Goal: Task Accomplishment & Management: Use online tool/utility

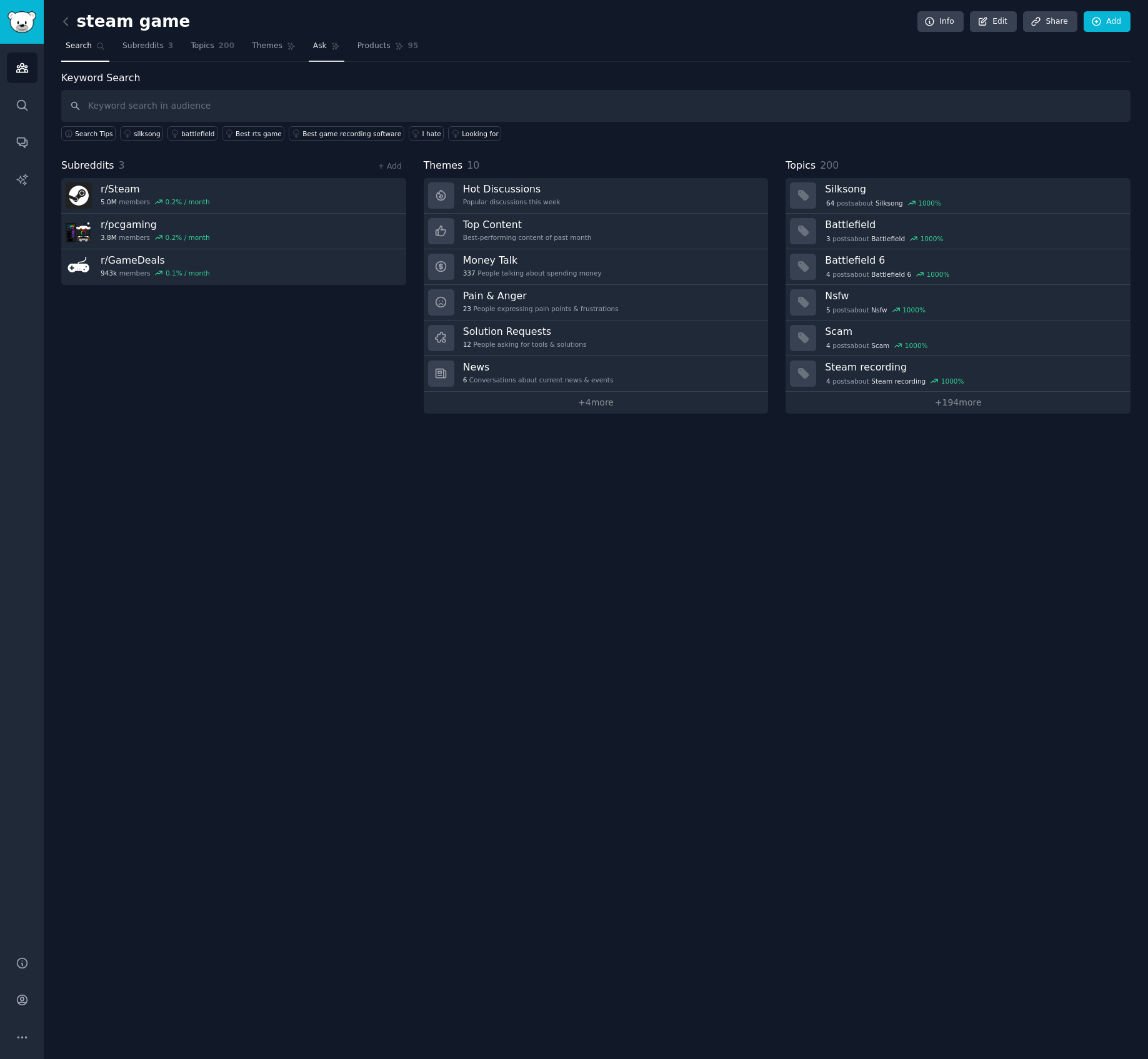
click at [324, 50] on link "Ask" at bounding box center [327, 49] width 36 height 25
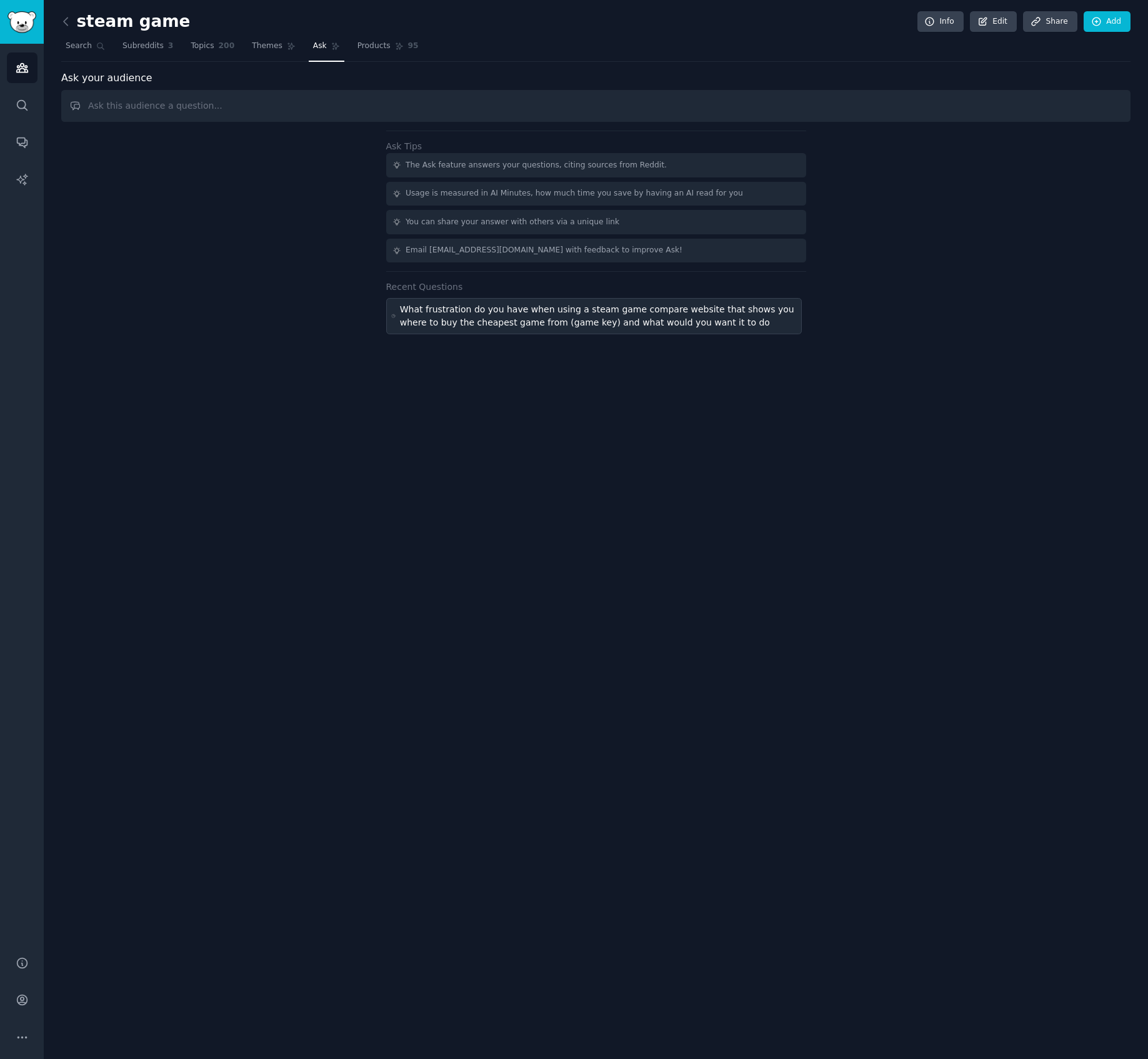
click at [572, 324] on div "What frustration do you have when using a steam game compare website that shows…" at bounding box center [598, 316] width 397 height 26
type input "What frustration do you have when using a steam game compare website that shows…"
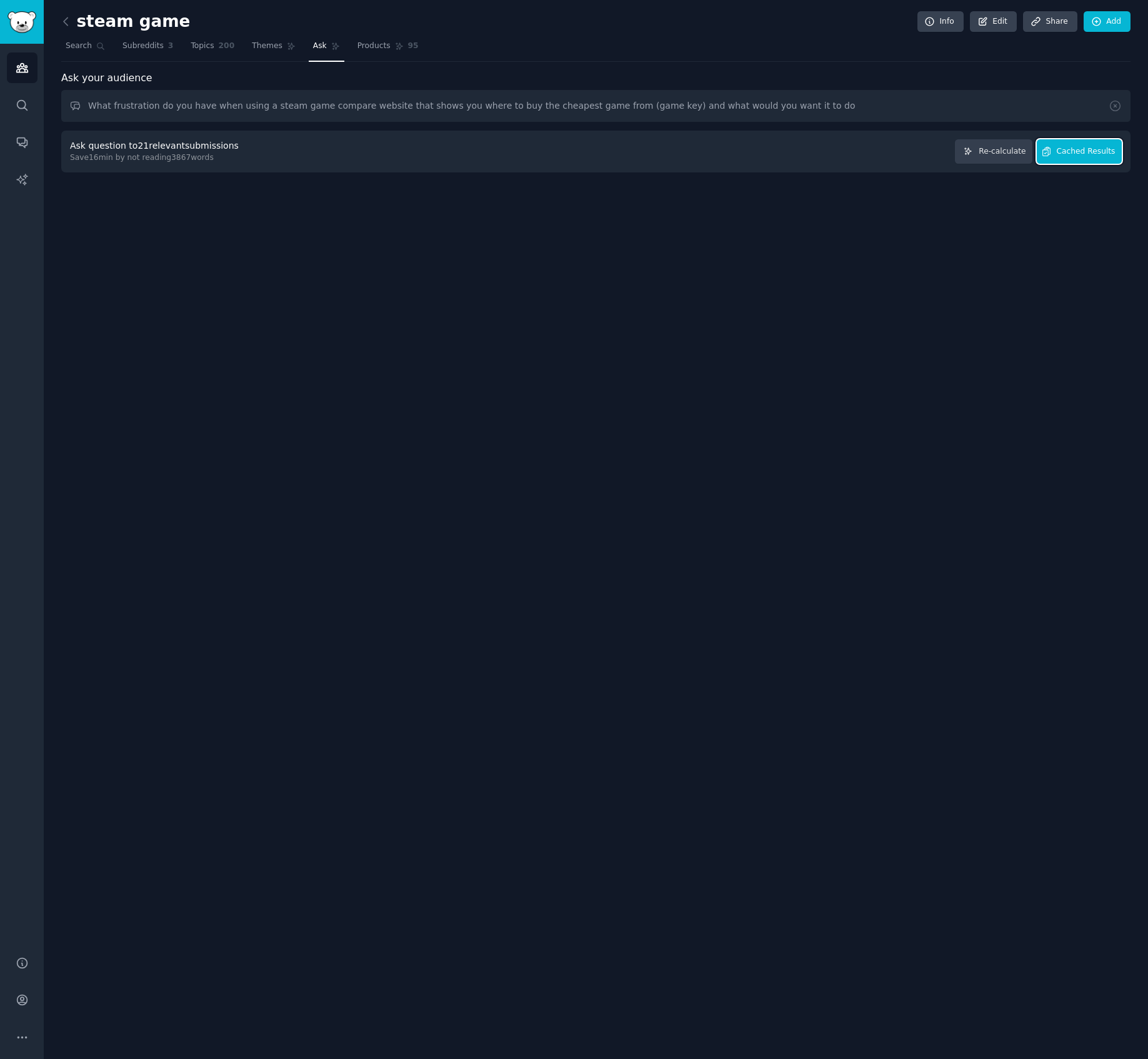
click at [1072, 149] on span "Cached Results" at bounding box center [1086, 151] width 59 height 11
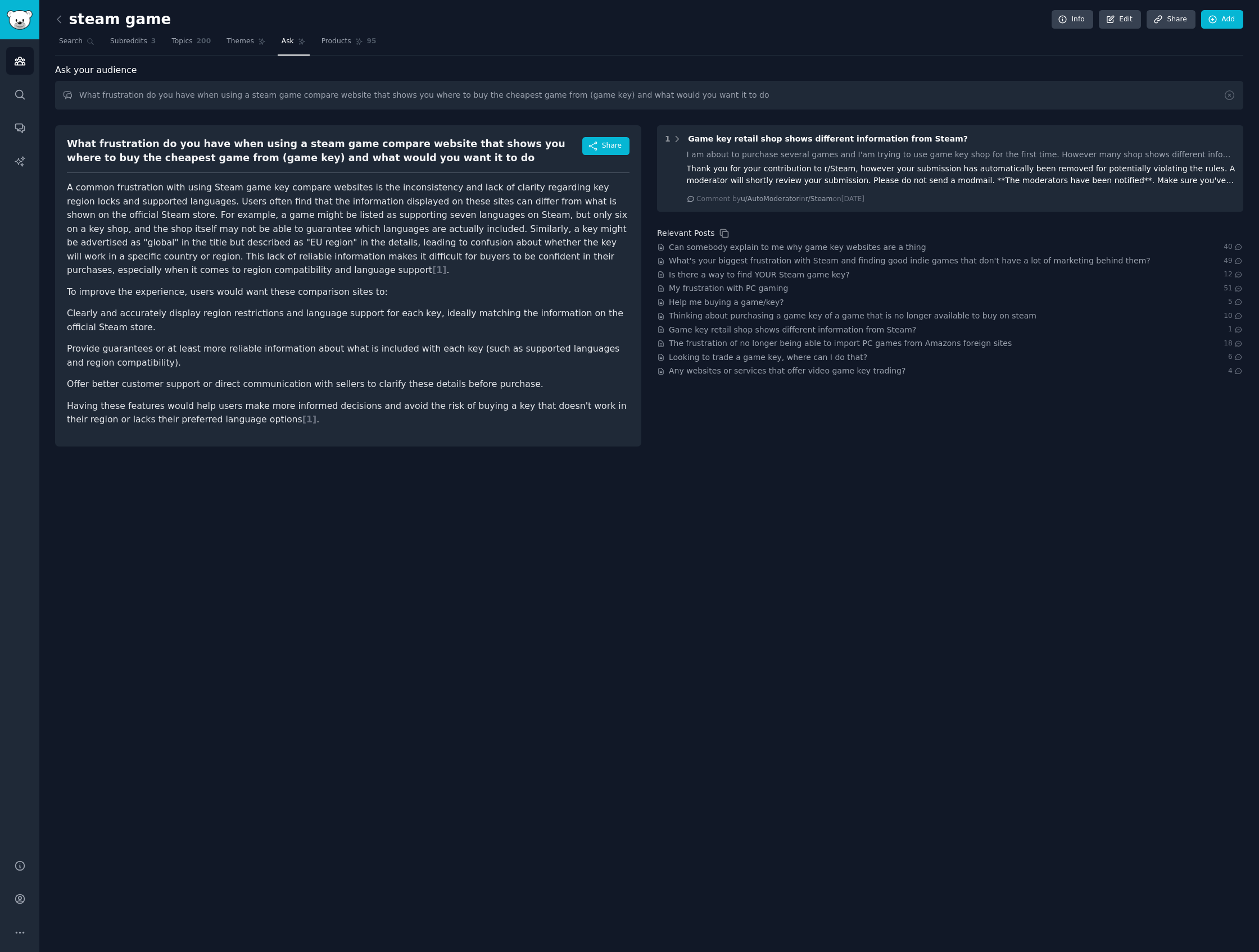
drag, startPoint x: 193, startPoint y: 333, endPoint x: 454, endPoint y: 323, distance: 261.2
click at [453, 323] on ul "Clearly and accurately display region restrictions and language support for eac…" at bounding box center [348, 349] width 563 height 85
click at [466, 342] on li "Provide guarantees or at least more reliable information about what is included…" at bounding box center [348, 356] width 563 height 28
drag, startPoint x: 468, startPoint y: 339, endPoint x: 457, endPoint y: 342, distance: 11.4
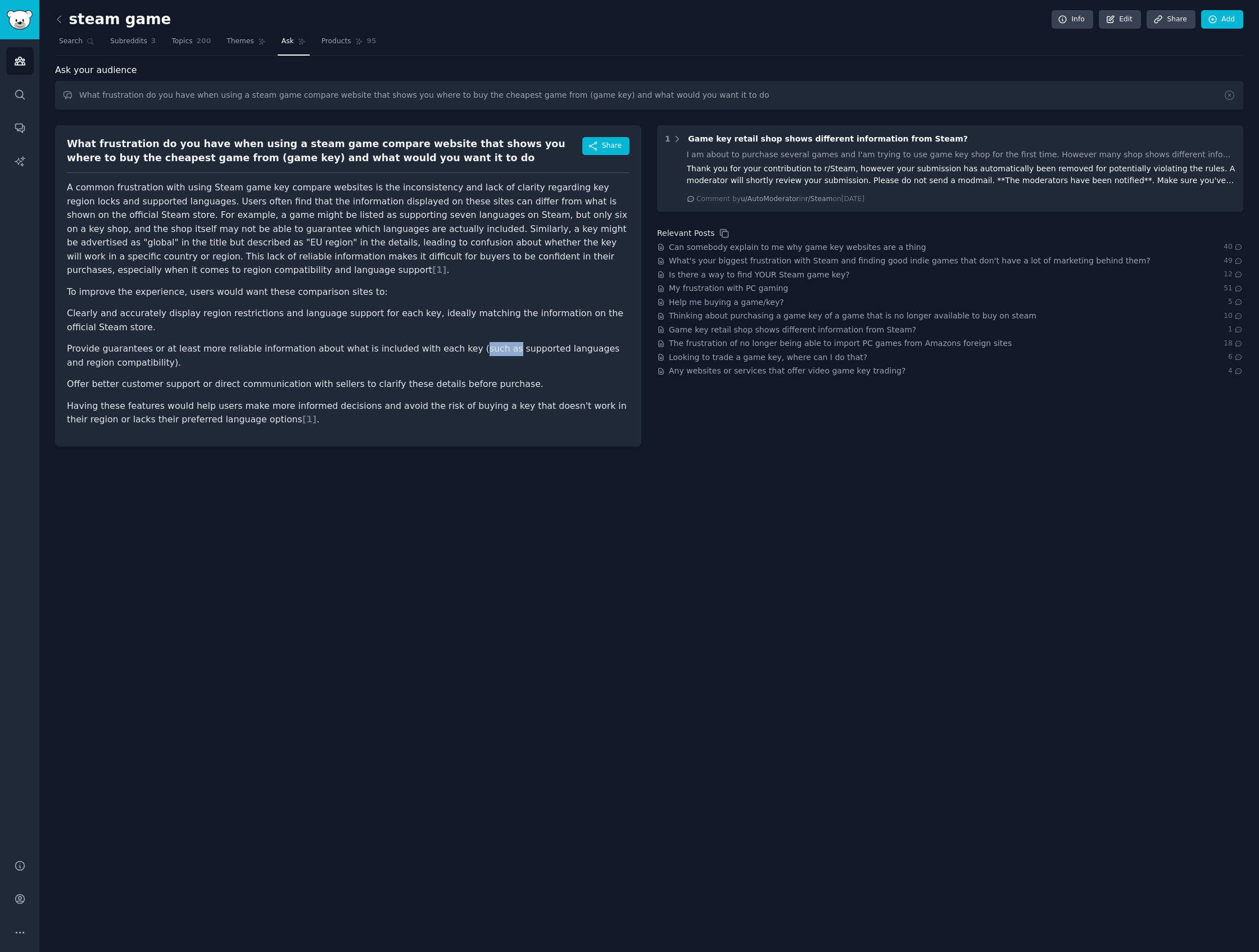
click at [458, 342] on li "Provide guarantees or at least more reliable information about what is included…" at bounding box center [348, 356] width 563 height 28
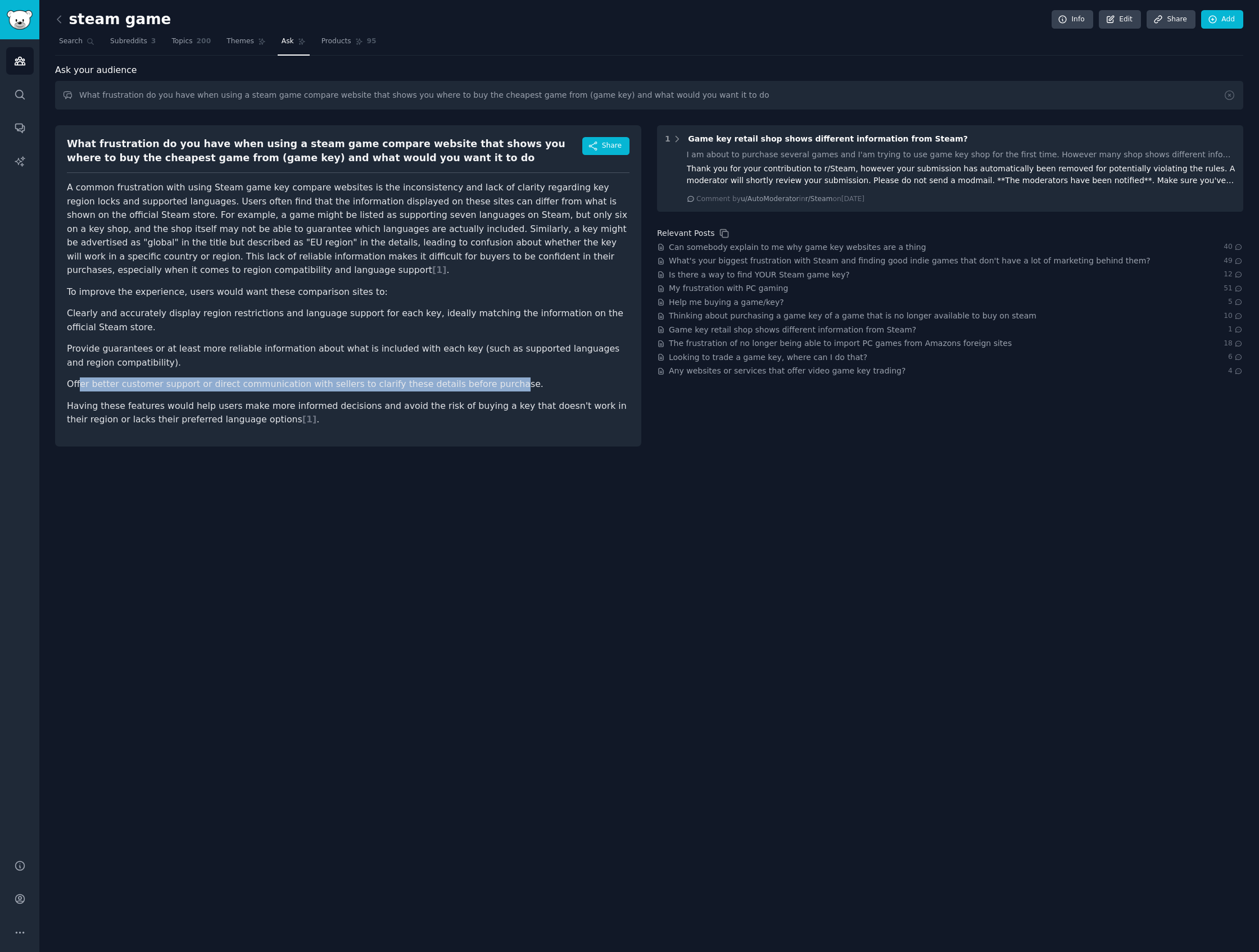
drag, startPoint x: 78, startPoint y: 372, endPoint x: 484, endPoint y: 369, distance: 406.0
click at [484, 377] on li "Offer better customer support or direct communication with sellers to clarify t…" at bounding box center [348, 384] width 563 height 14
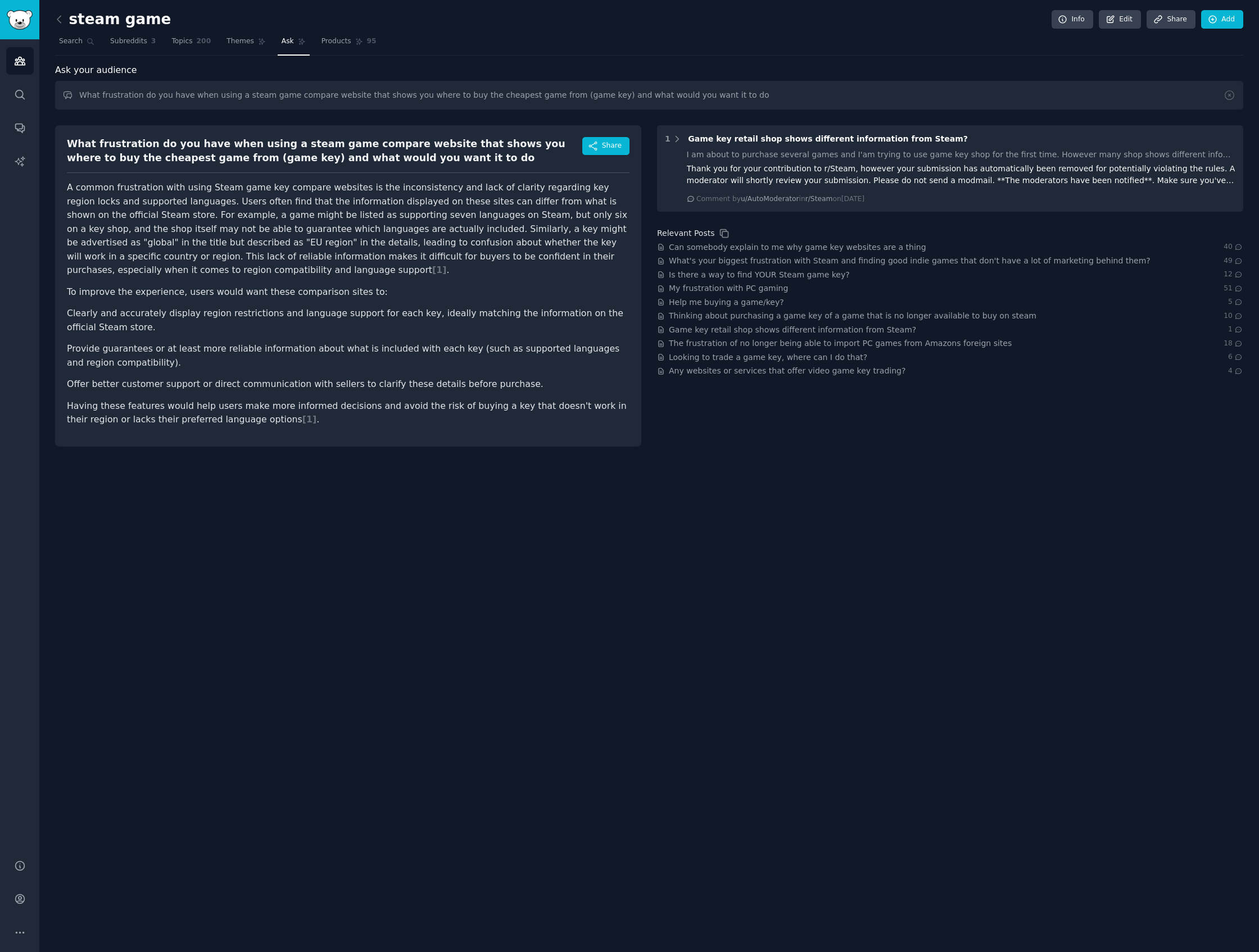
click at [485, 377] on li "Offer better customer support or direct communication with sellers to clarify t…" at bounding box center [348, 384] width 563 height 14
drag, startPoint x: 100, startPoint y: 396, endPoint x: 397, endPoint y: 392, distance: 297.0
click at [397, 400] on p "Having these features would help users make more informed decisions and avoid t…" at bounding box center [348, 413] width 563 height 28
click at [398, 400] on p "Having these features would help users make more informed decisions and avoid t…" at bounding box center [348, 413] width 563 height 28
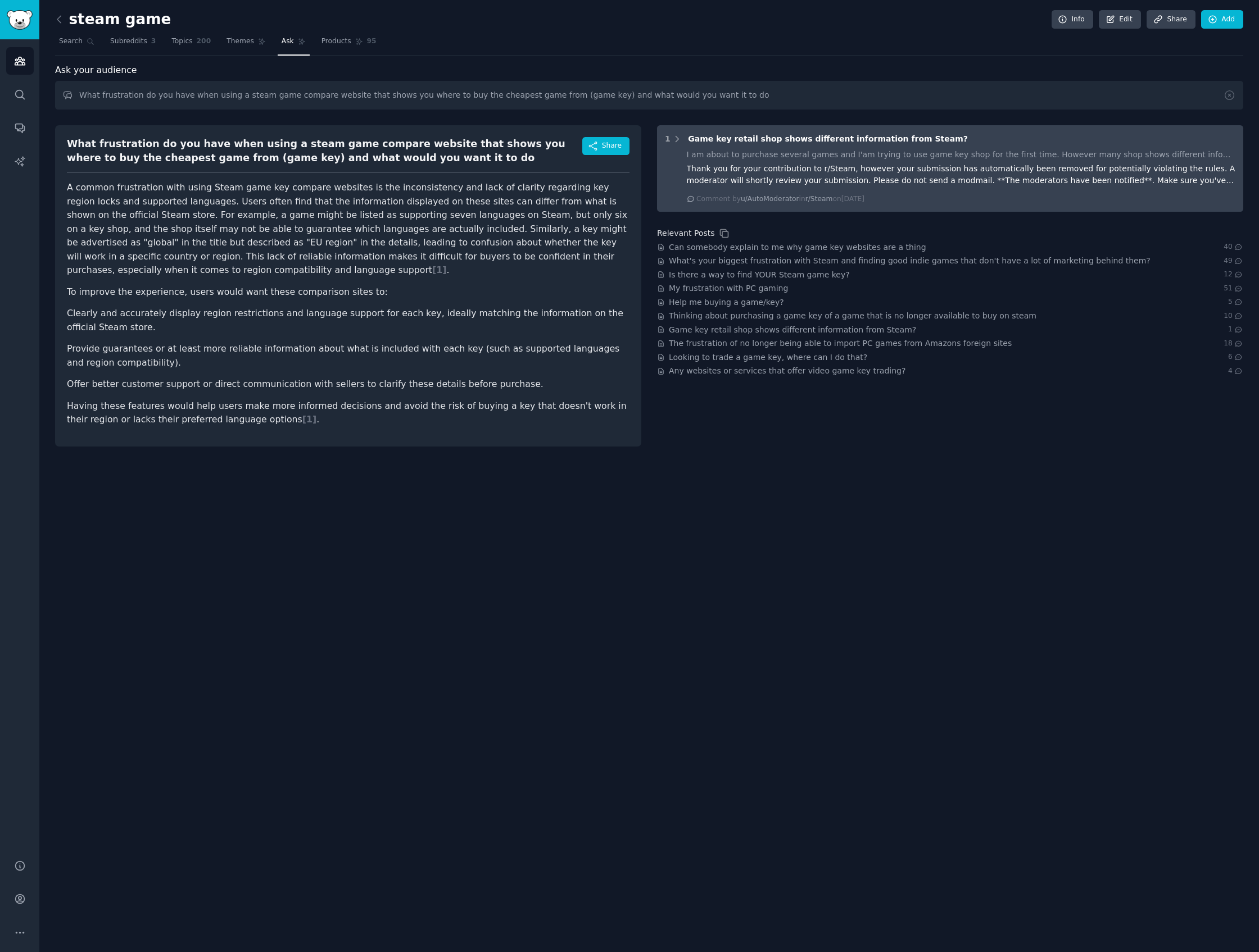
click at [1032, 176] on div "Thank you for your contribution to r/Steam, however your submission has automat…" at bounding box center [961, 175] width 549 height 23
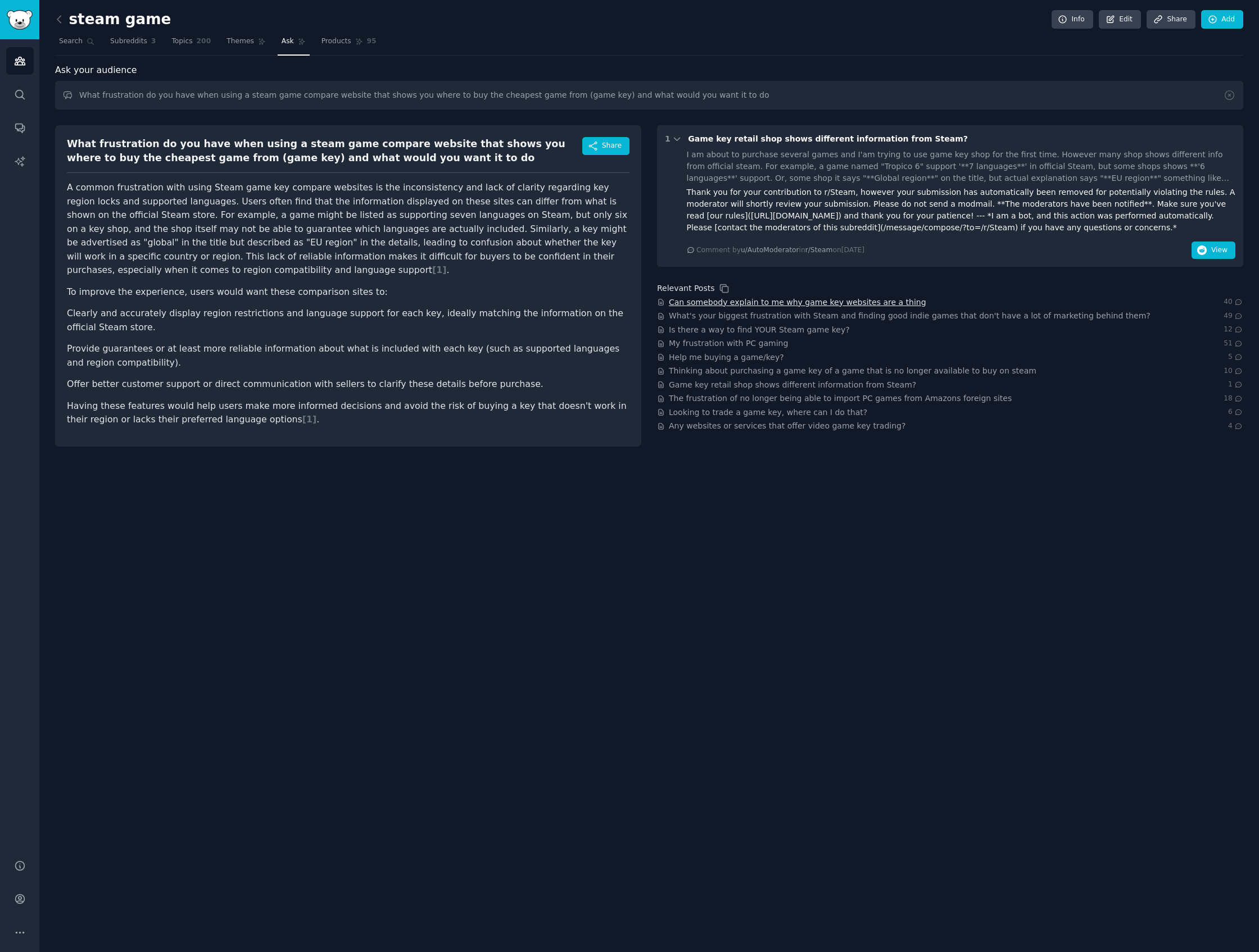
click at [833, 303] on span "Can somebody explain to me why game key websites are a thing" at bounding box center [797, 302] width 257 height 12
drag, startPoint x: 1075, startPoint y: 456, endPoint x: 1229, endPoint y: 943, distance: 510.8
click at [1032, 943] on div "steam game Info Edit Share Add Search Subreddits 3 Topics 200 Themes Ask Produc…" at bounding box center [649, 476] width 1220 height 952
click at [948, 617] on div "steam game Info Edit Share Add Search Subreddits 3 Topics 200 Themes Ask Produc…" at bounding box center [649, 476] width 1220 height 952
click at [811, 138] on span "Game key retail shop shows different information from Steam?" at bounding box center [828, 138] width 280 height 9
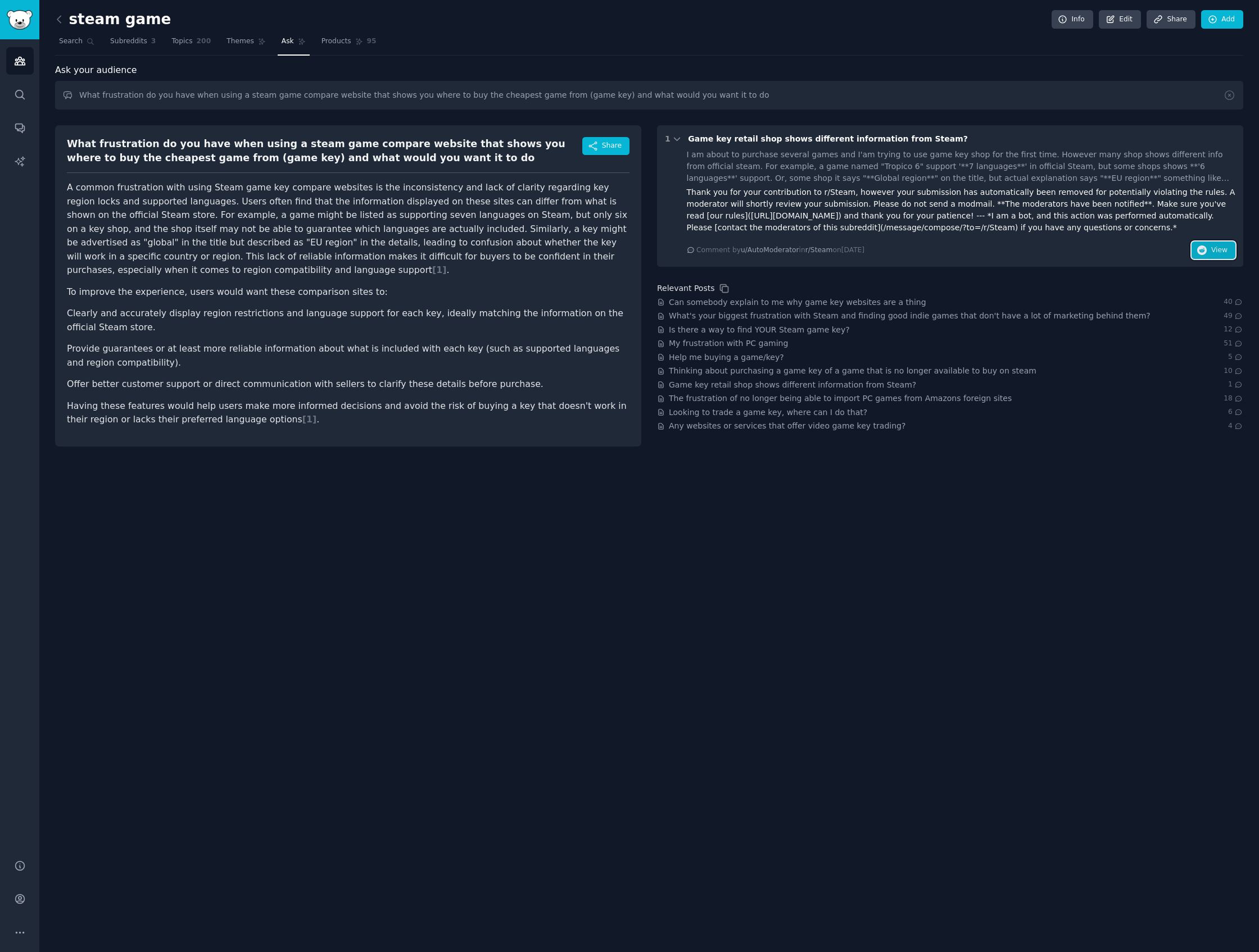
click at [1032, 253] on button "View" at bounding box center [1213, 250] width 44 height 18
click at [328, 51] on link "Products 95" at bounding box center [349, 44] width 63 height 23
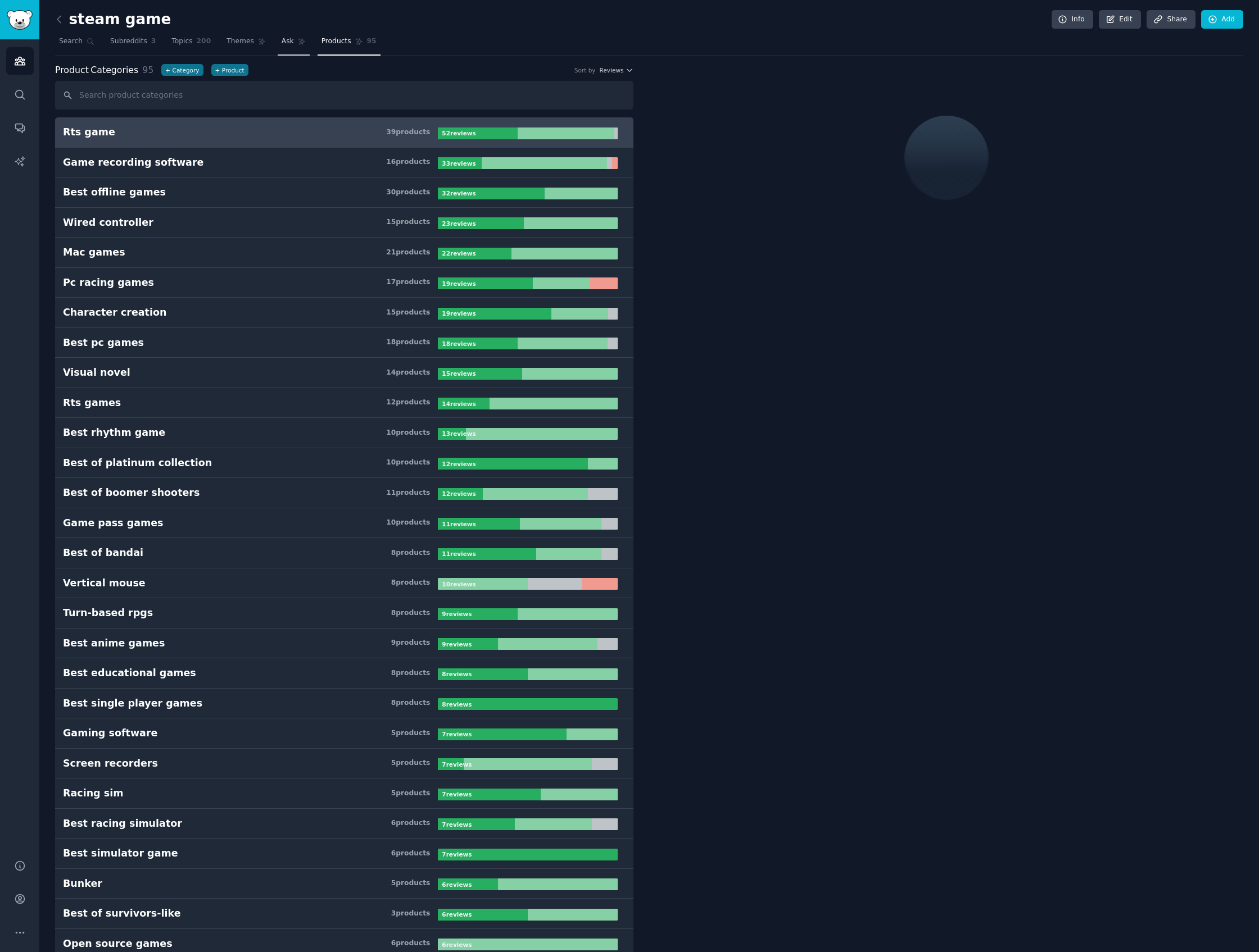
click at [293, 39] on link "Ask" at bounding box center [294, 44] width 32 height 23
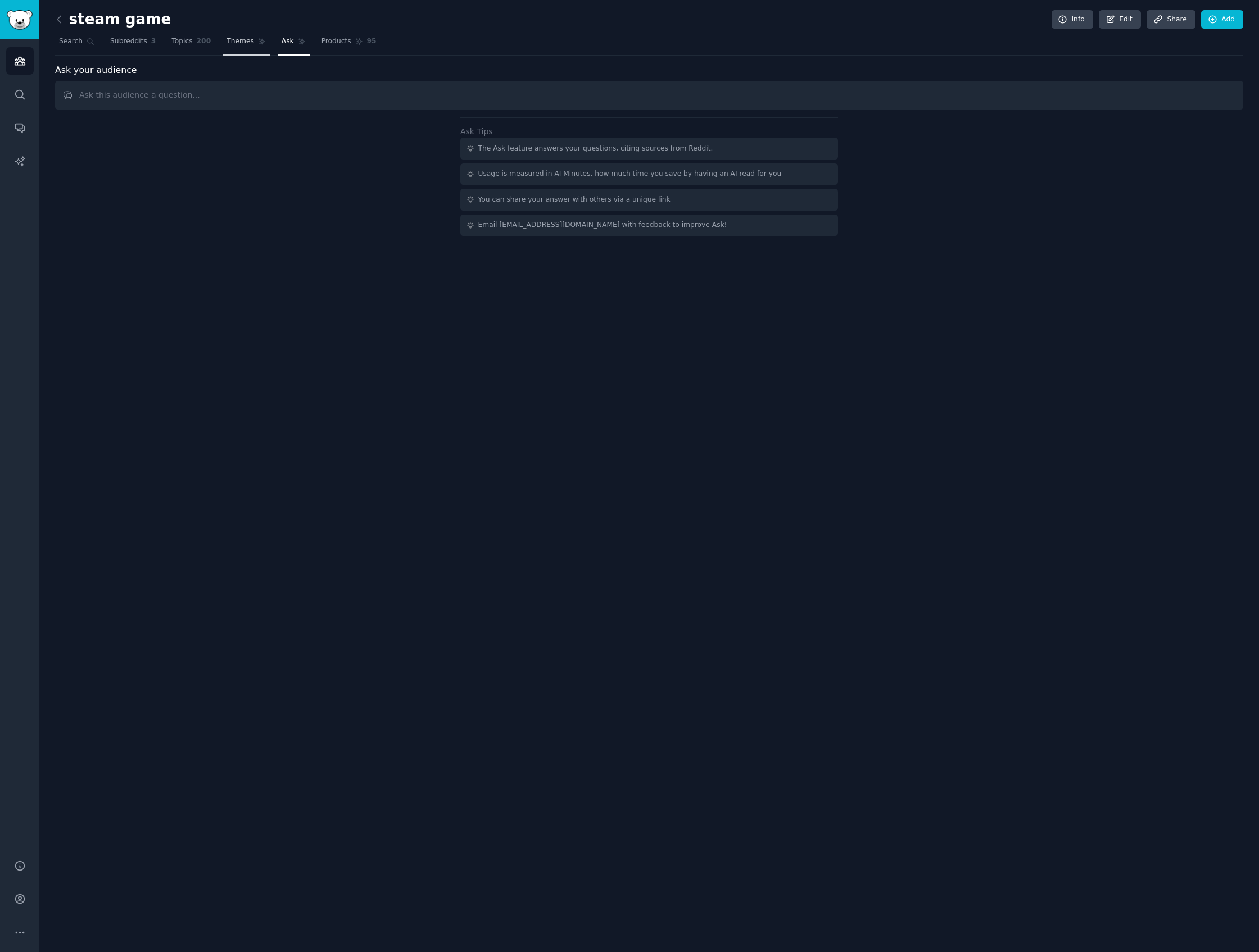
click at [237, 35] on link "Themes" at bounding box center [246, 44] width 47 height 23
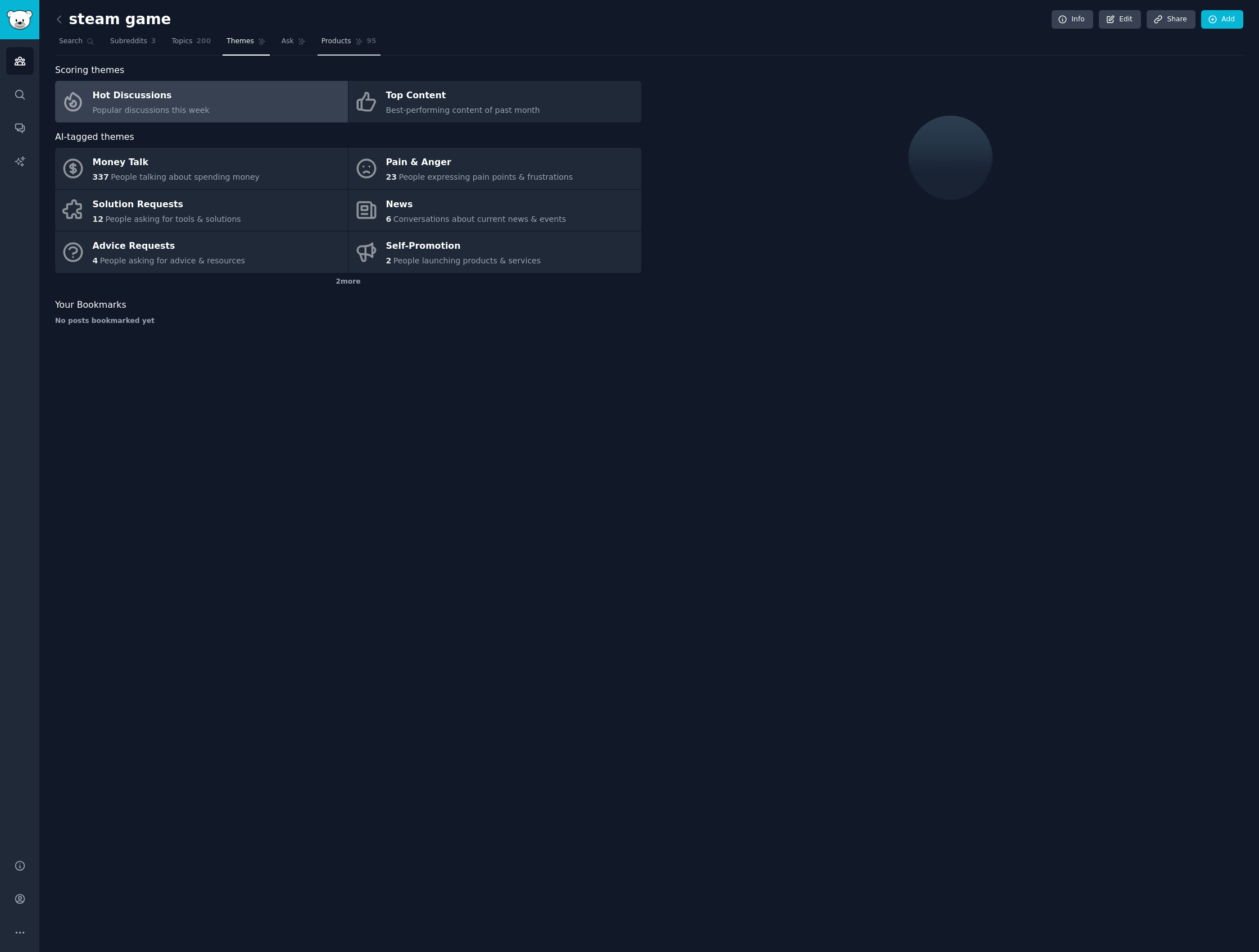
click at [338, 38] on span "Products" at bounding box center [336, 41] width 30 height 10
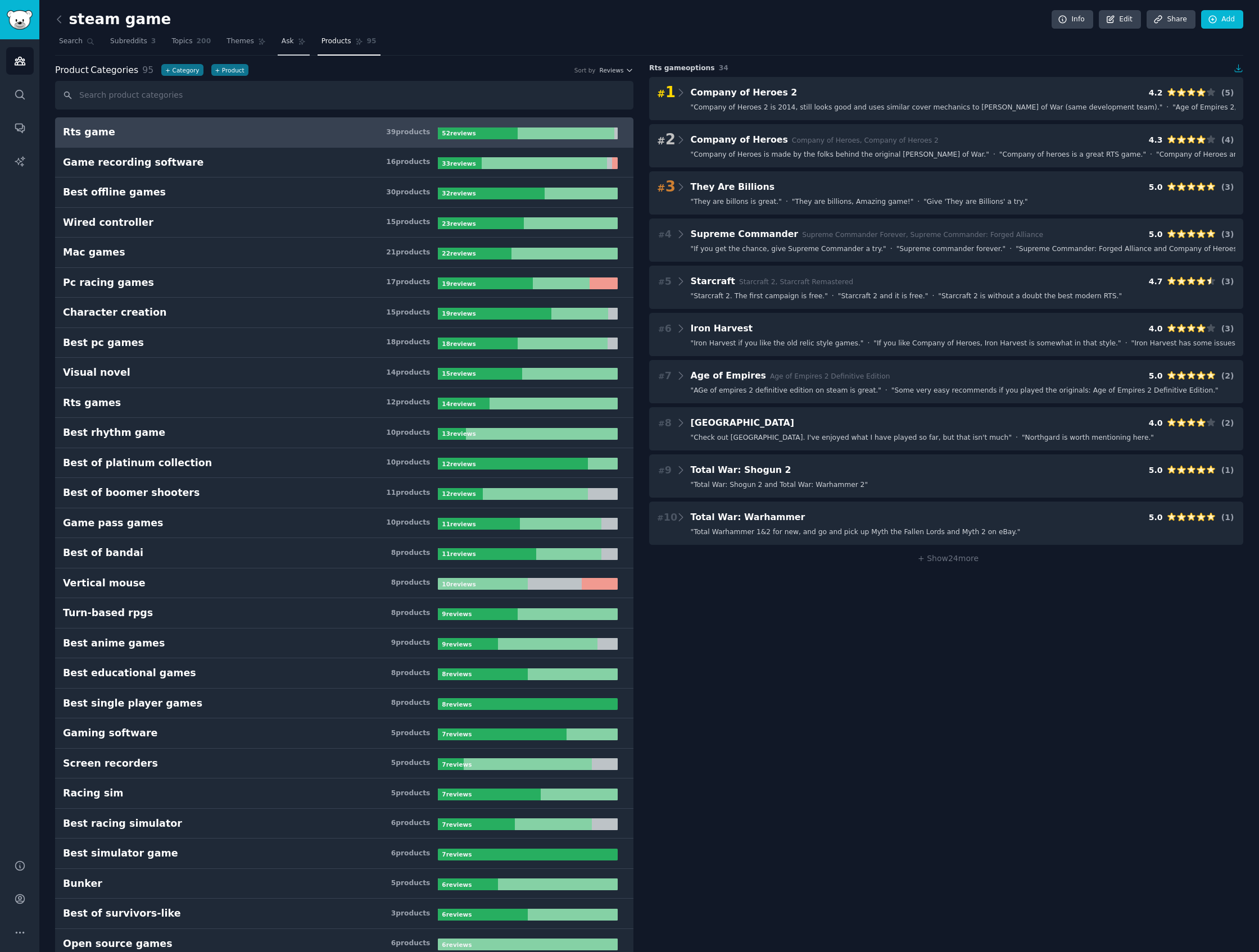
click at [281, 44] on span "Ask" at bounding box center [287, 41] width 12 height 10
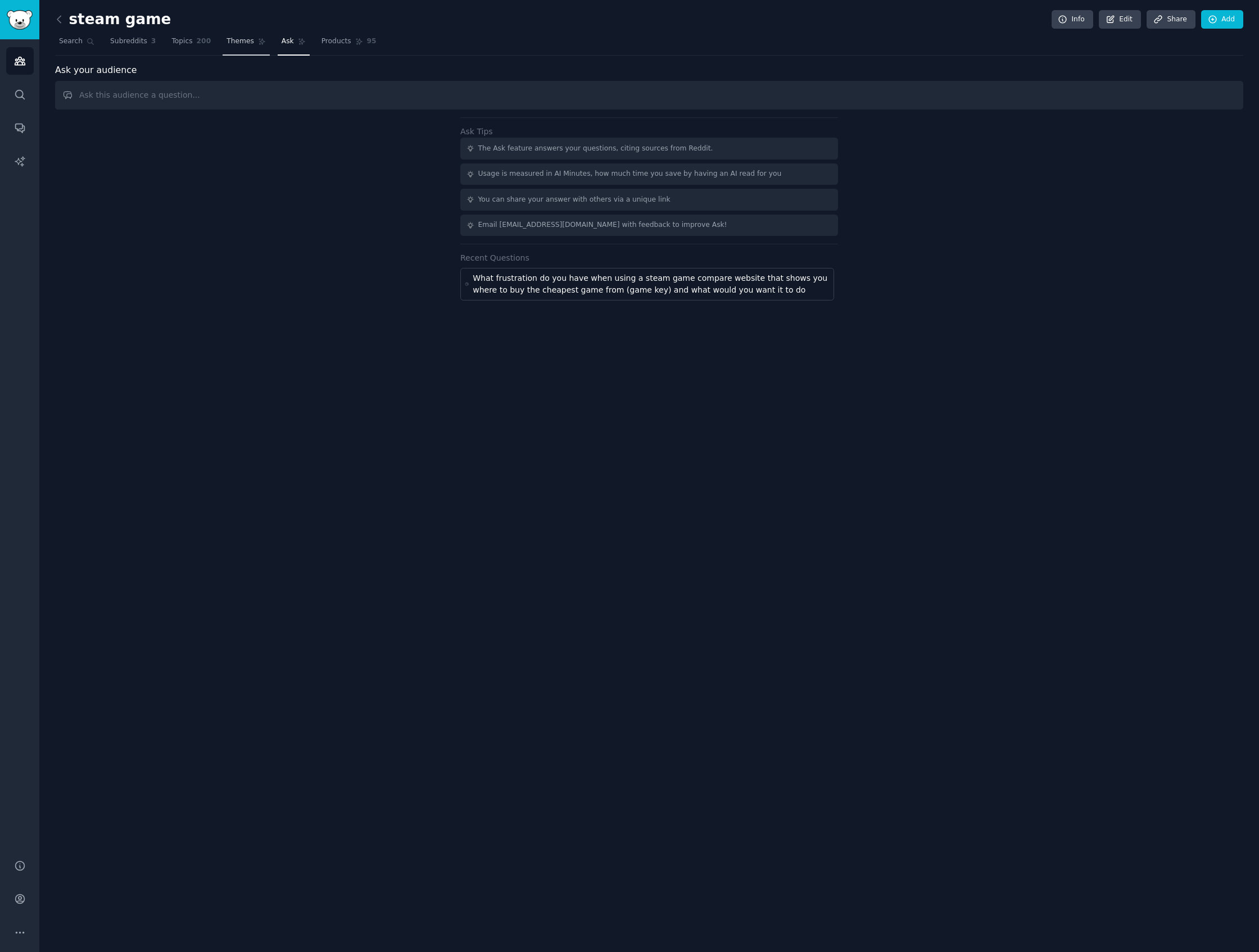
click at [246, 38] on span "Themes" at bounding box center [240, 41] width 28 height 10
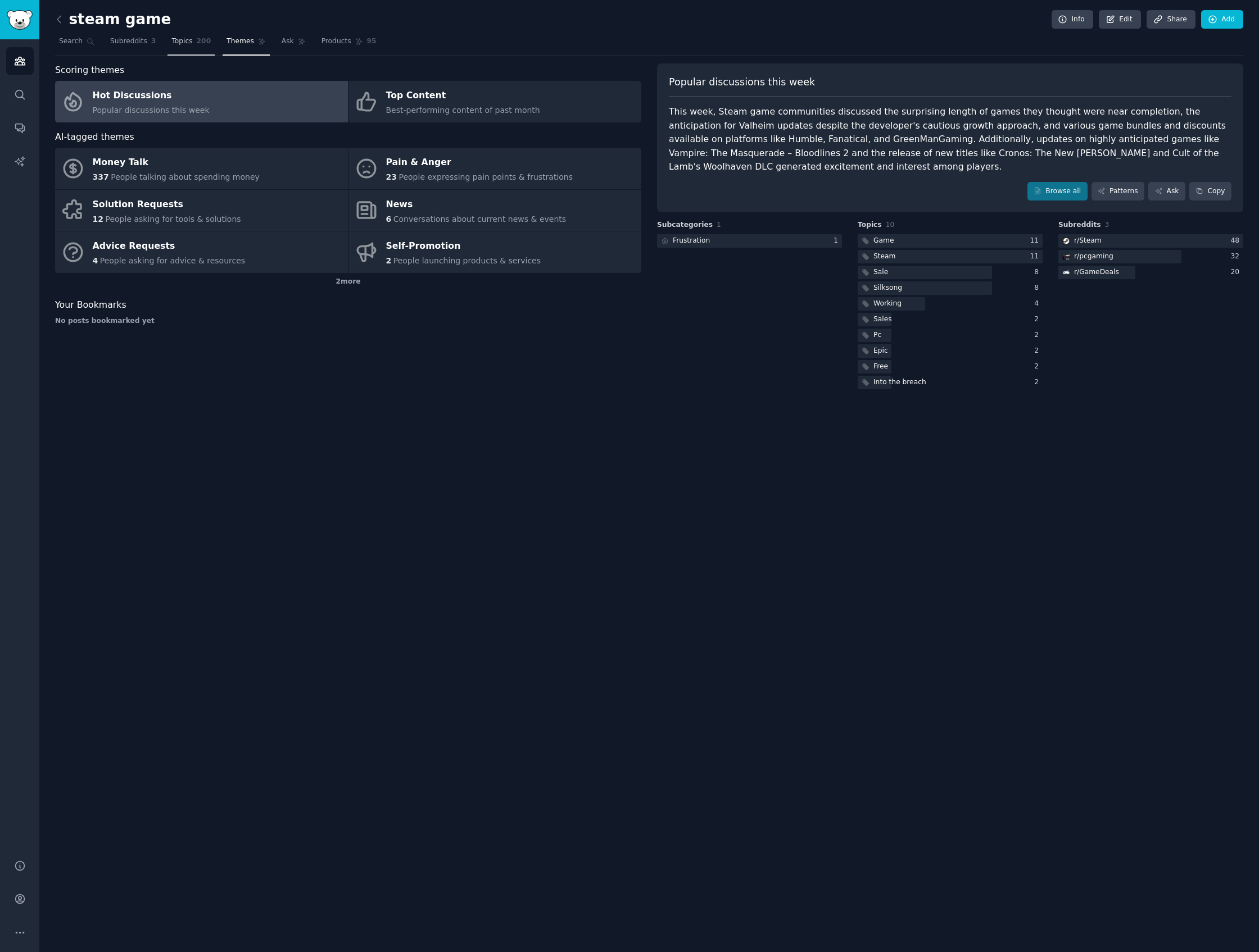
click at [200, 36] on span "200" at bounding box center [204, 41] width 15 height 10
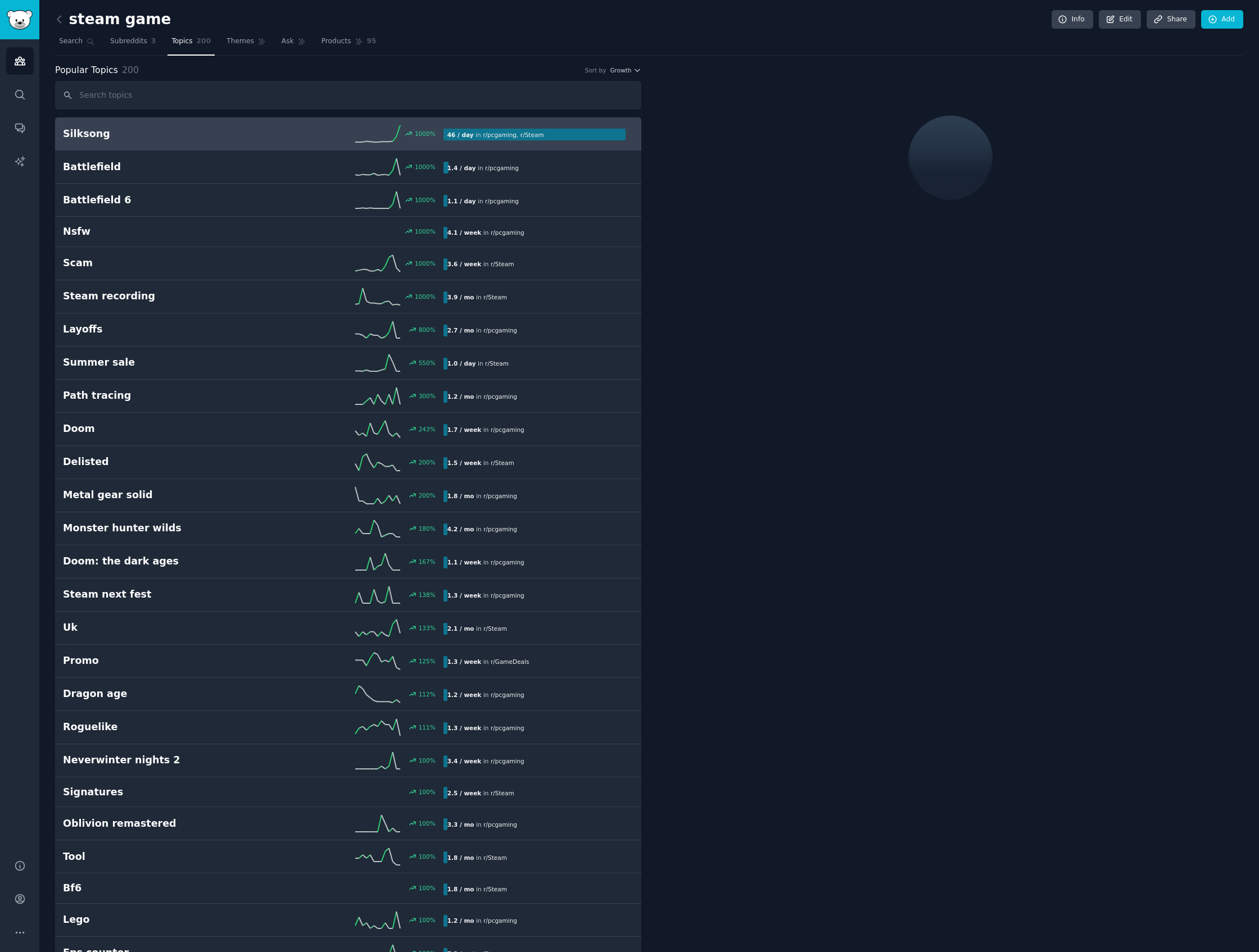
click at [176, 39] on span "Topics" at bounding box center [181, 41] width 21 height 10
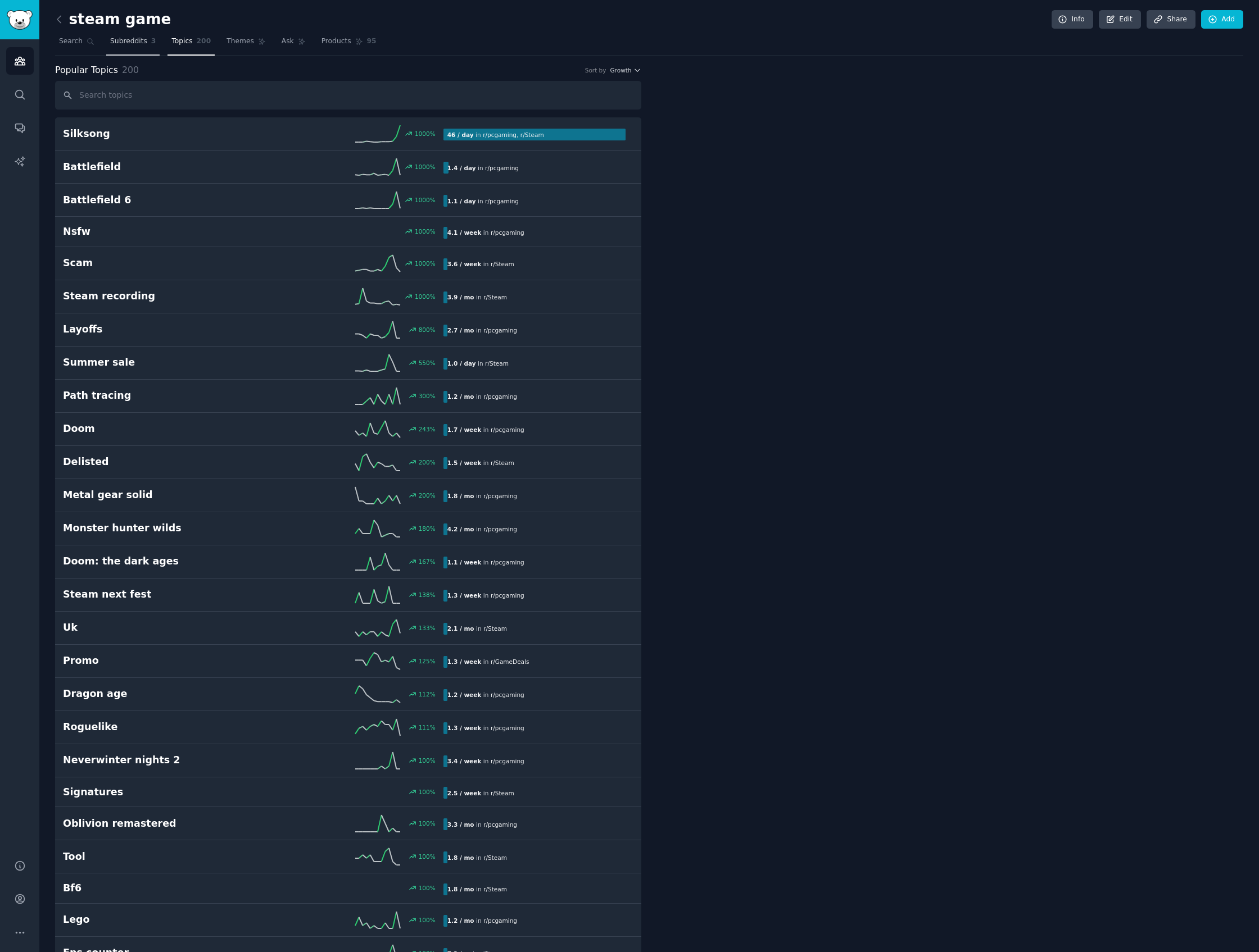
click at [108, 48] on link "Subreddits 3" at bounding box center [132, 44] width 53 height 23
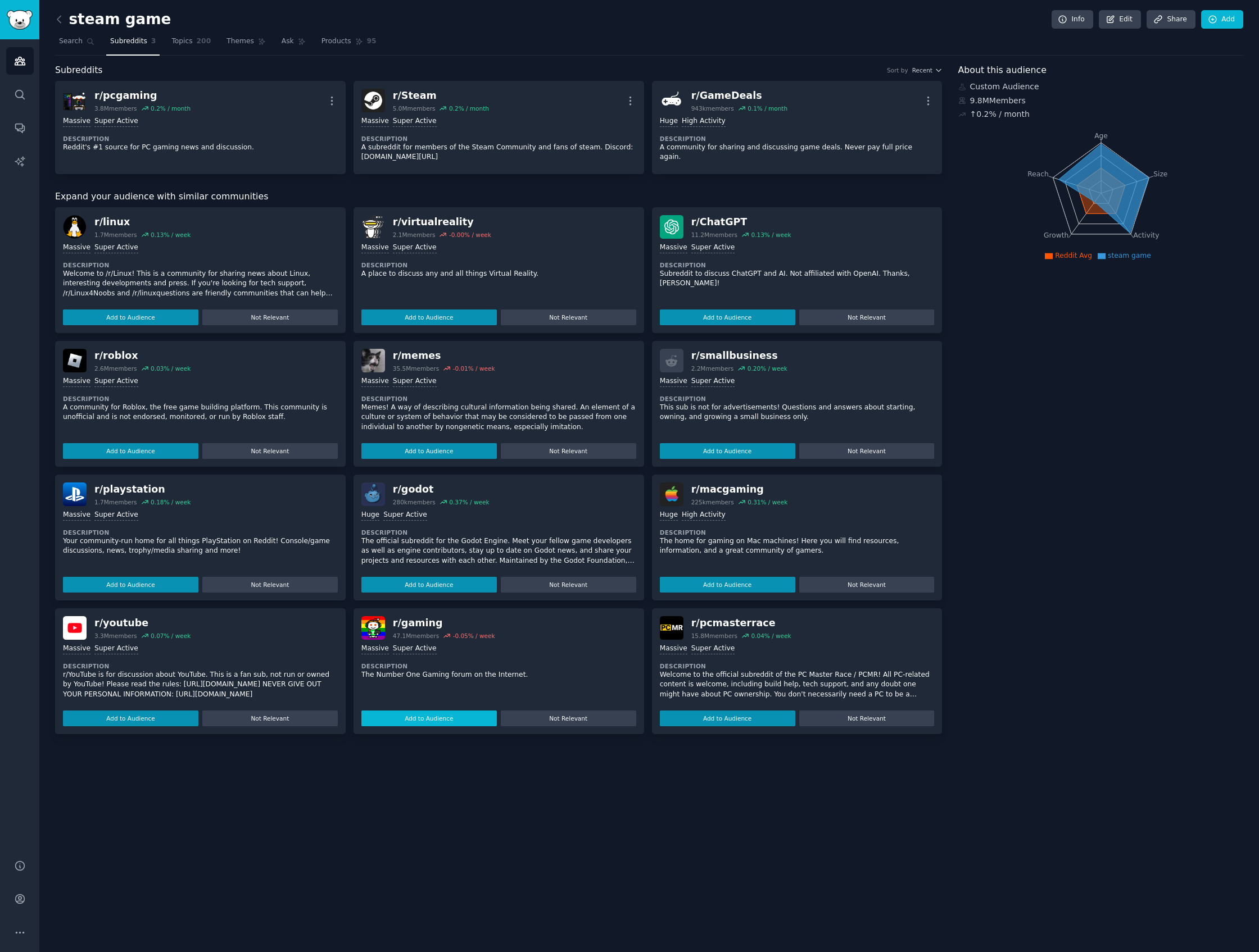
click at [452, 719] on button "Add to Audience" at bounding box center [429, 718] width 135 height 16
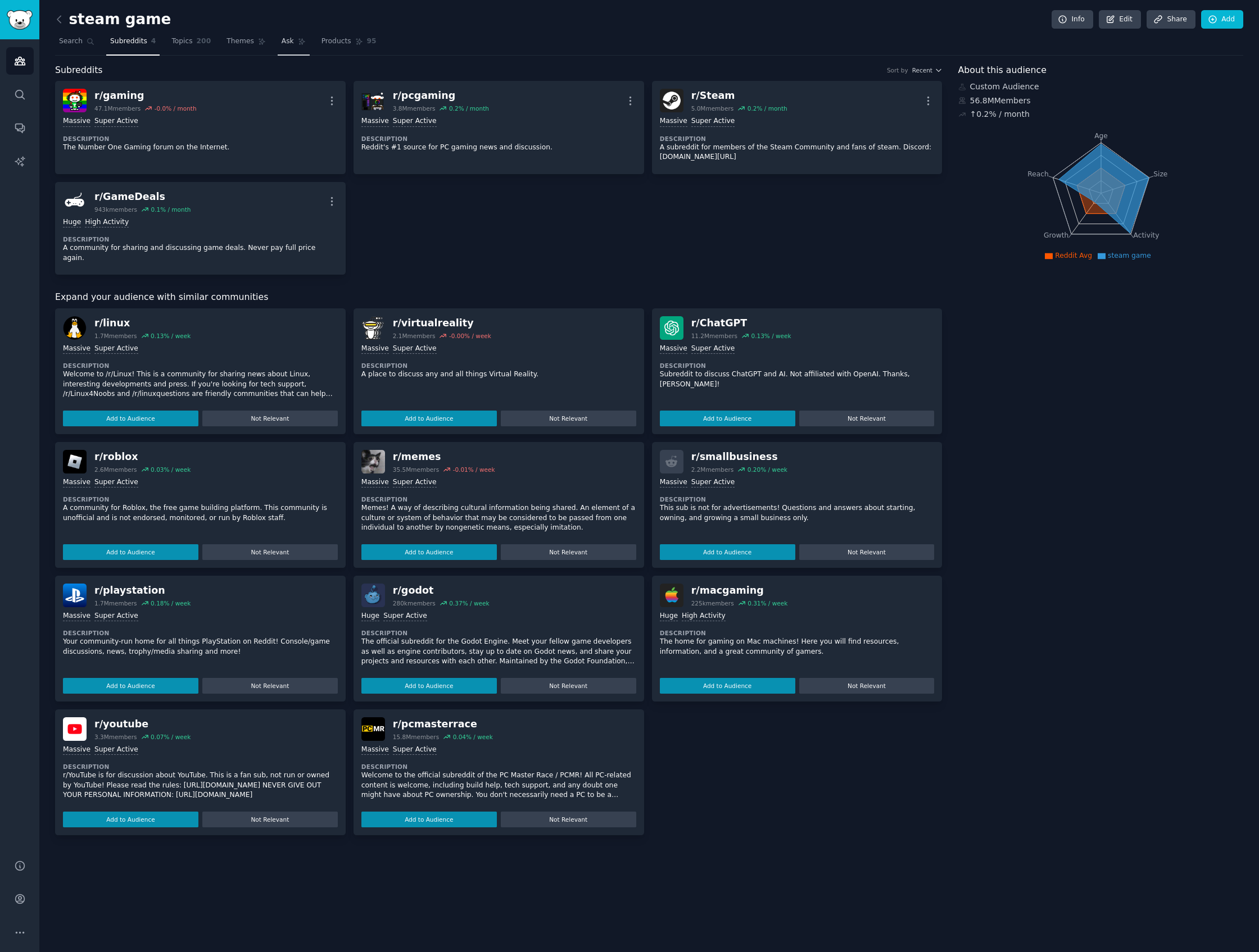
click at [281, 39] on span "Ask" at bounding box center [287, 41] width 12 height 10
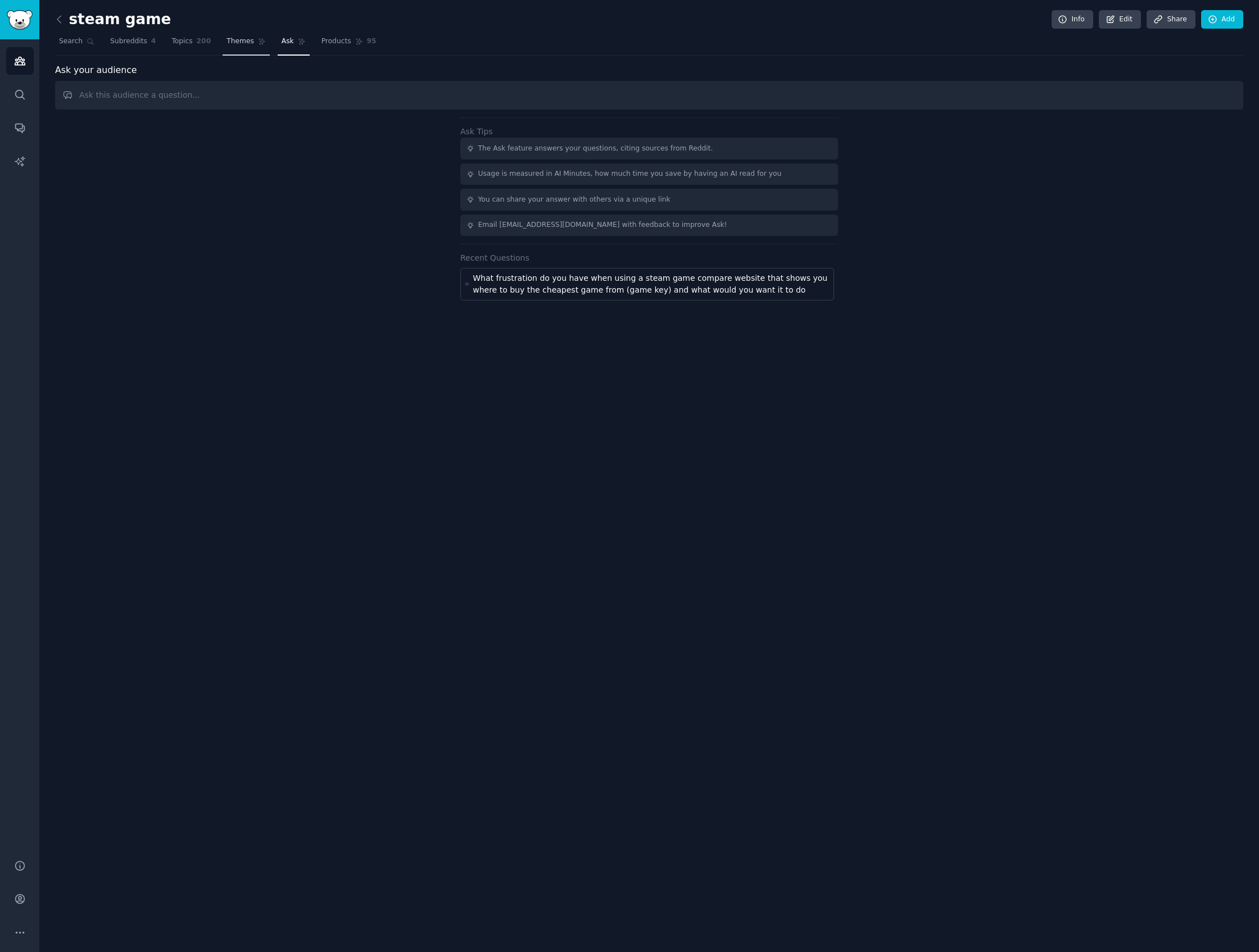
click at [242, 38] on span "Themes" at bounding box center [240, 41] width 28 height 10
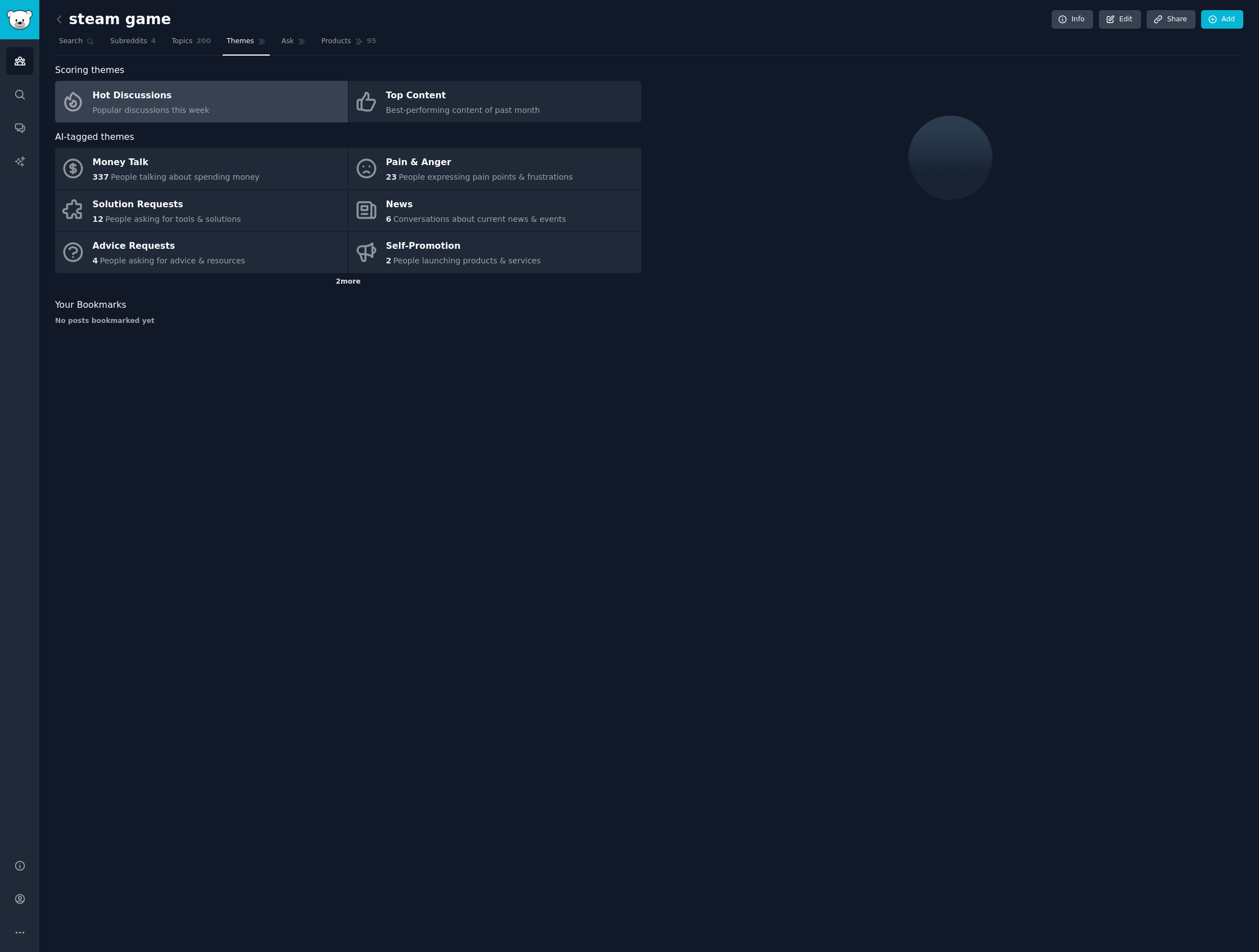
click at [356, 281] on div "2 more" at bounding box center [348, 282] width 586 height 18
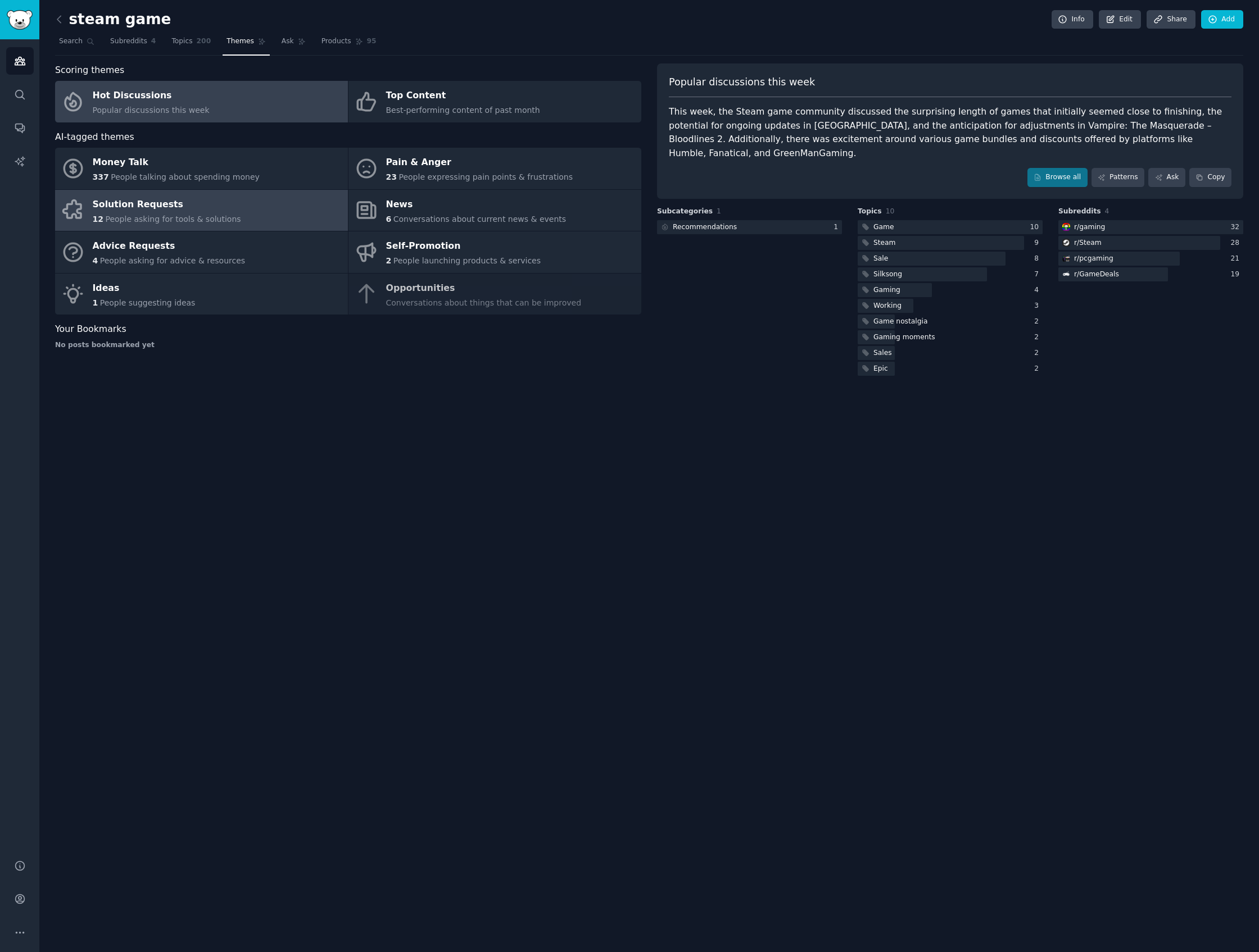
click at [208, 225] on link "Solution Requests 12 People asking for tools & solutions" at bounding box center [202, 210] width 293 height 42
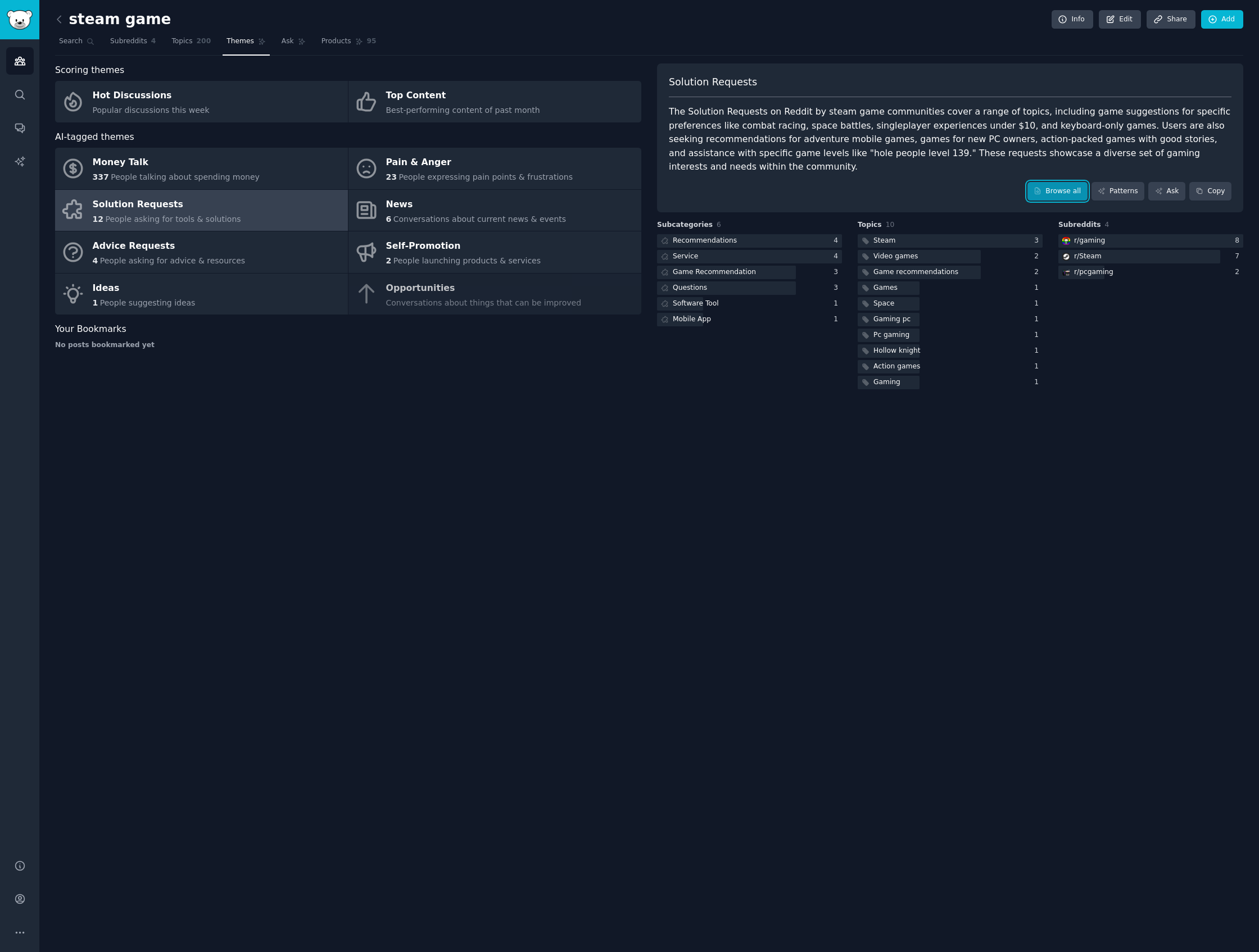
click at [1032, 182] on link "Browse all" at bounding box center [1057, 192] width 60 height 19
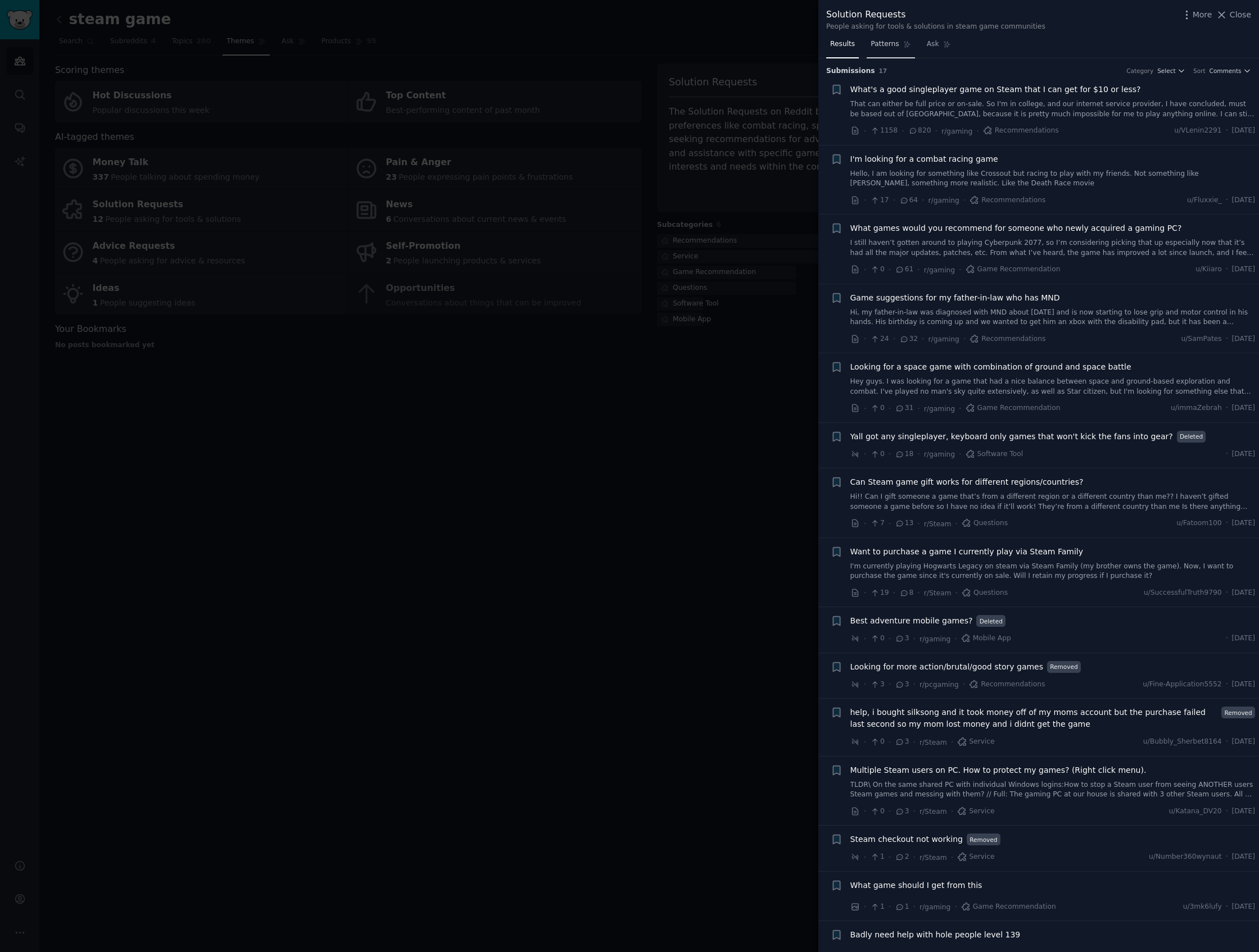
click at [886, 36] on link "Patterns" at bounding box center [891, 46] width 48 height 23
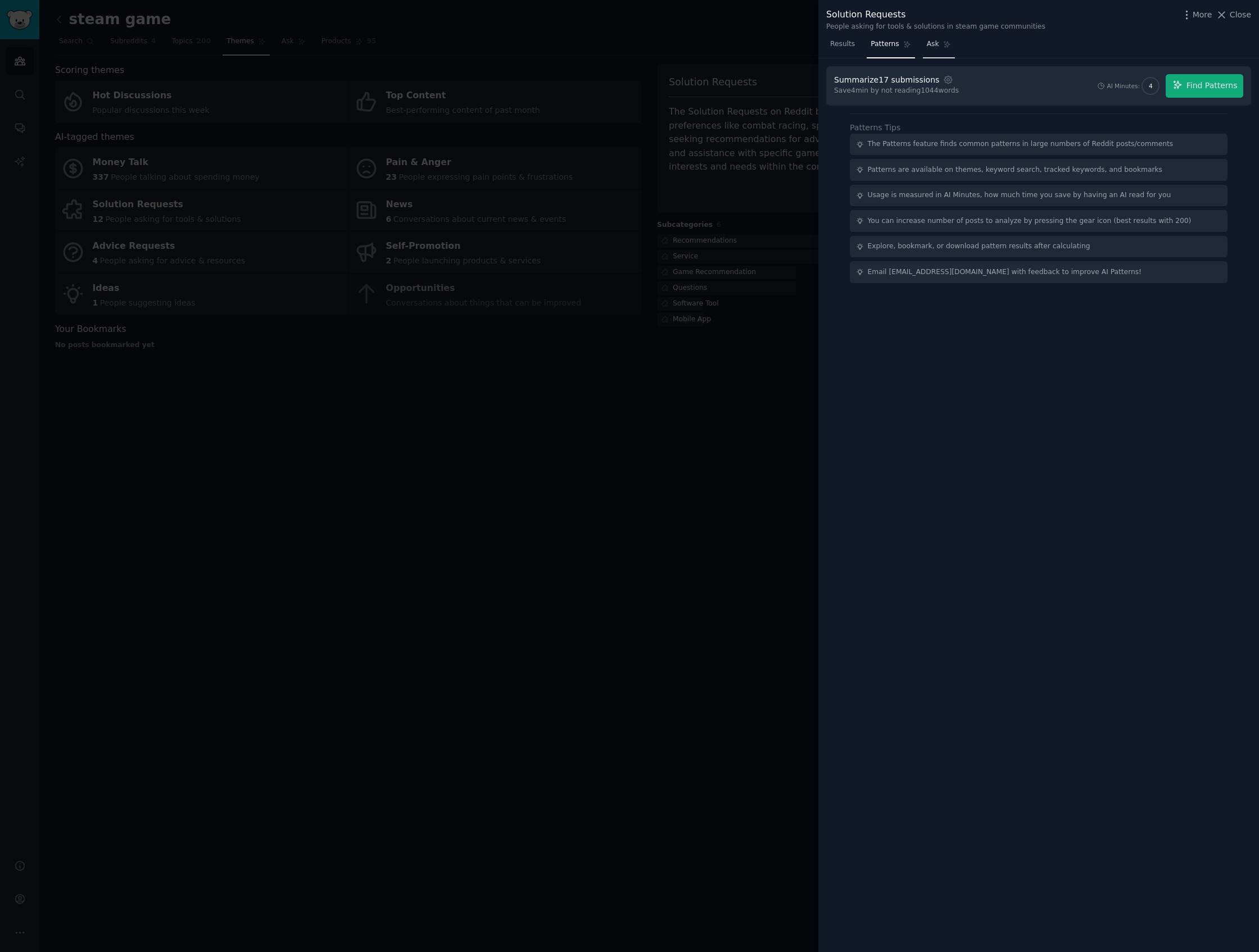
click at [936, 46] on span "Ask" at bounding box center [933, 44] width 12 height 10
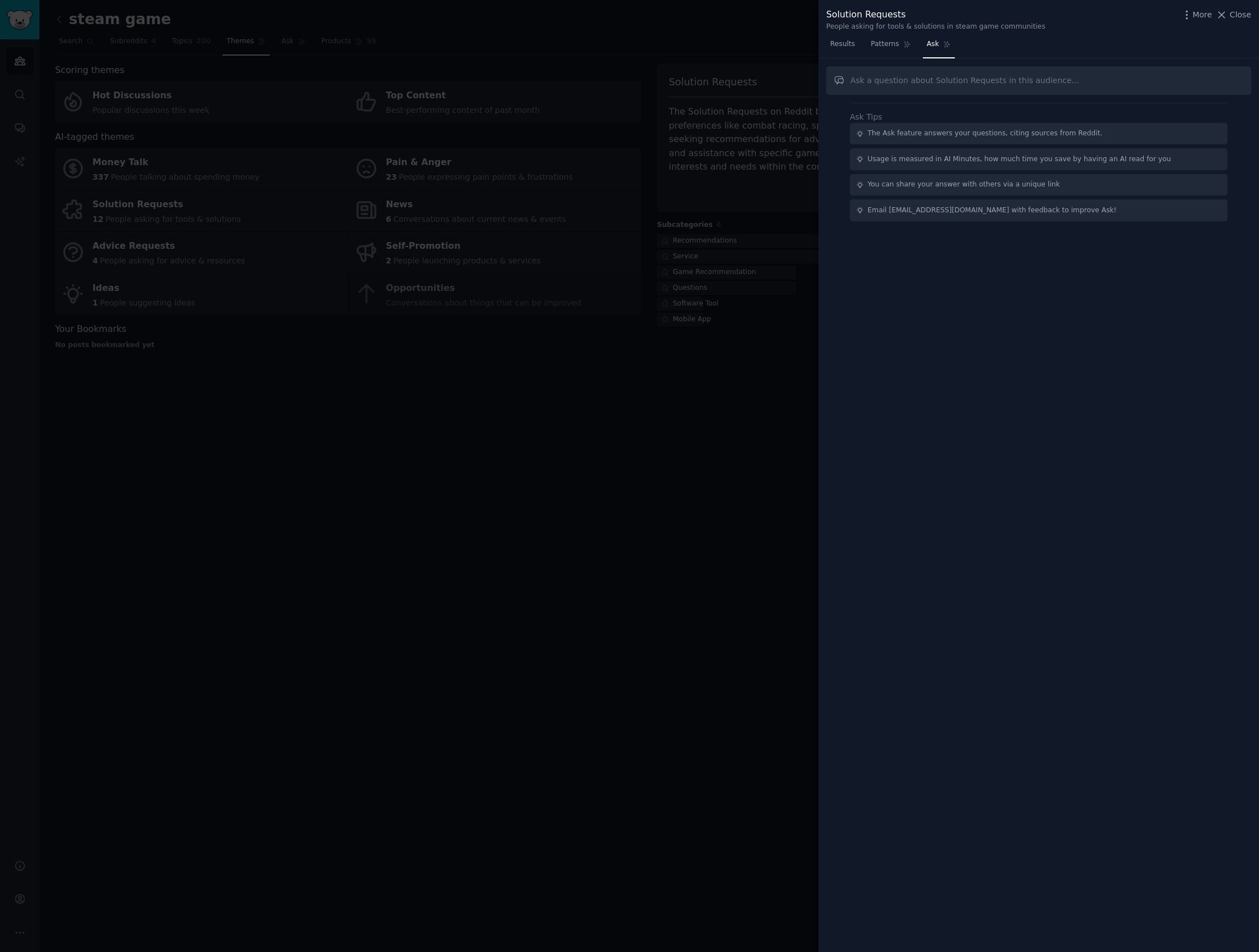
drag, startPoint x: 880, startPoint y: 47, endPoint x: 937, endPoint y: 47, distance: 57.0
click at [880, 47] on span "Patterns" at bounding box center [884, 44] width 28 height 10
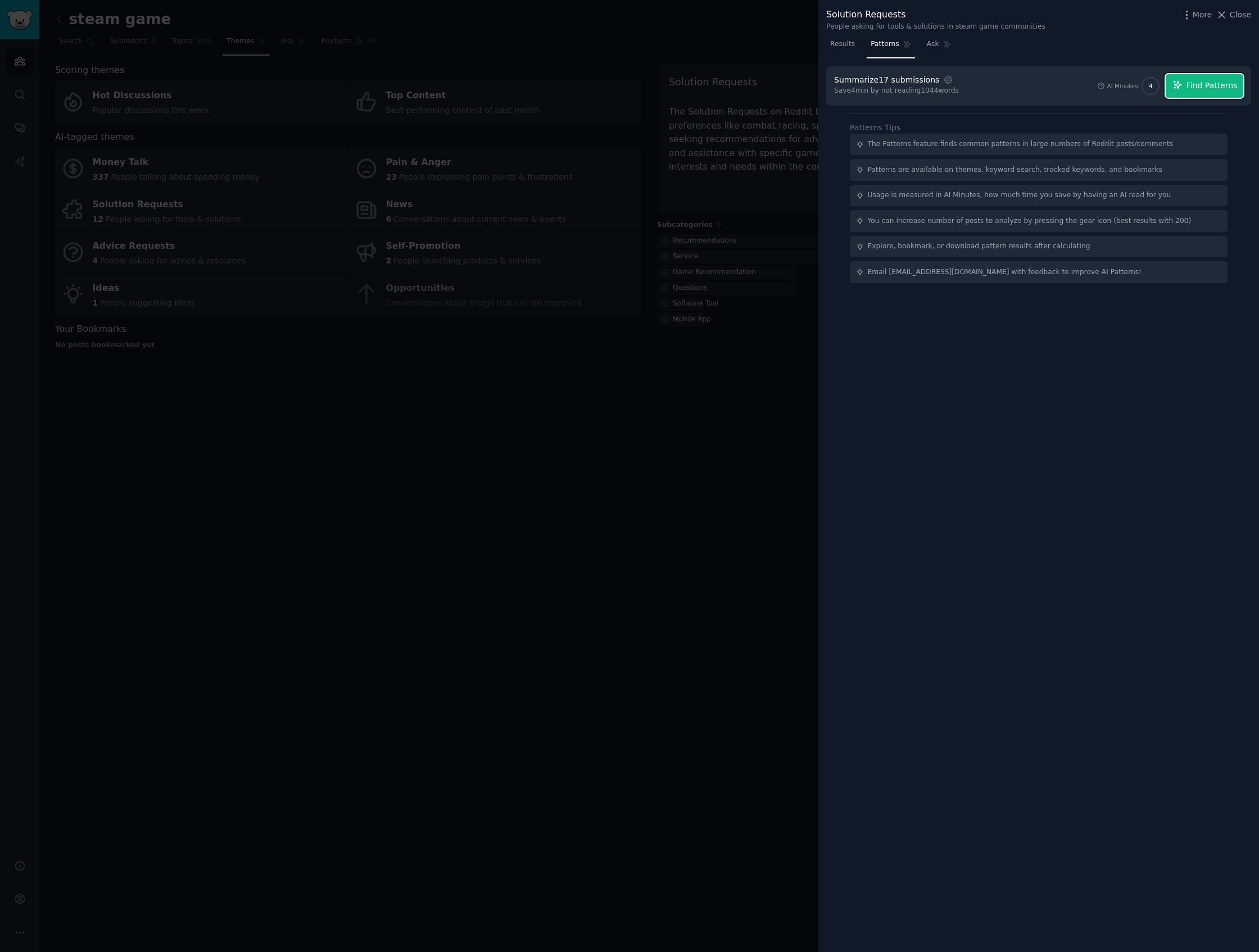
click at [1032, 90] on button "Find Patterns" at bounding box center [1204, 86] width 77 height 23
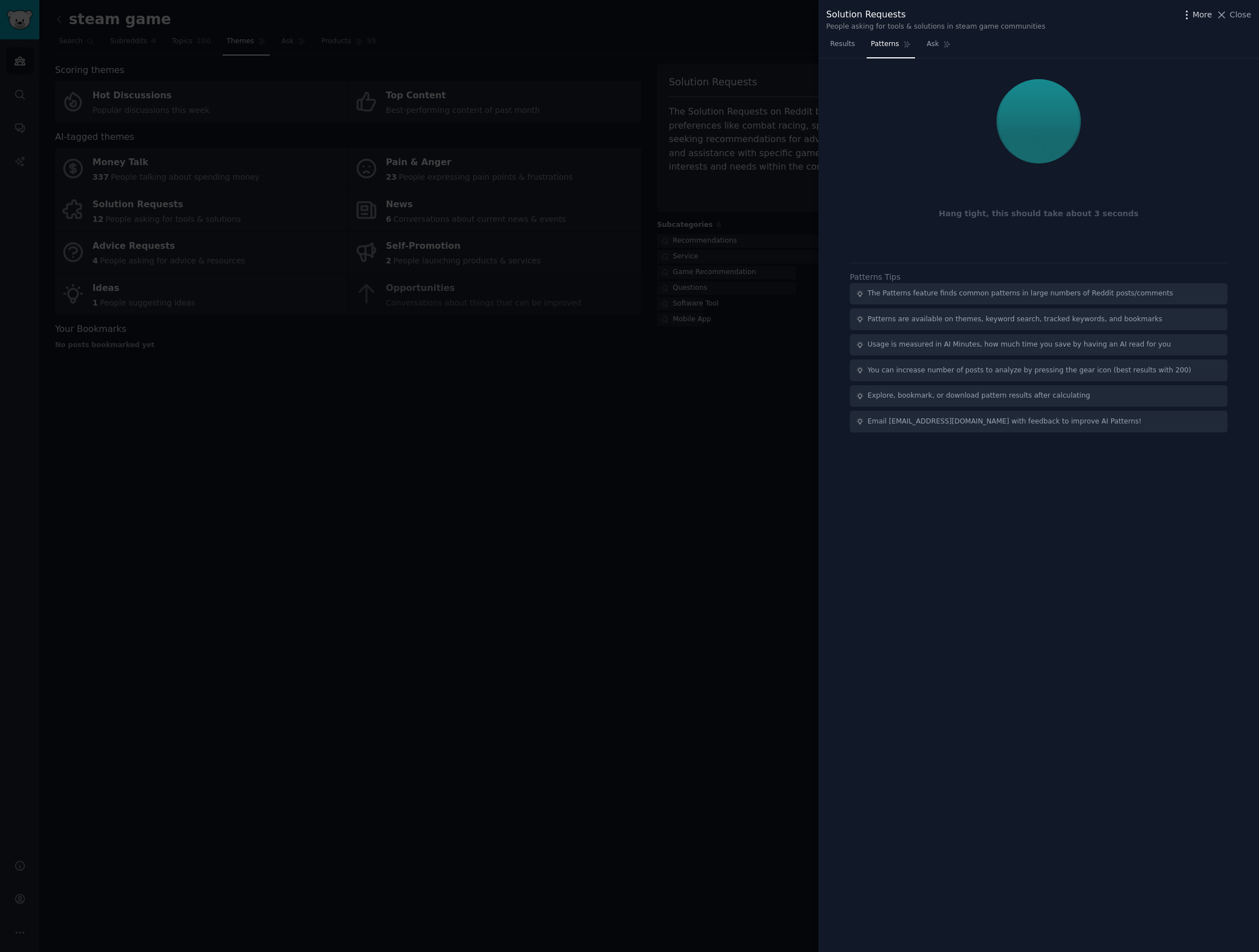
click at [1032, 15] on icon "button" at bounding box center [1187, 15] width 12 height 12
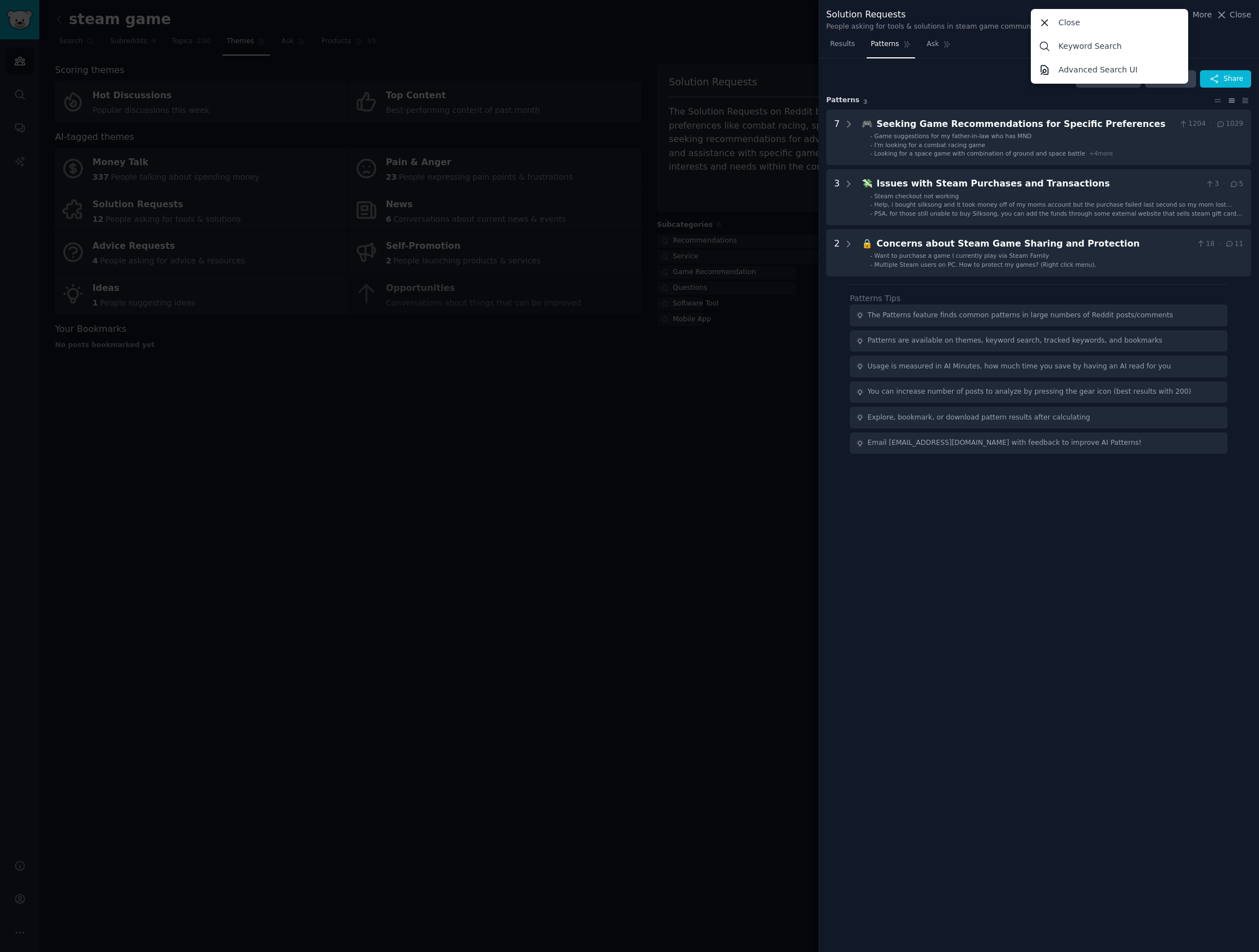
drag, startPoint x: 1091, startPoint y: 702, endPoint x: 1103, endPoint y: 655, distance: 48.5
click at [1032, 699] on div "Download Reset Share Pattern s 3 7 🎮 Seeking Game Recommendations for Specific …" at bounding box center [1039, 506] width 441 height 894
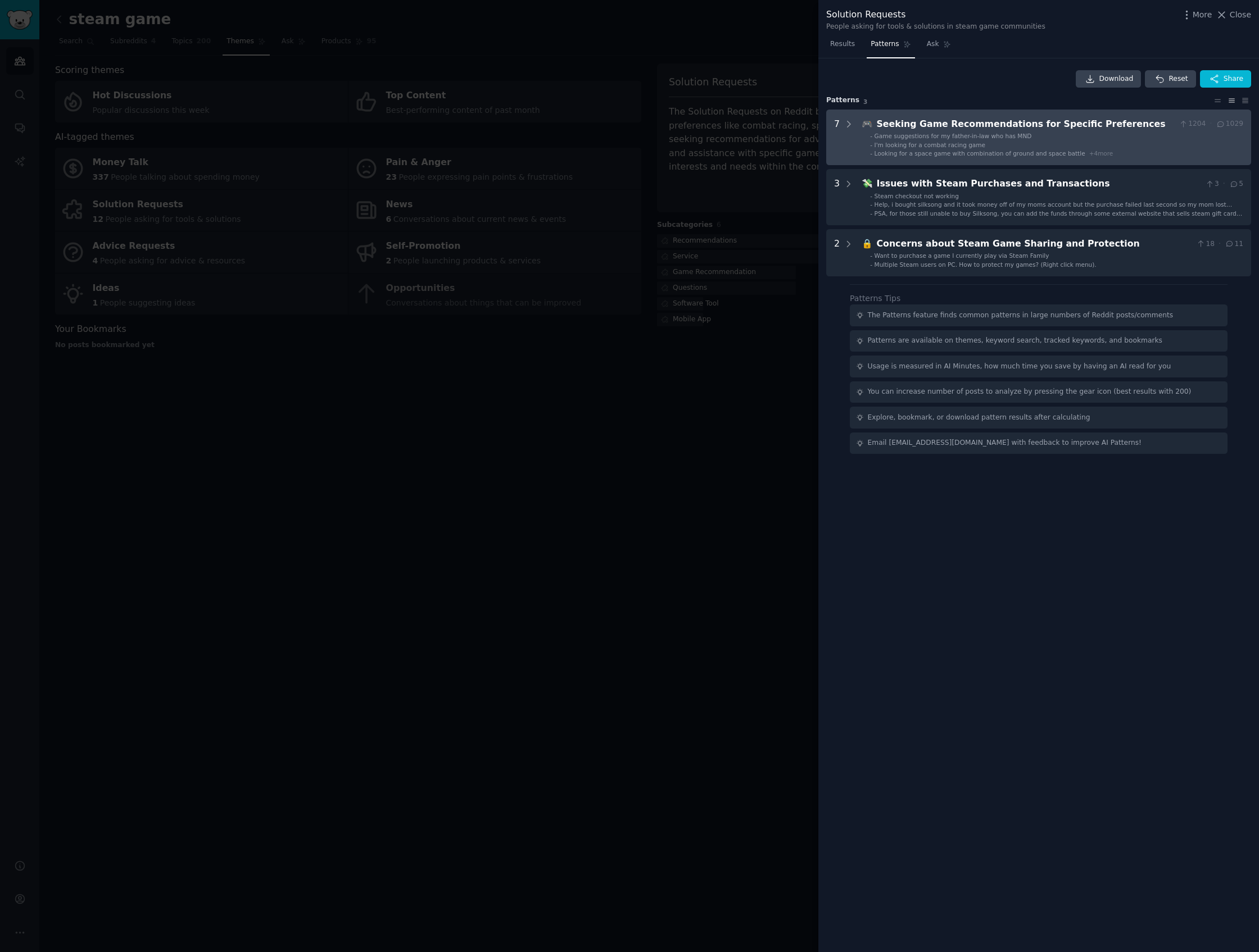
click at [1032, 158] on Preferences "7 🎮 Seeking Game Recommendations for Specific Preferences 1204 · 1029 - Game su…" at bounding box center [1038, 138] width 425 height 56
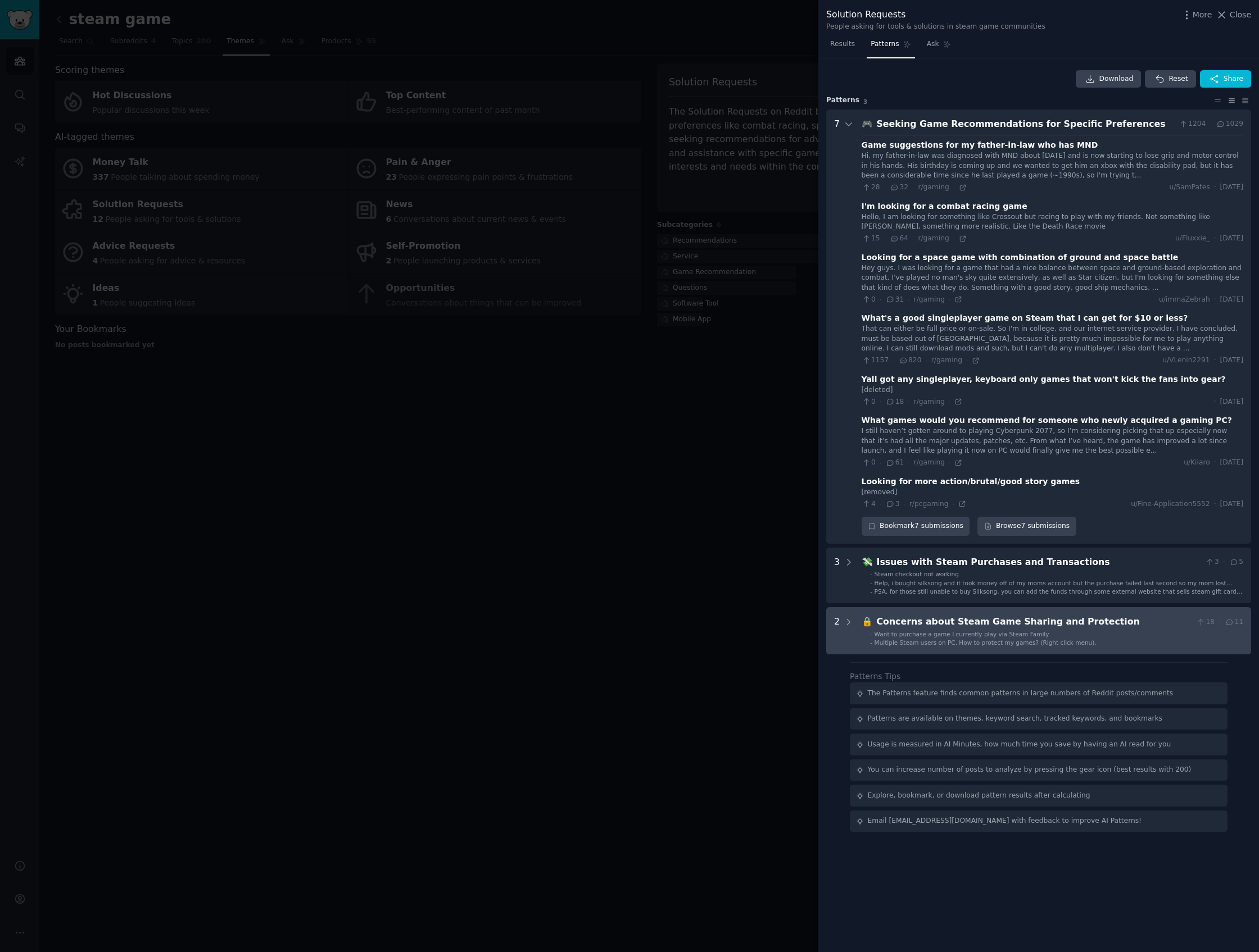
click at [1032, 627] on div "Concerns about Steam Game Sharing and Protection" at bounding box center [1035, 622] width 315 height 14
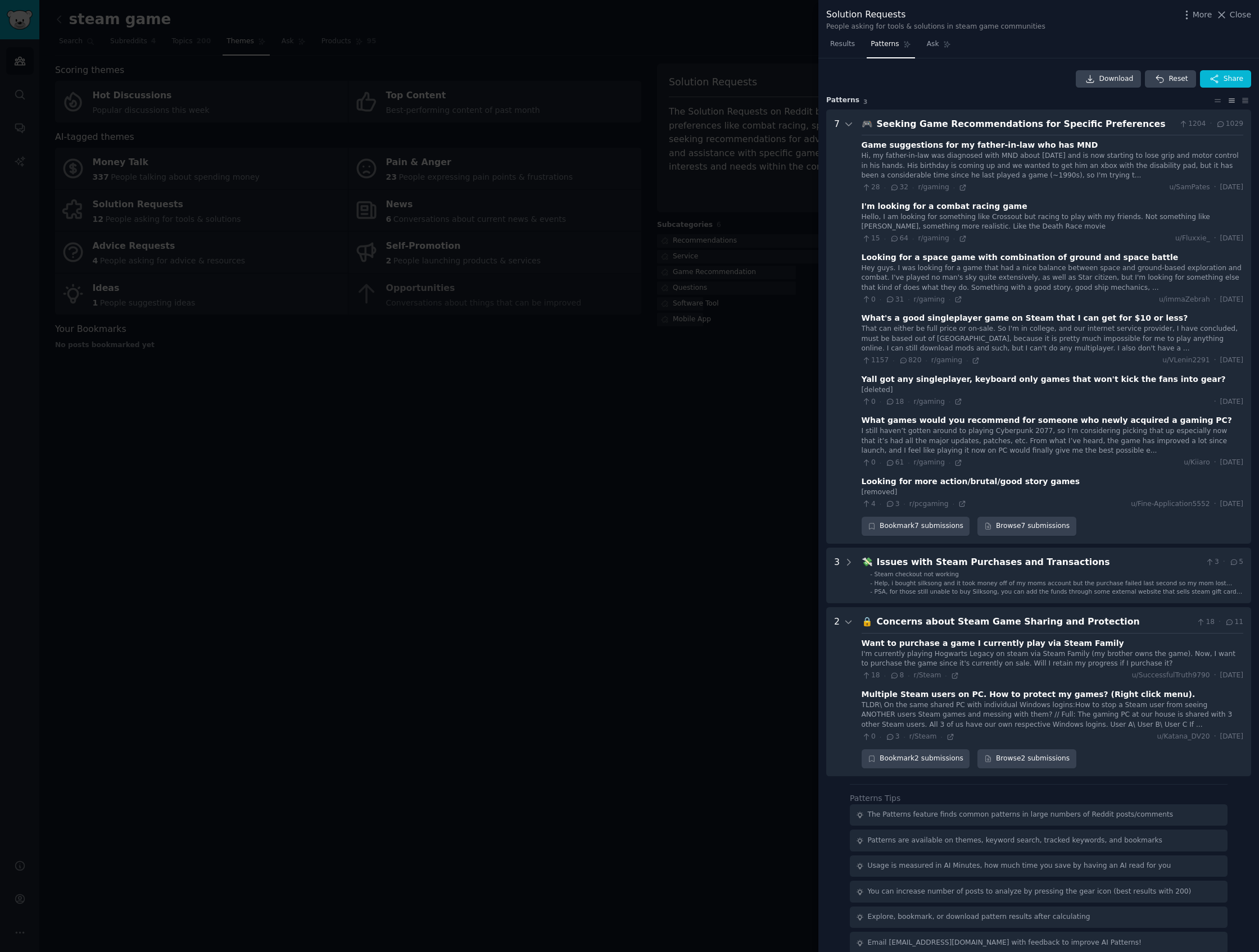
click at [921, 36] on nav "Results Patterns Ask" at bounding box center [890, 46] width 129 height 23
click at [931, 39] on span "Ask" at bounding box center [933, 44] width 12 height 10
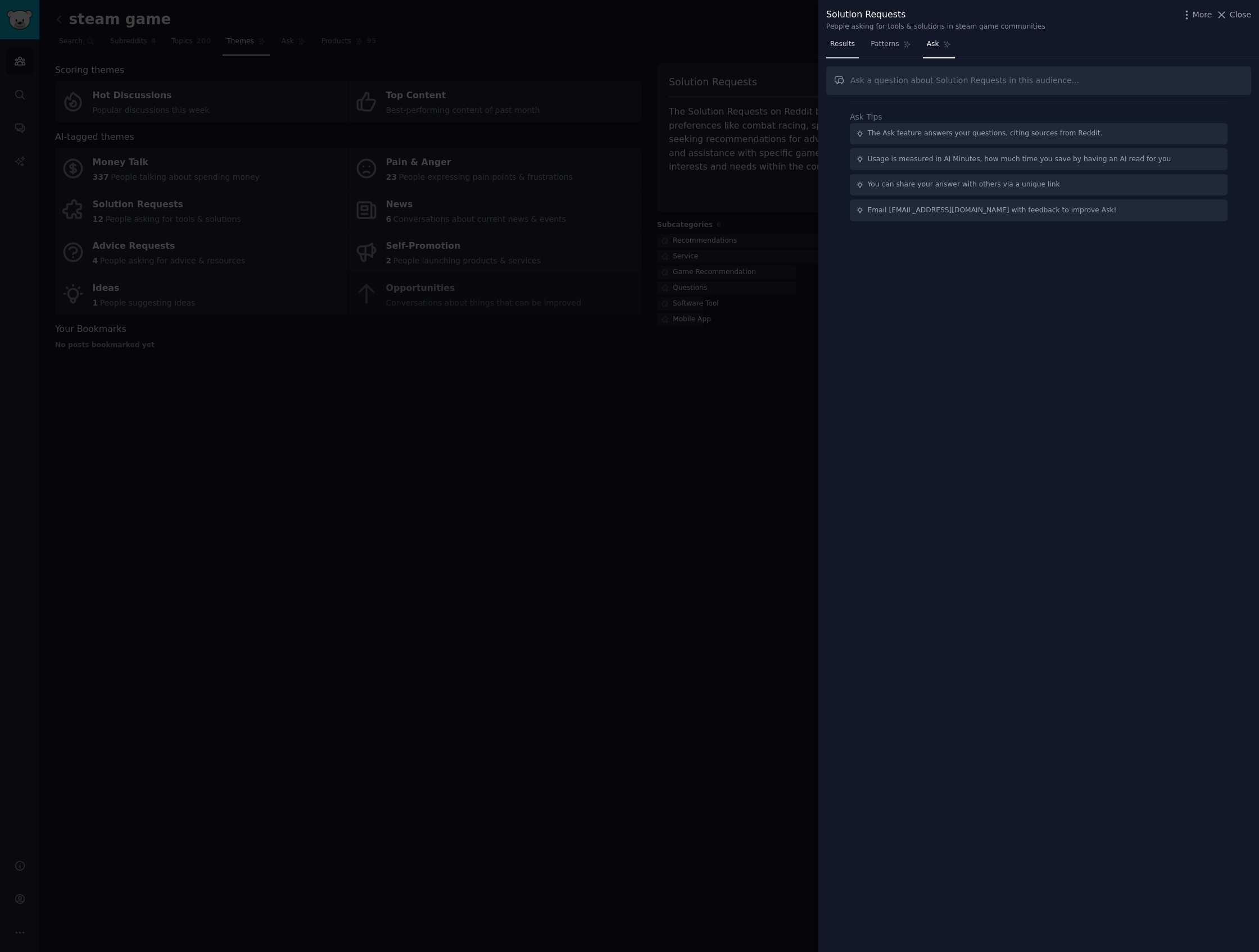
click at [843, 54] on link "Results" at bounding box center [842, 46] width 33 height 23
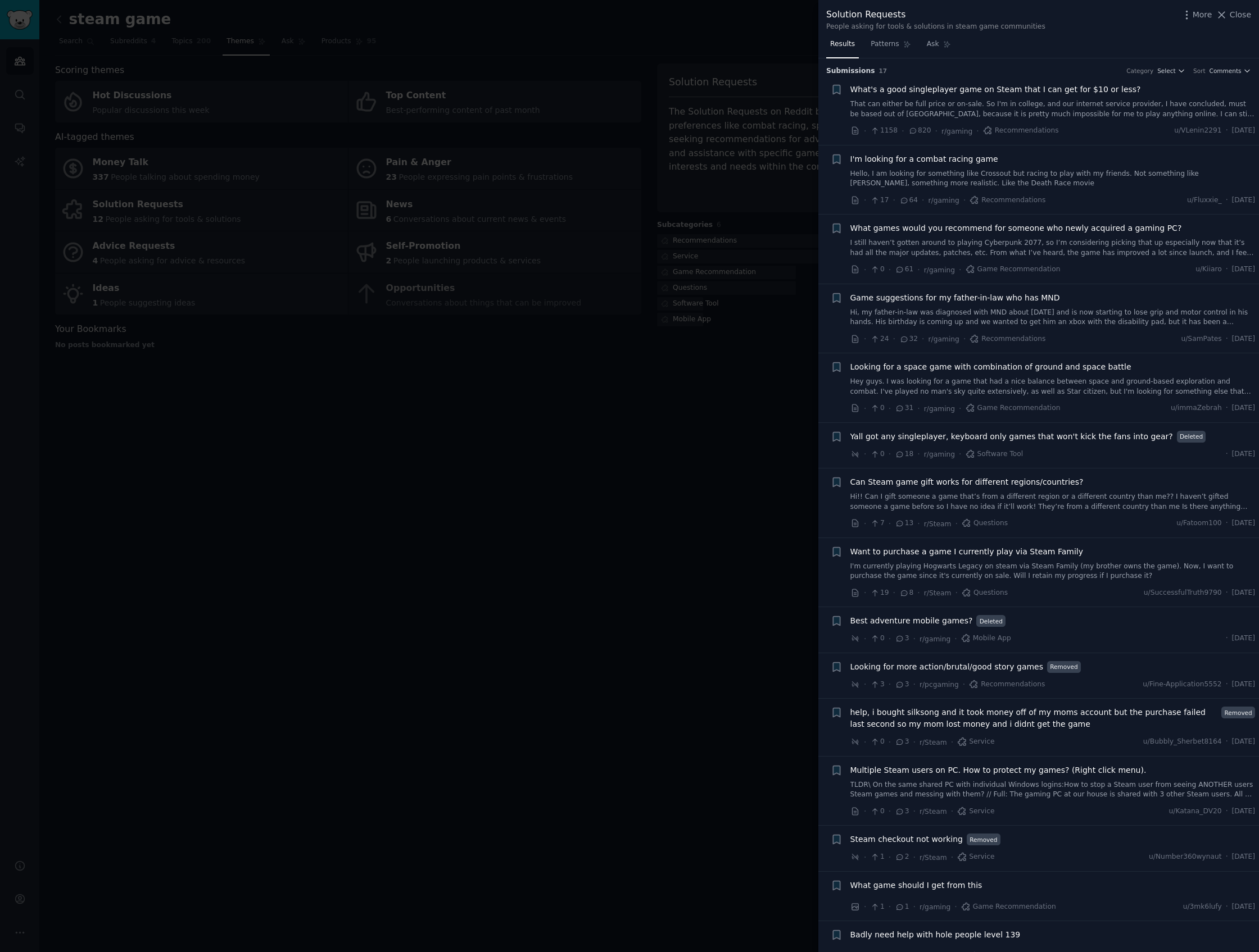
click at [1032, 89] on span "What's a good singleplayer game on Steam that I can get for $10 or less?" at bounding box center [996, 90] width 291 height 12
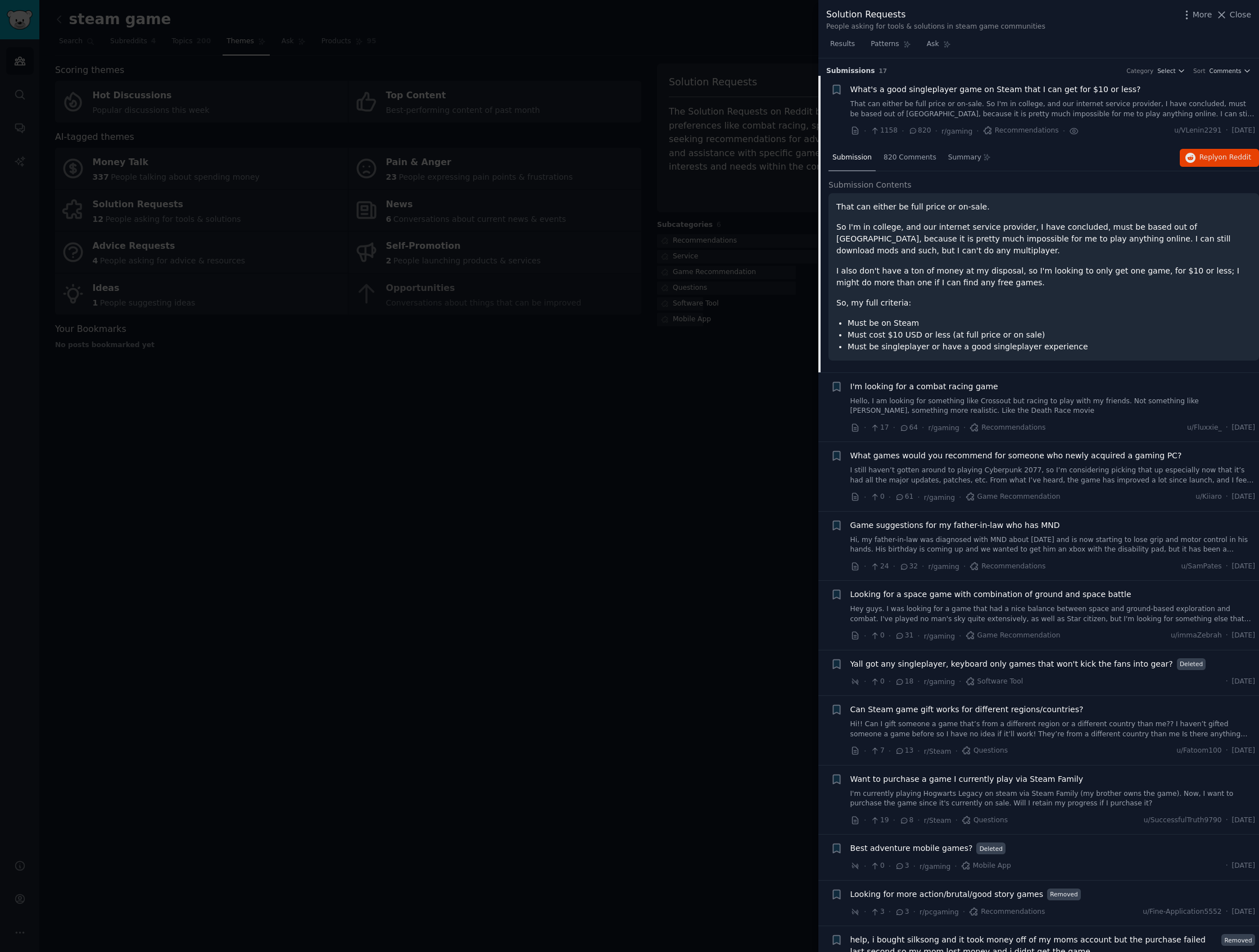
scroll to position [18, 0]
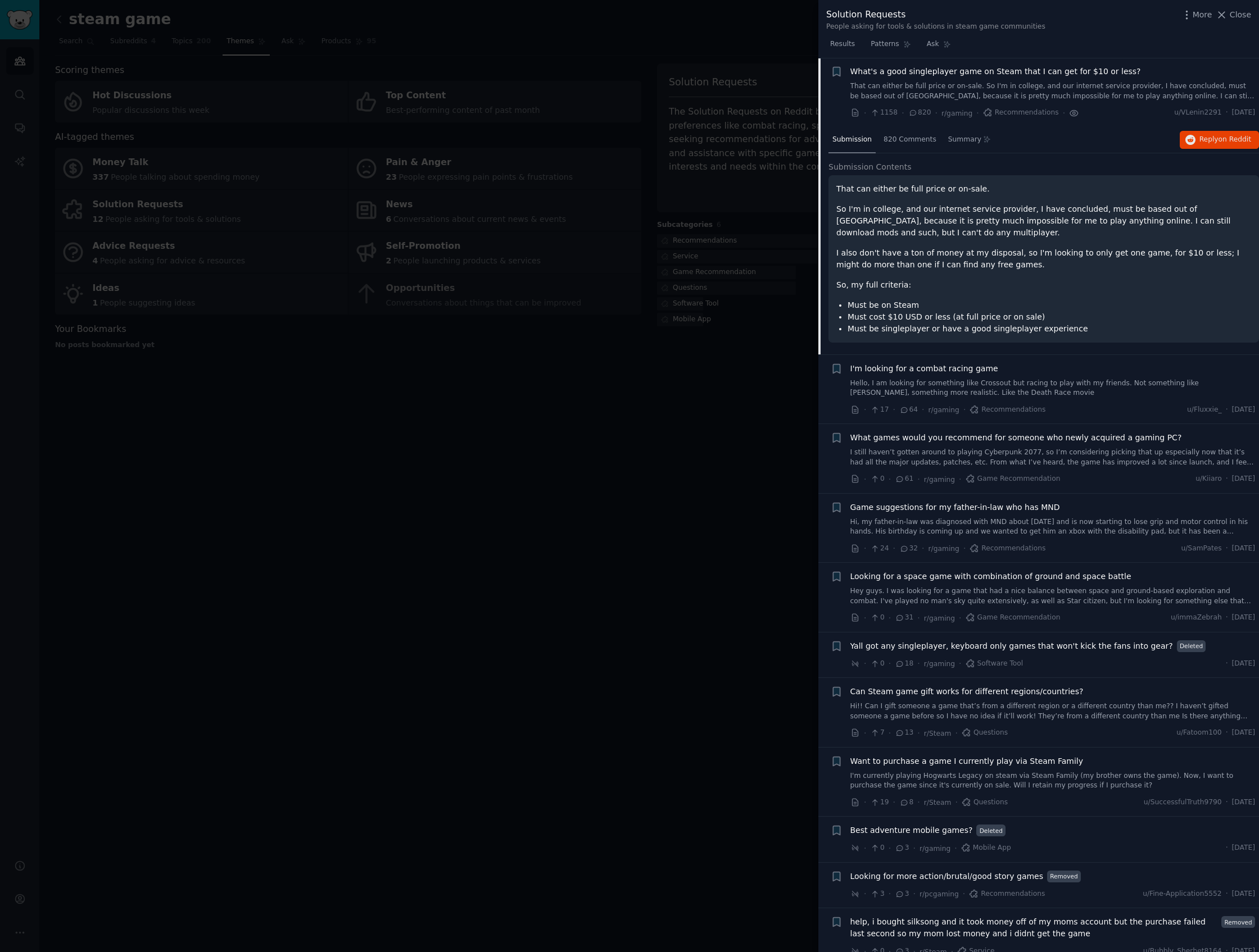
click at [1032, 115] on icon at bounding box center [1074, 113] width 10 height 12
drag, startPoint x: 1010, startPoint y: 112, endPoint x: 933, endPoint y: 121, distance: 77.5
click at [1011, 113] on span "Recommendations" at bounding box center [1020, 112] width 76 height 10
click at [842, 72] on div "Bookmark this conversation + What's a good singleplayer game on Steam that I ca…" at bounding box center [1043, 92] width 425 height 53
click at [840, 72] on icon "button" at bounding box center [836, 71] width 12 height 12
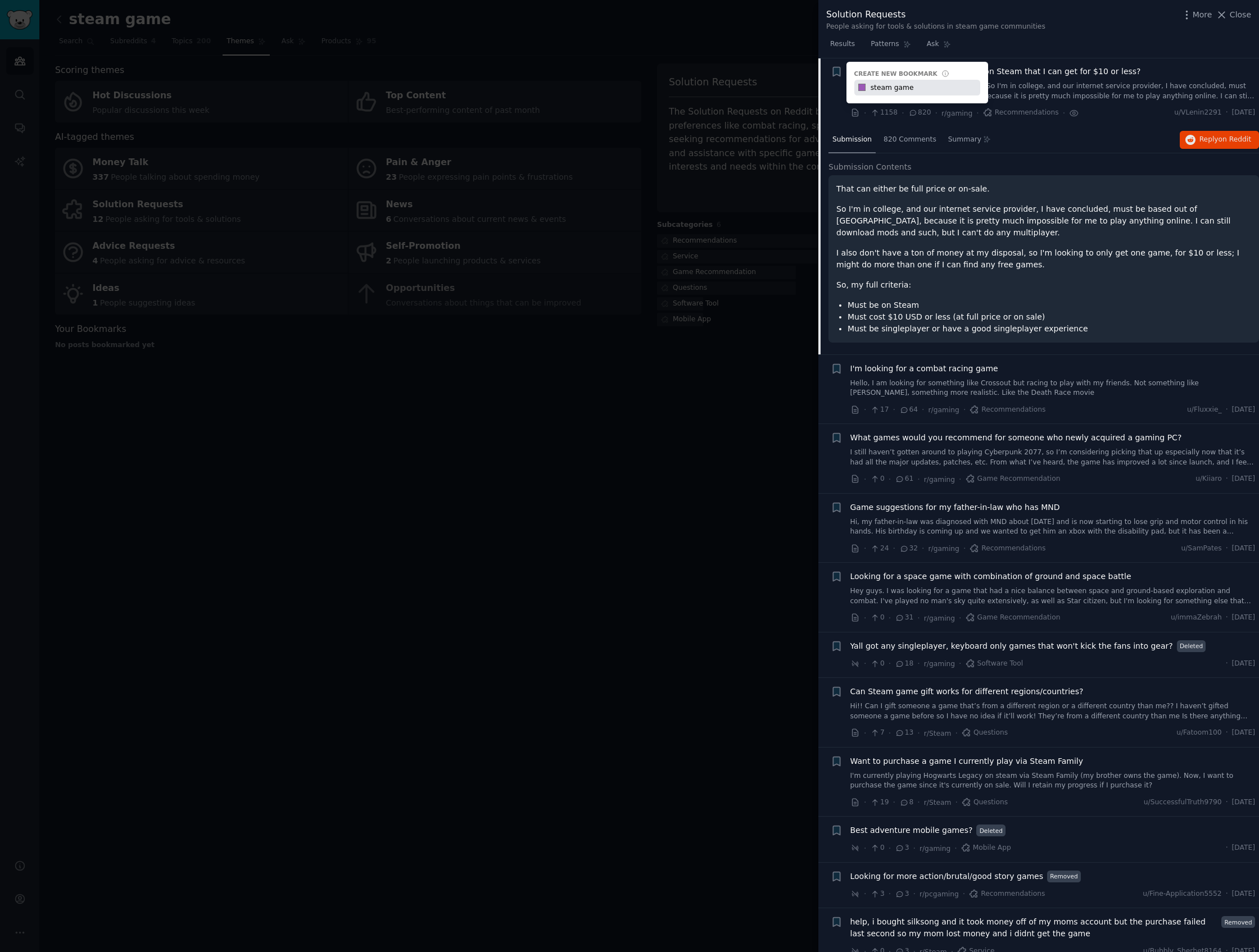
type input "steam game"
click at [1032, 257] on p "I also don't have a ton of money at my disposal, so I'm looking to only get one…" at bounding box center [1044, 259] width 415 height 23
click at [1032, 131] on button "Reply on Reddit" at bounding box center [1219, 139] width 79 height 18
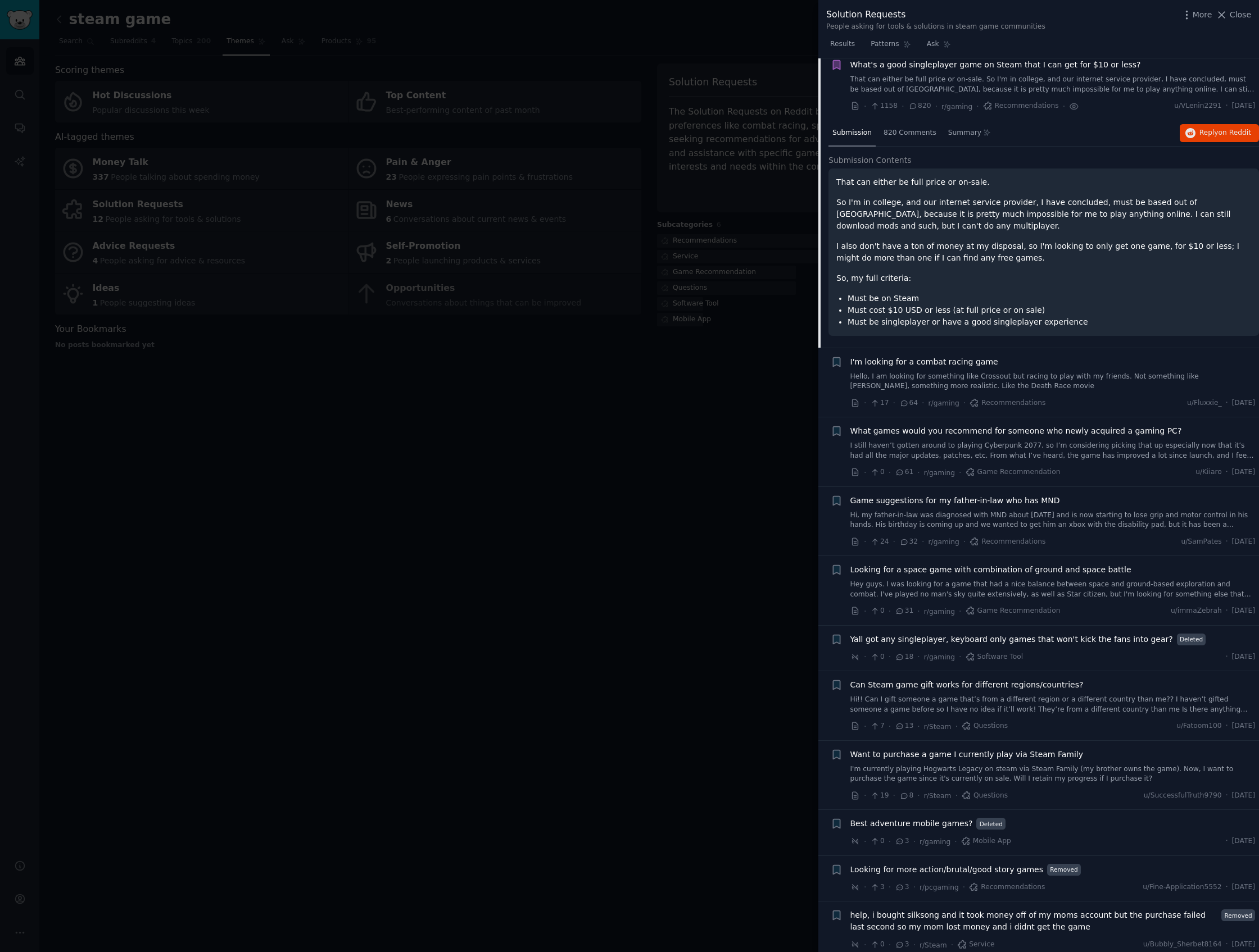
click at [548, 575] on div at bounding box center [630, 476] width 1259 height 952
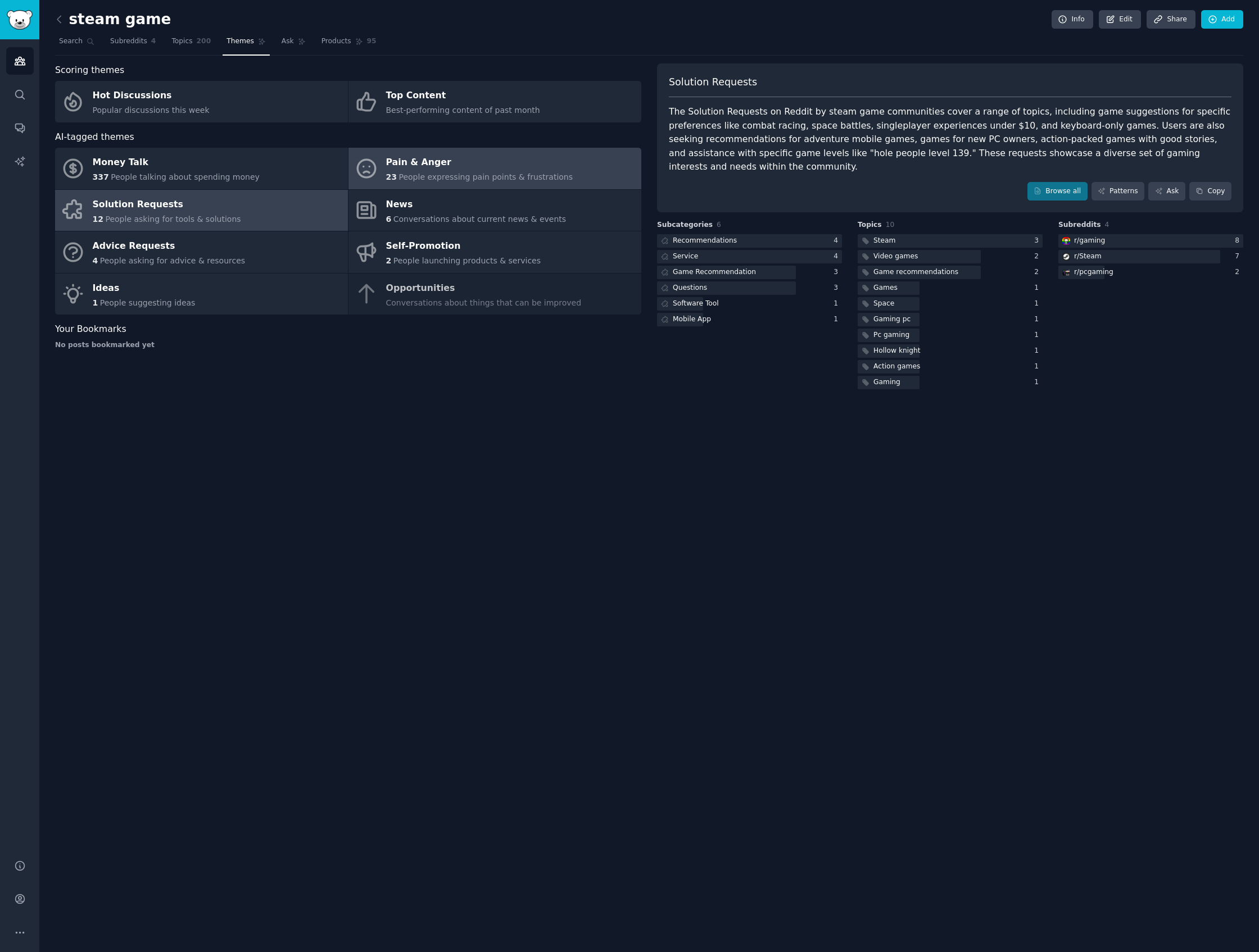
click at [391, 169] on div "Pain & Anger" at bounding box center [479, 163] width 187 height 18
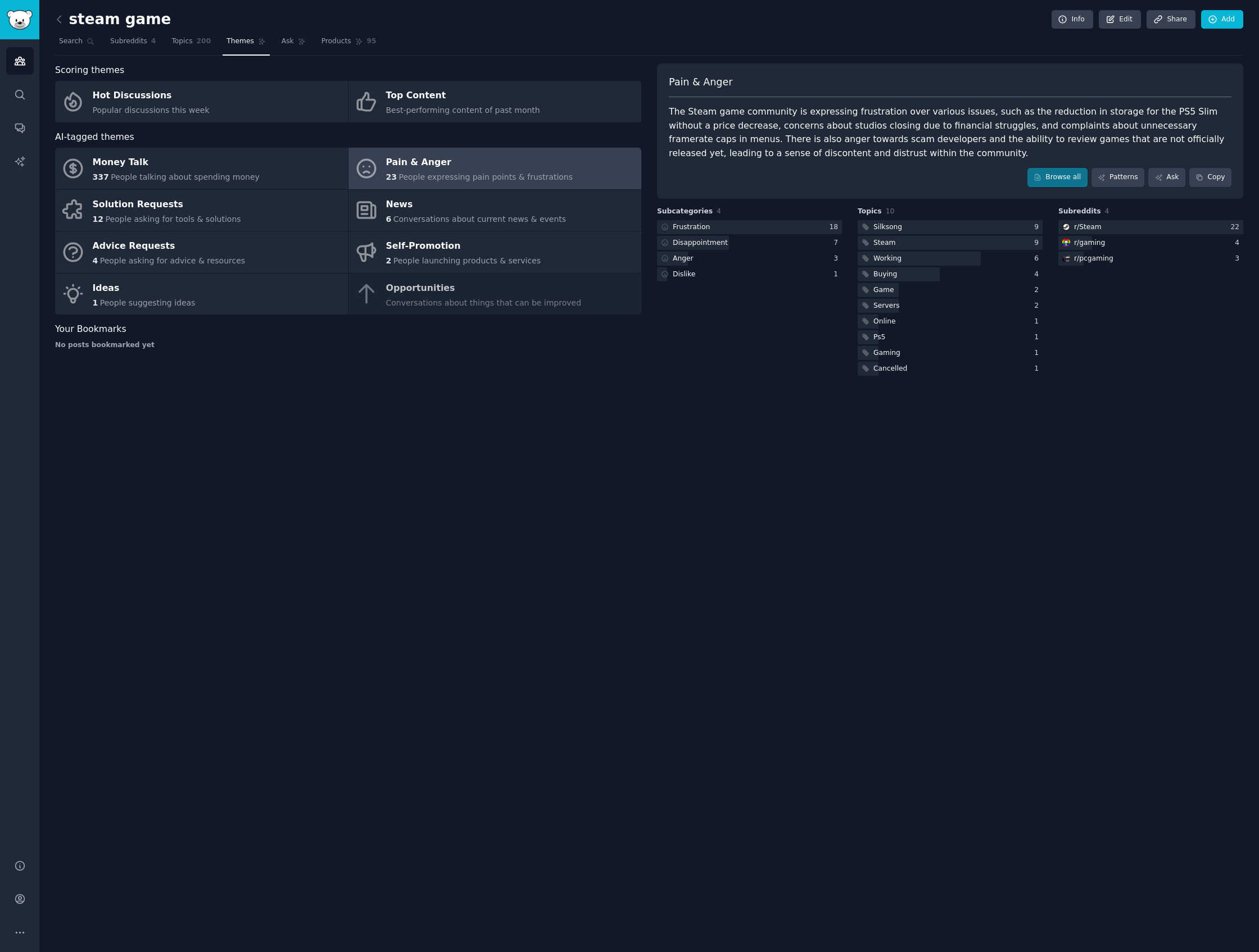
click at [1032, 187] on div "Pain & Anger The Steam game community is expressing frustration over various is…" at bounding box center [950, 131] width 586 height 135
click at [1032, 176] on link "Browse all" at bounding box center [1057, 178] width 60 height 19
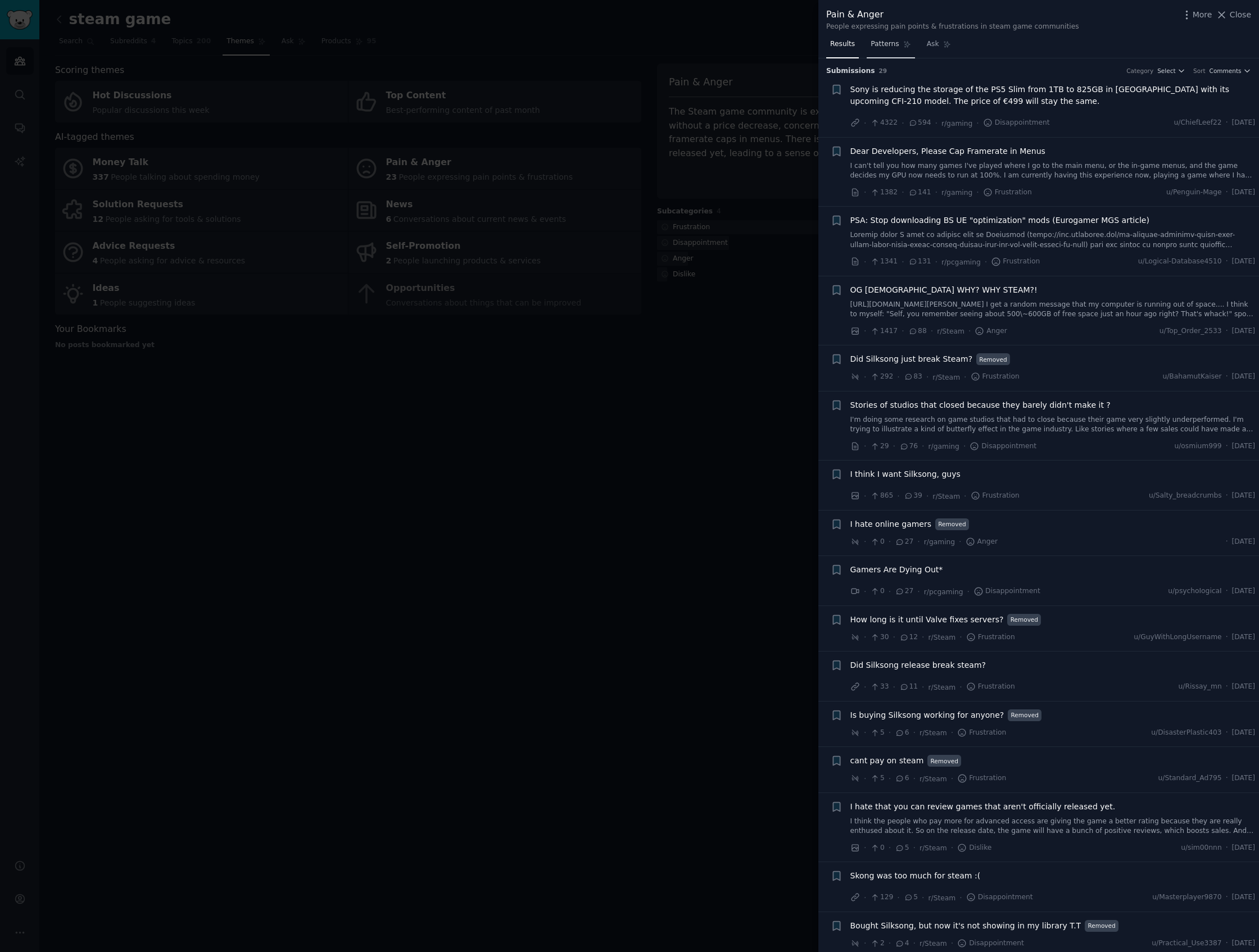
drag, startPoint x: 888, startPoint y: 36, endPoint x: 902, endPoint y: 39, distance: 14.3
click at [889, 36] on link "Patterns" at bounding box center [891, 46] width 48 height 23
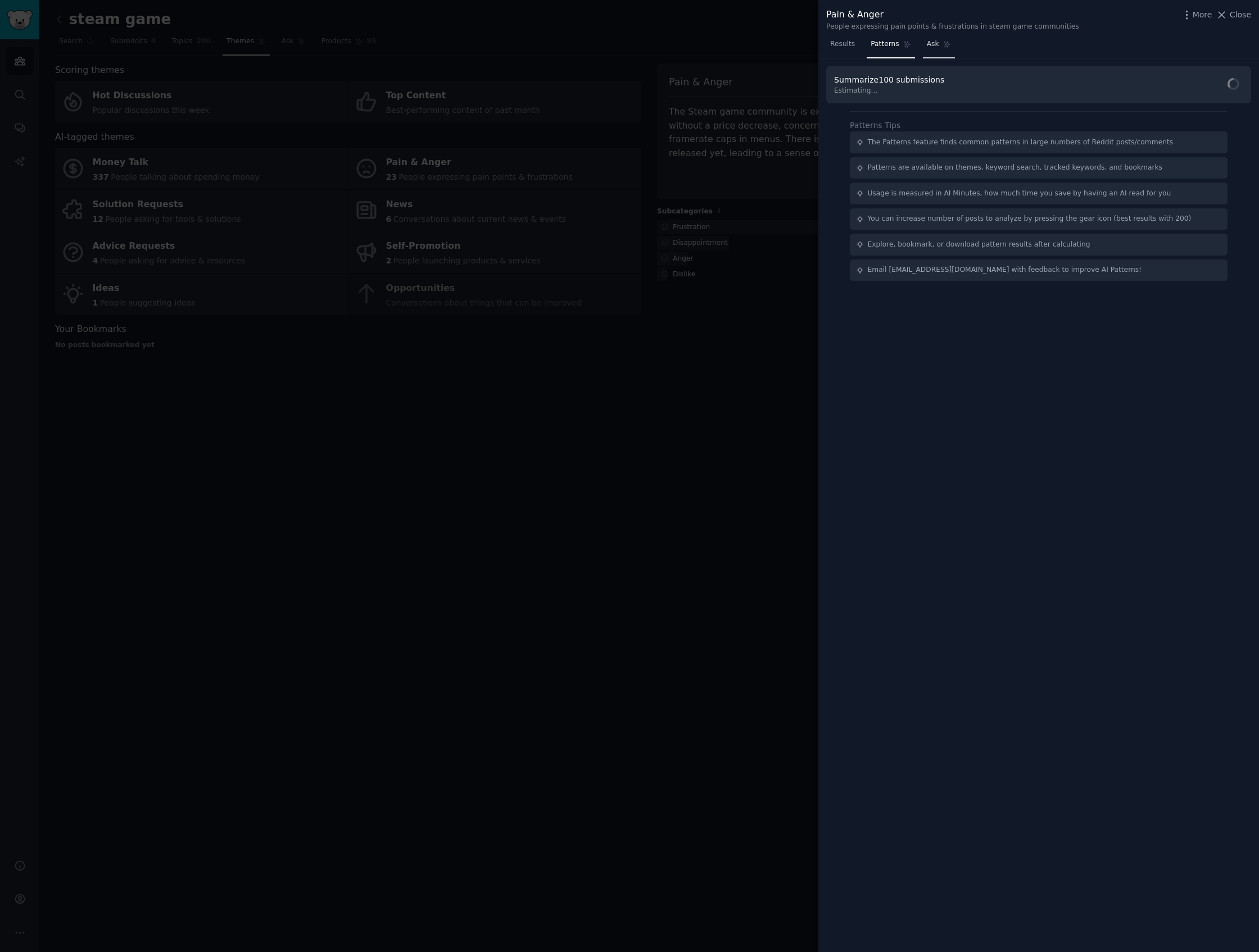
click at [951, 42] on link "Ask" at bounding box center [938, 46] width 32 height 23
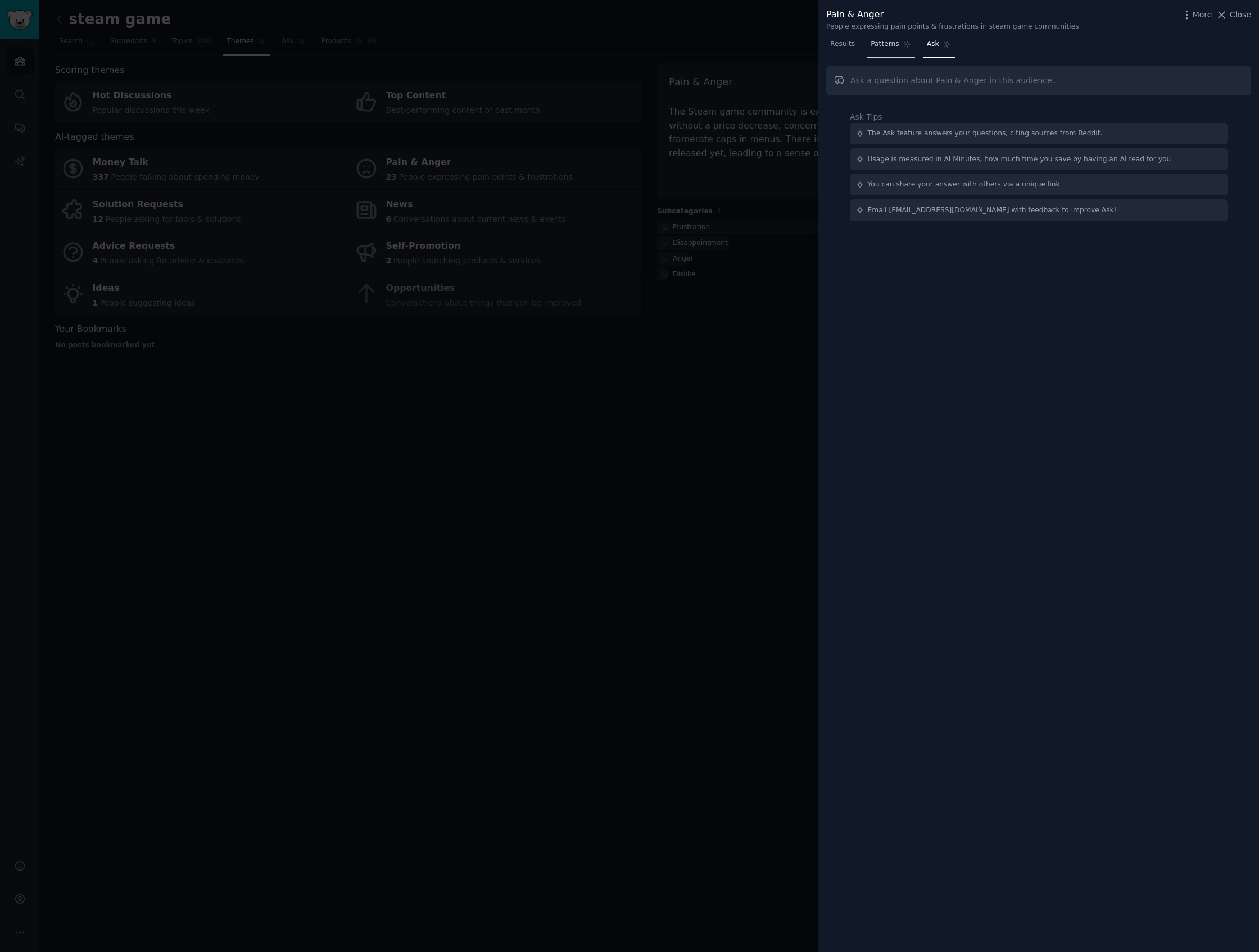
click at [903, 47] on icon at bounding box center [907, 44] width 8 height 8
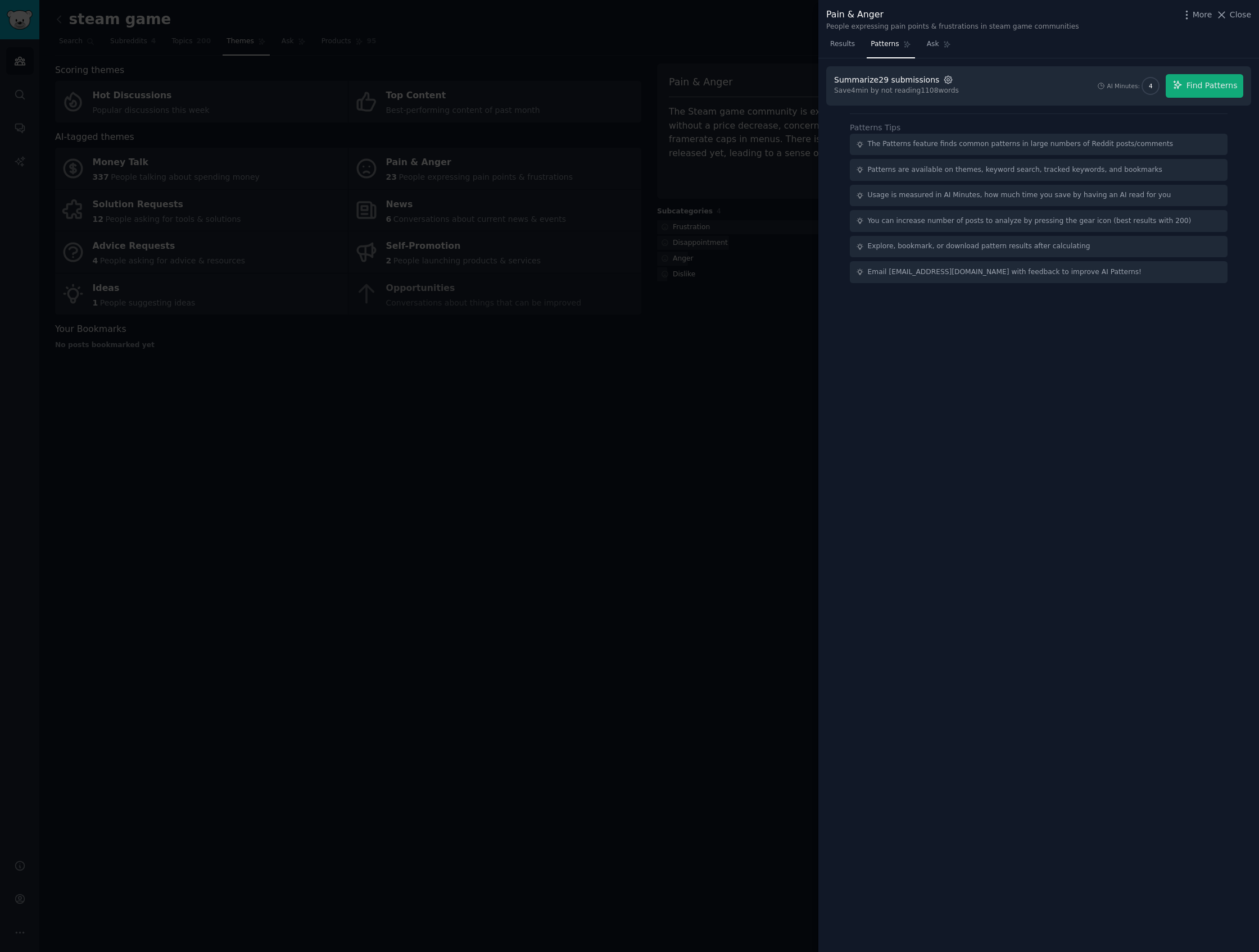
click at [943, 81] on icon "button" at bounding box center [948, 80] width 10 height 10
click at [1032, 110] on input "500" at bounding box center [1050, 107] width 8 height 8
click at [944, 83] on icon "button" at bounding box center [948, 79] width 7 height 7
click at [985, 104] on span "100" at bounding box center [991, 107] width 13 height 10
click at [981, 104] on input "100" at bounding box center [976, 107] width 8 height 8
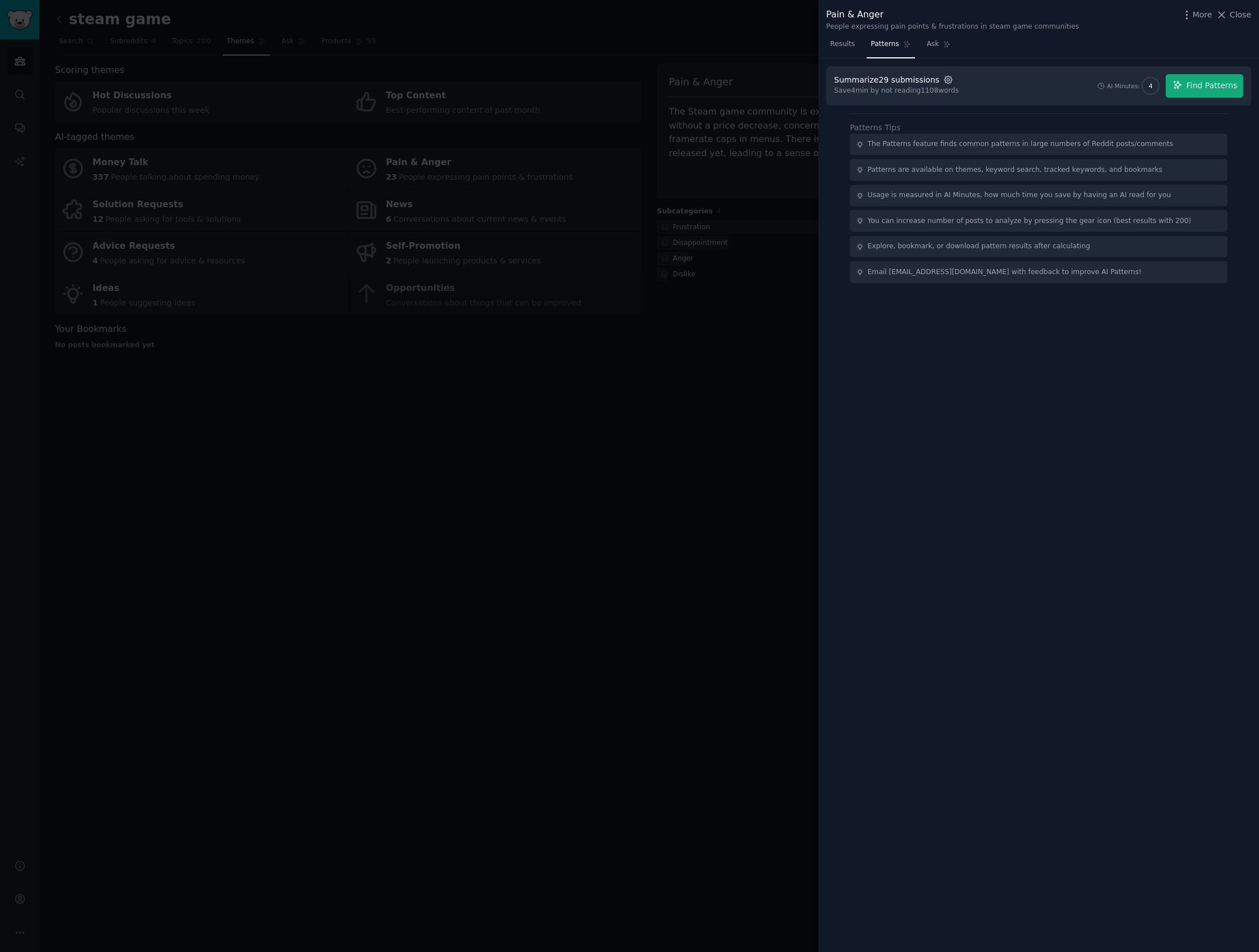
click at [943, 81] on icon "button" at bounding box center [948, 80] width 10 height 10
click at [1032, 108] on span "500" at bounding box center [1064, 107] width 13 height 10
click at [1032, 108] on input "500" at bounding box center [1050, 107] width 8 height 8
drag, startPoint x: 505, startPoint y: 391, endPoint x: 444, endPoint y: 300, distance: 109.6
click at [487, 374] on div at bounding box center [630, 476] width 1259 height 952
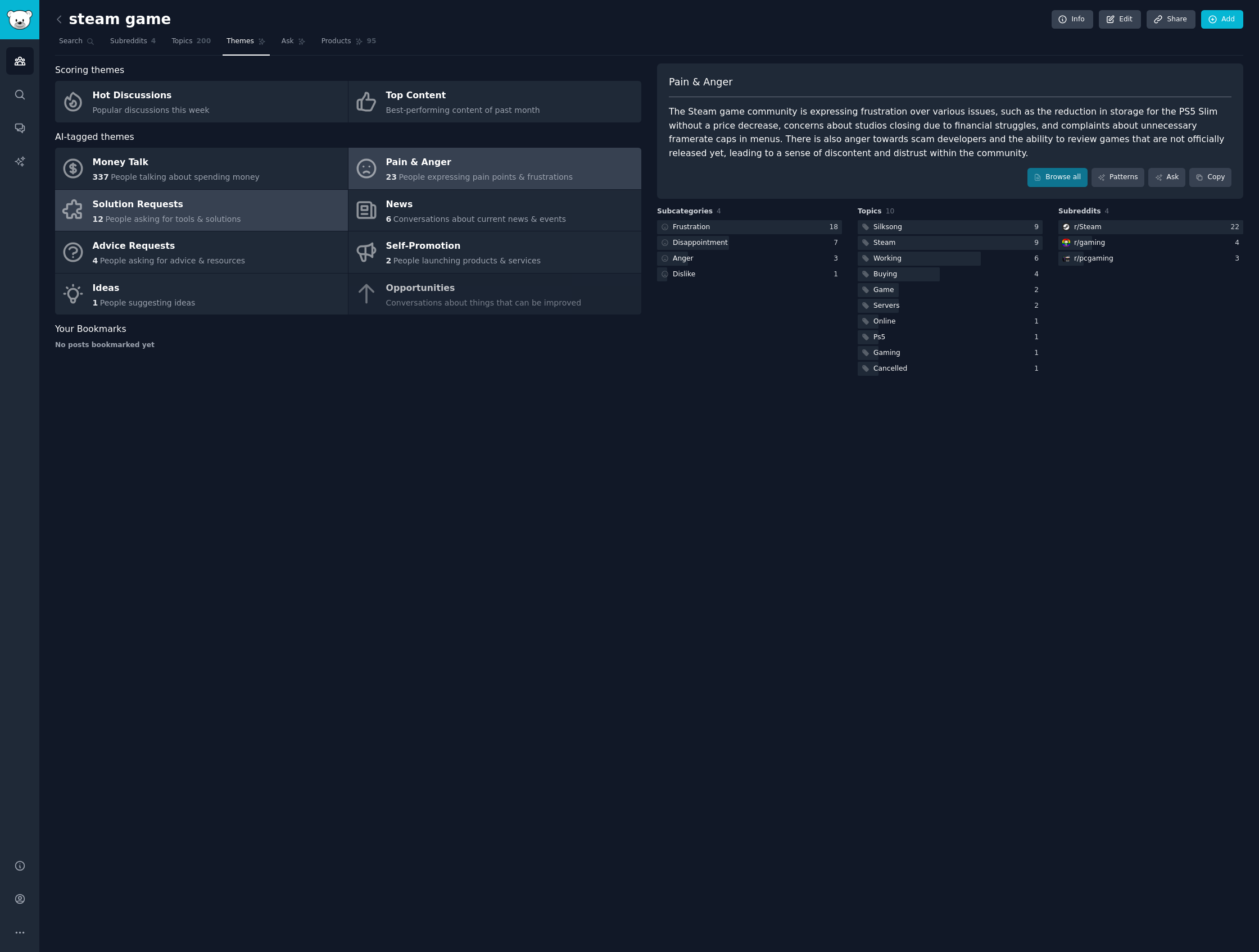
click at [252, 221] on link "Solution Requests 12 People asking for tools & solutions" at bounding box center [202, 210] width 293 height 42
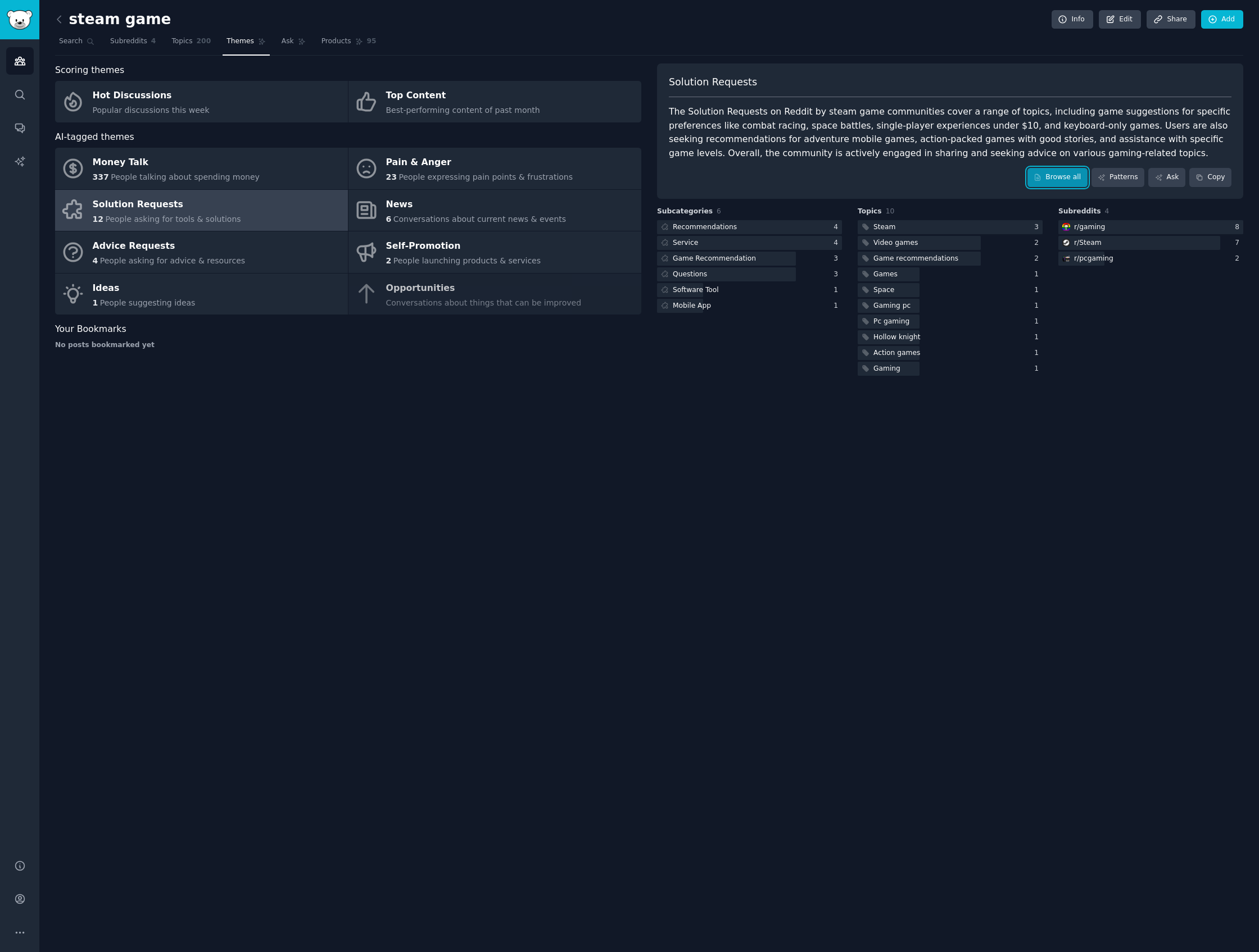
click at [1032, 169] on link "Browse all" at bounding box center [1057, 178] width 60 height 19
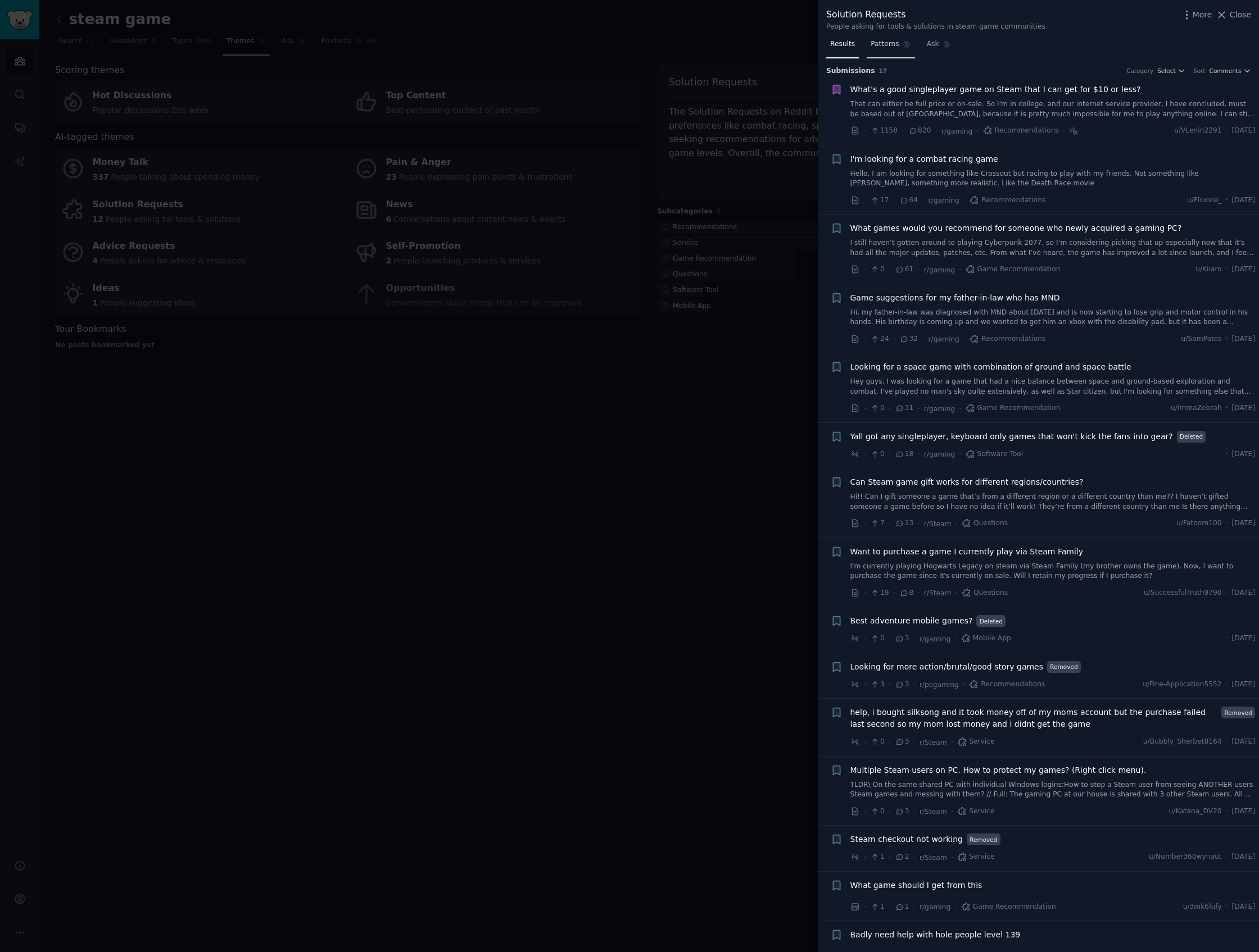
click at [896, 42] on span "Patterns" at bounding box center [884, 44] width 28 height 10
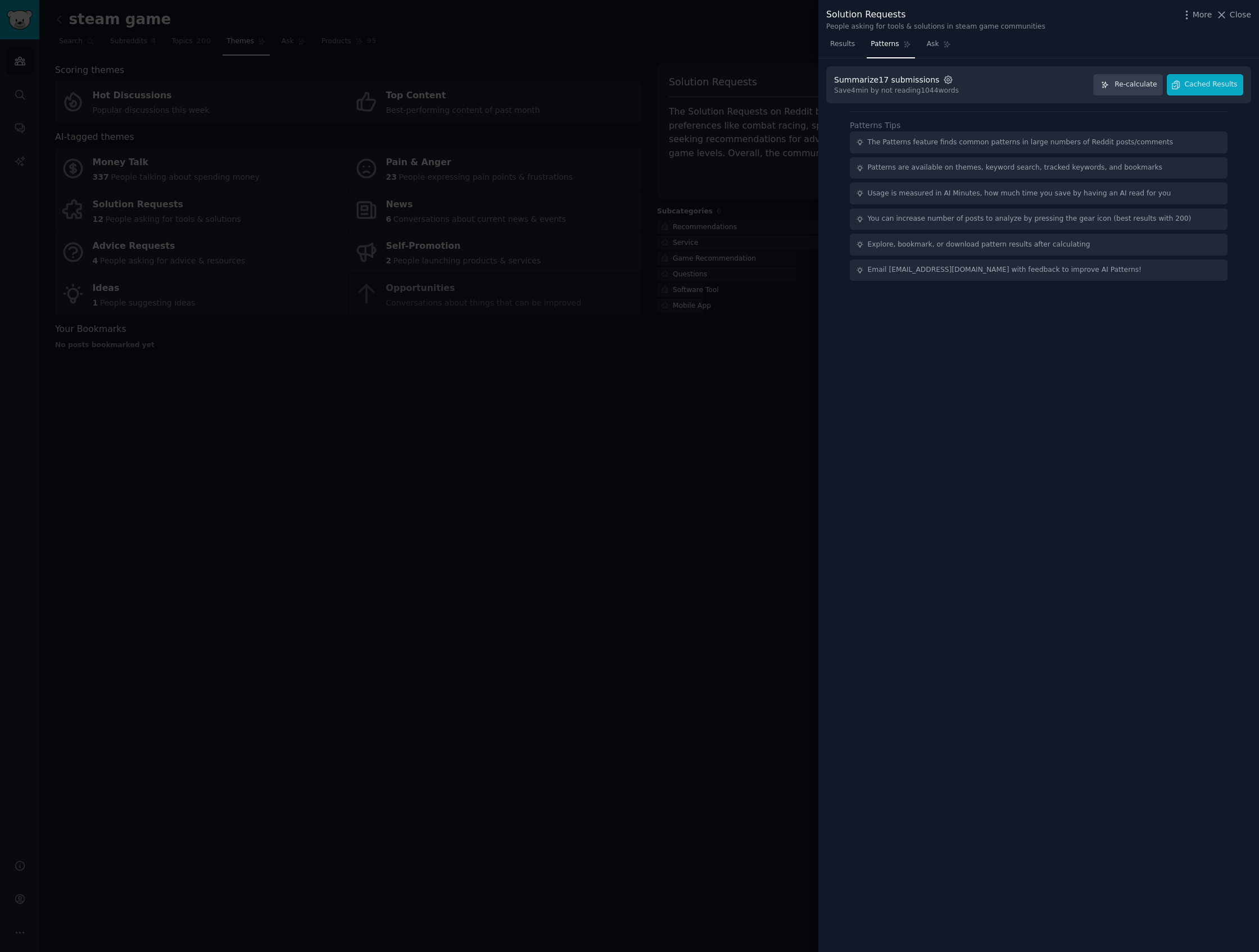
click at [943, 82] on icon "button" at bounding box center [948, 80] width 10 height 10
click at [1032, 111] on span "500" at bounding box center [1064, 107] width 13 height 10
click at [1032, 111] on input "500" at bounding box center [1050, 107] width 8 height 8
drag, startPoint x: 703, startPoint y: 520, endPoint x: 593, endPoint y: 357, distance: 196.6
click at [696, 472] on div at bounding box center [630, 476] width 1259 height 952
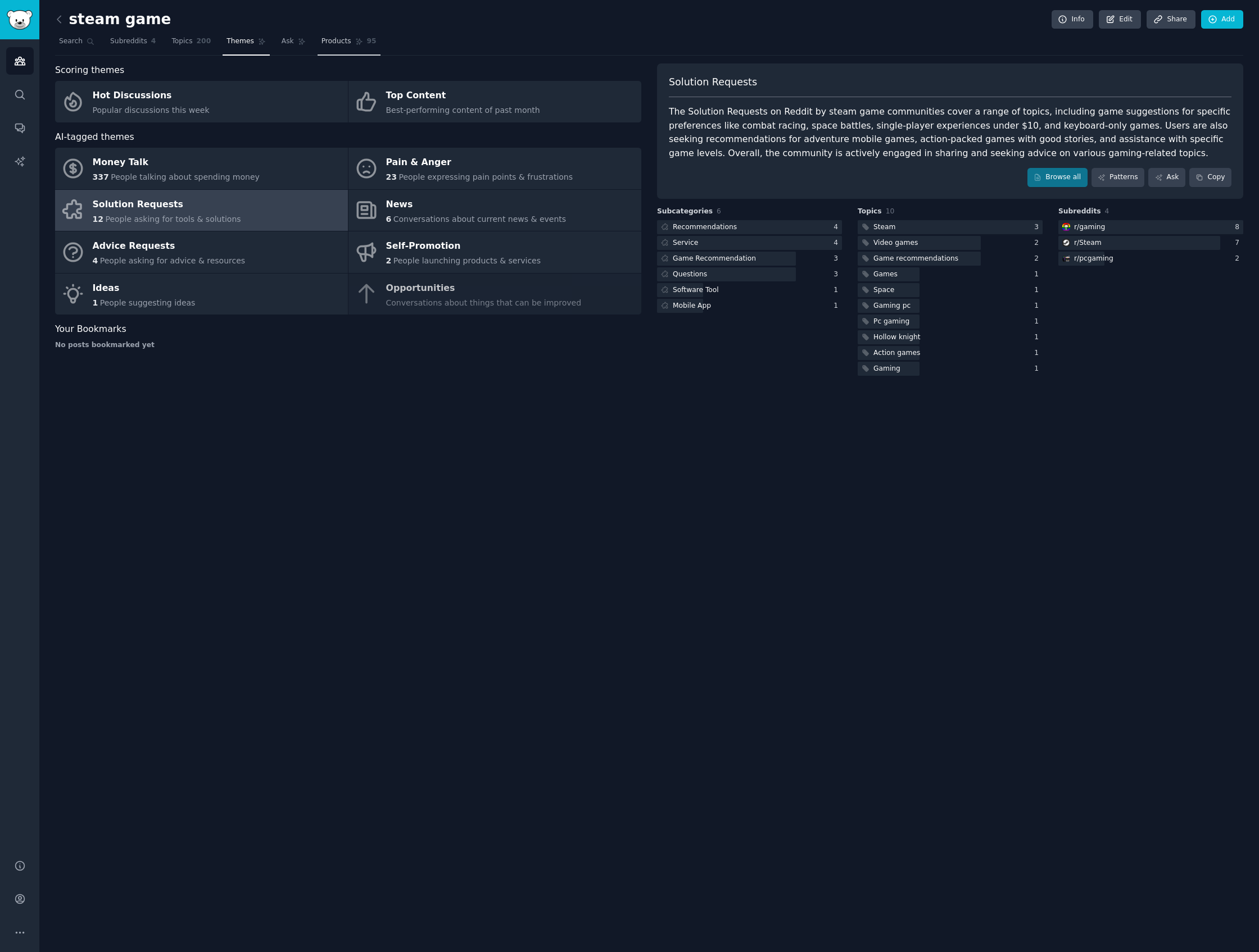
click at [336, 36] on span "Products" at bounding box center [336, 41] width 30 height 10
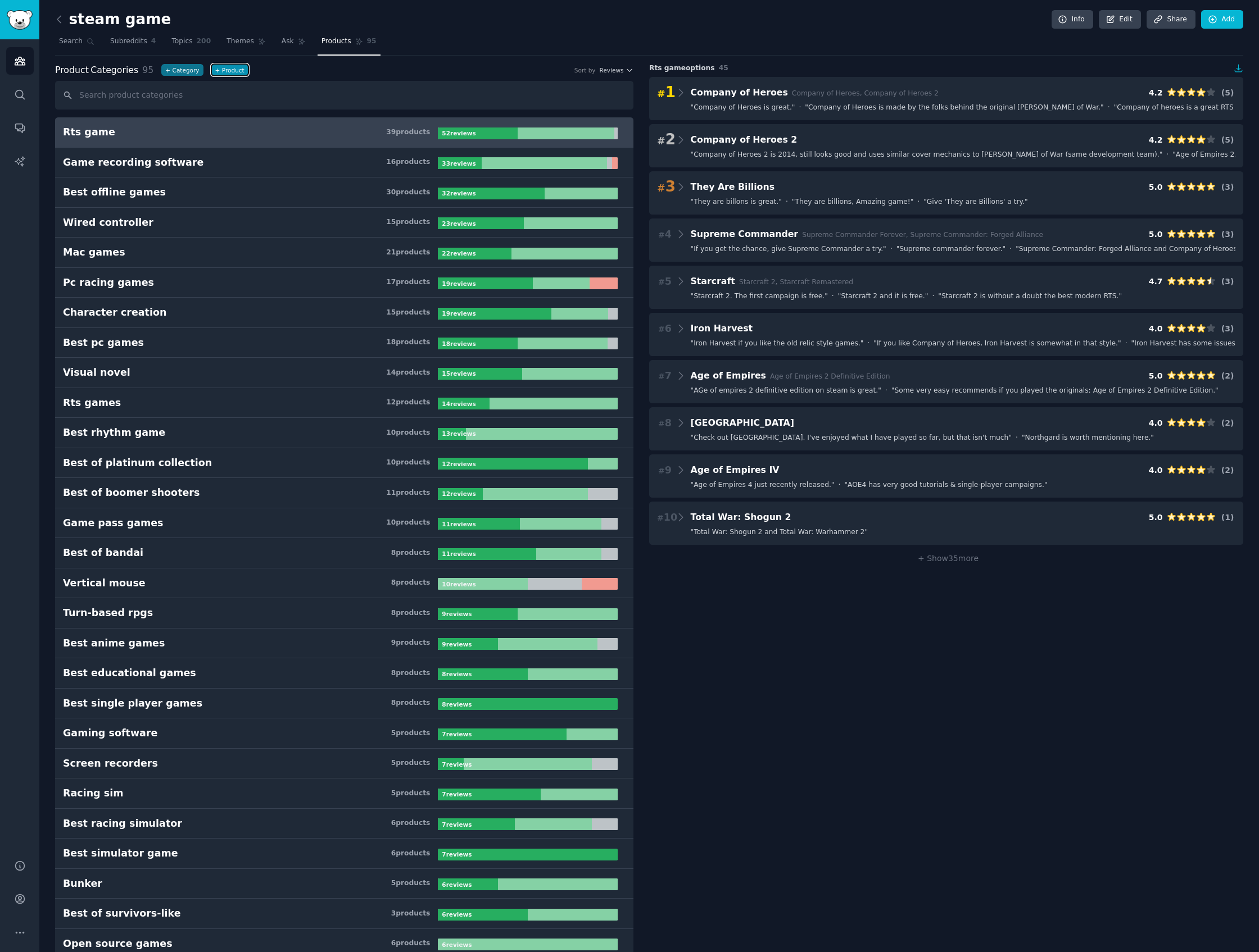
click at [213, 71] on button "+ Product" at bounding box center [230, 70] width 37 height 12
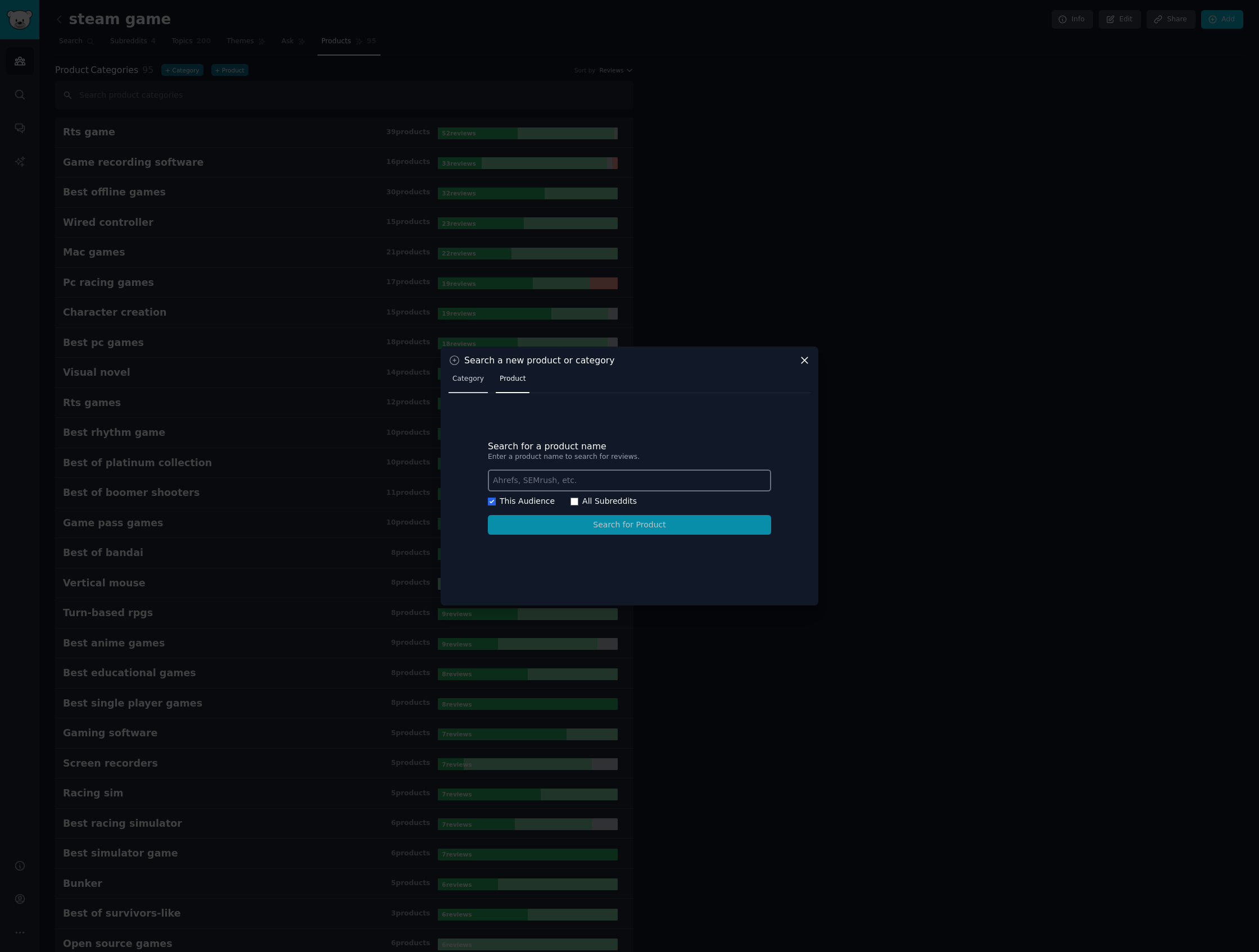
click at [472, 382] on span "Category" at bounding box center [468, 379] width 32 height 10
click at [594, 503] on label "All Subreddits" at bounding box center [609, 501] width 55 height 9
click at [579, 503] on input "All Subreddits" at bounding box center [574, 501] width 8 height 8
checkbox input "true"
click at [534, 503] on label "This Audience" at bounding box center [527, 501] width 55 height 9
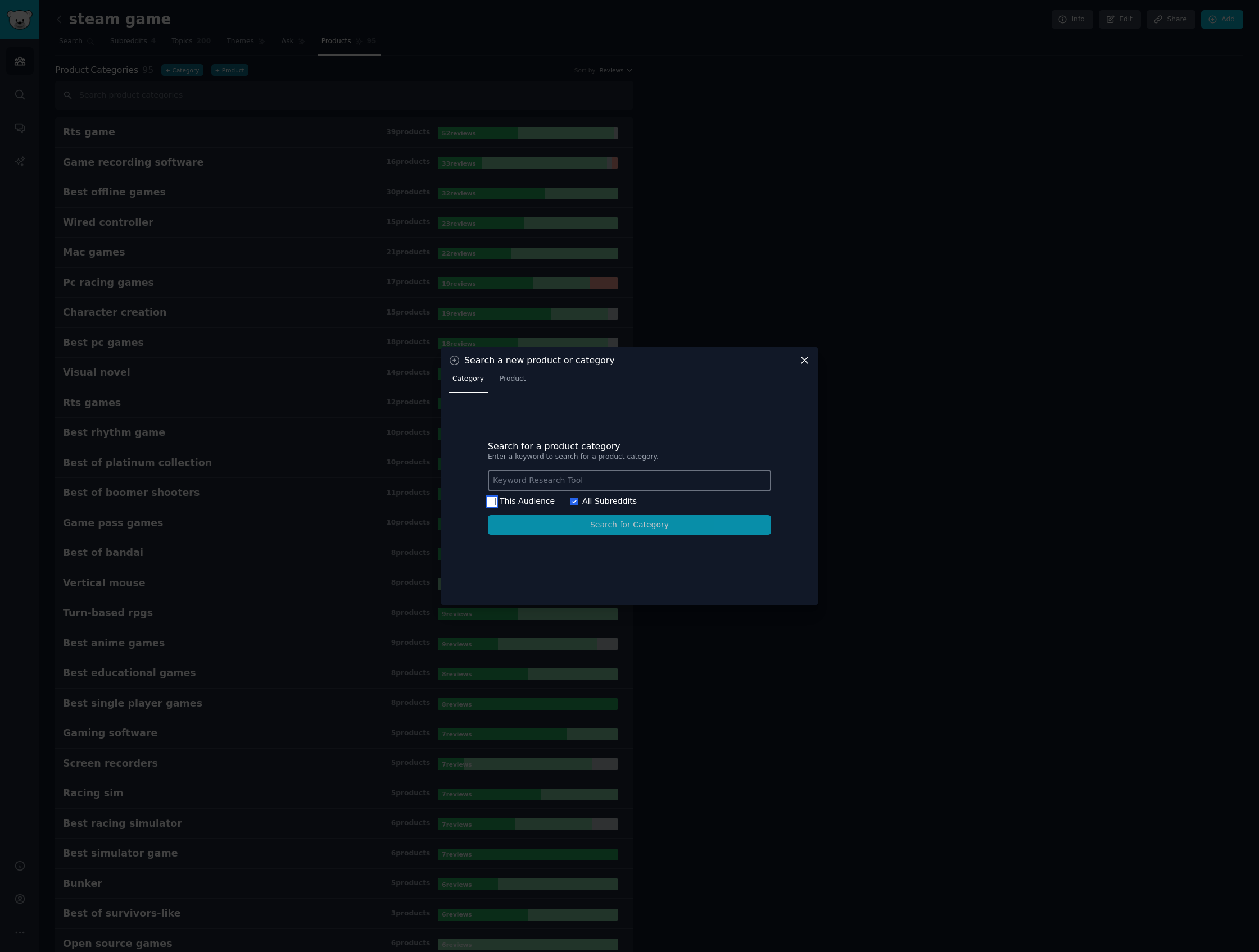
click at [496, 503] on input "This Audience" at bounding box center [491, 501] width 8 height 8
checkbox input "true"
click at [583, 502] on label "All Subreddits" at bounding box center [609, 501] width 55 height 9
click at [579, 502] on input "All Subreddits" at bounding box center [574, 501] width 8 height 8
checkbox input "true"
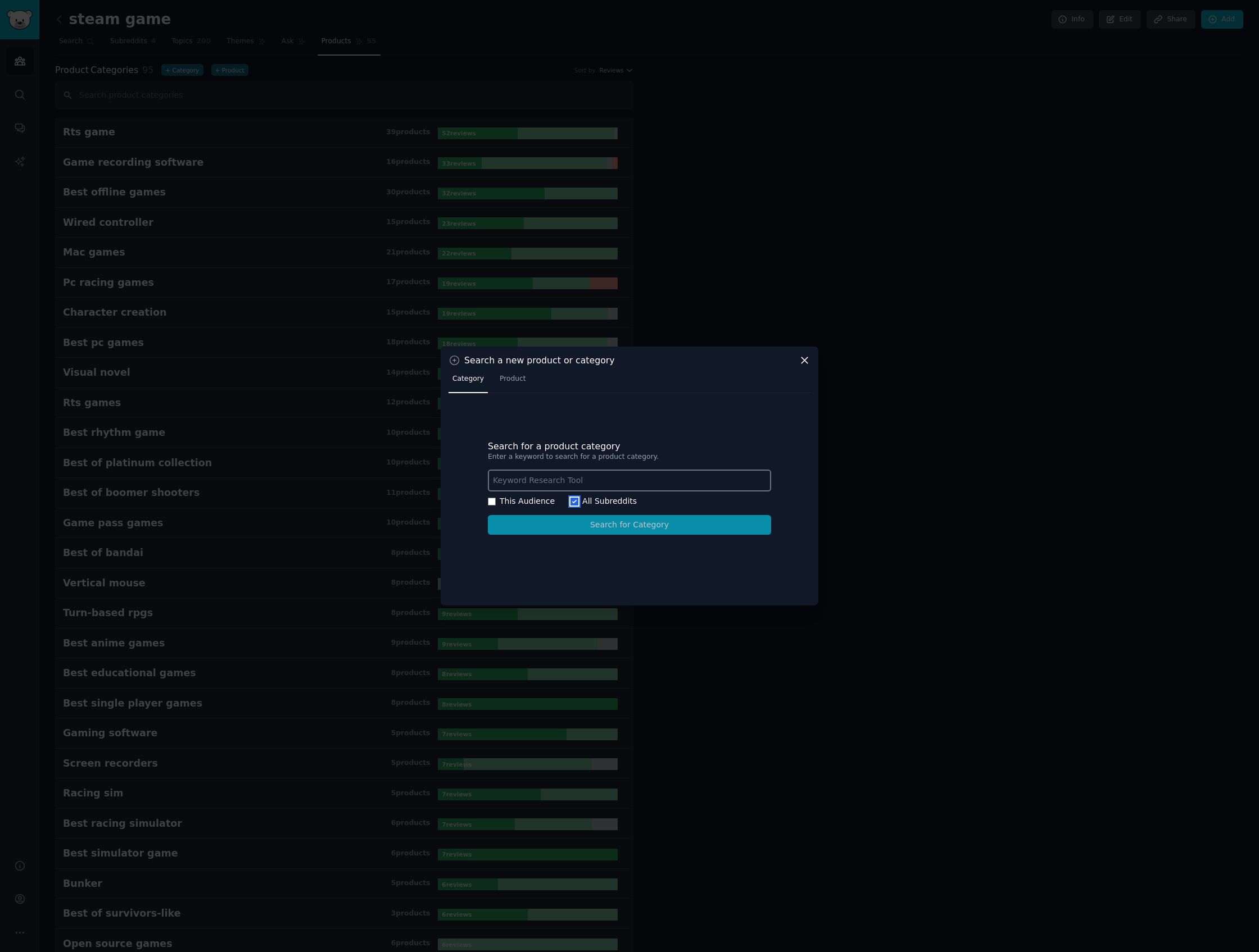
checkbox input "false"
click at [583, 483] on input "text" at bounding box center [629, 480] width 283 height 22
type input "d"
type input "[DOMAIN_NAME]"
click at [670, 547] on div "Search for a product category Enter a keyword to search for a product category.…" at bounding box center [629, 488] width 362 height 173
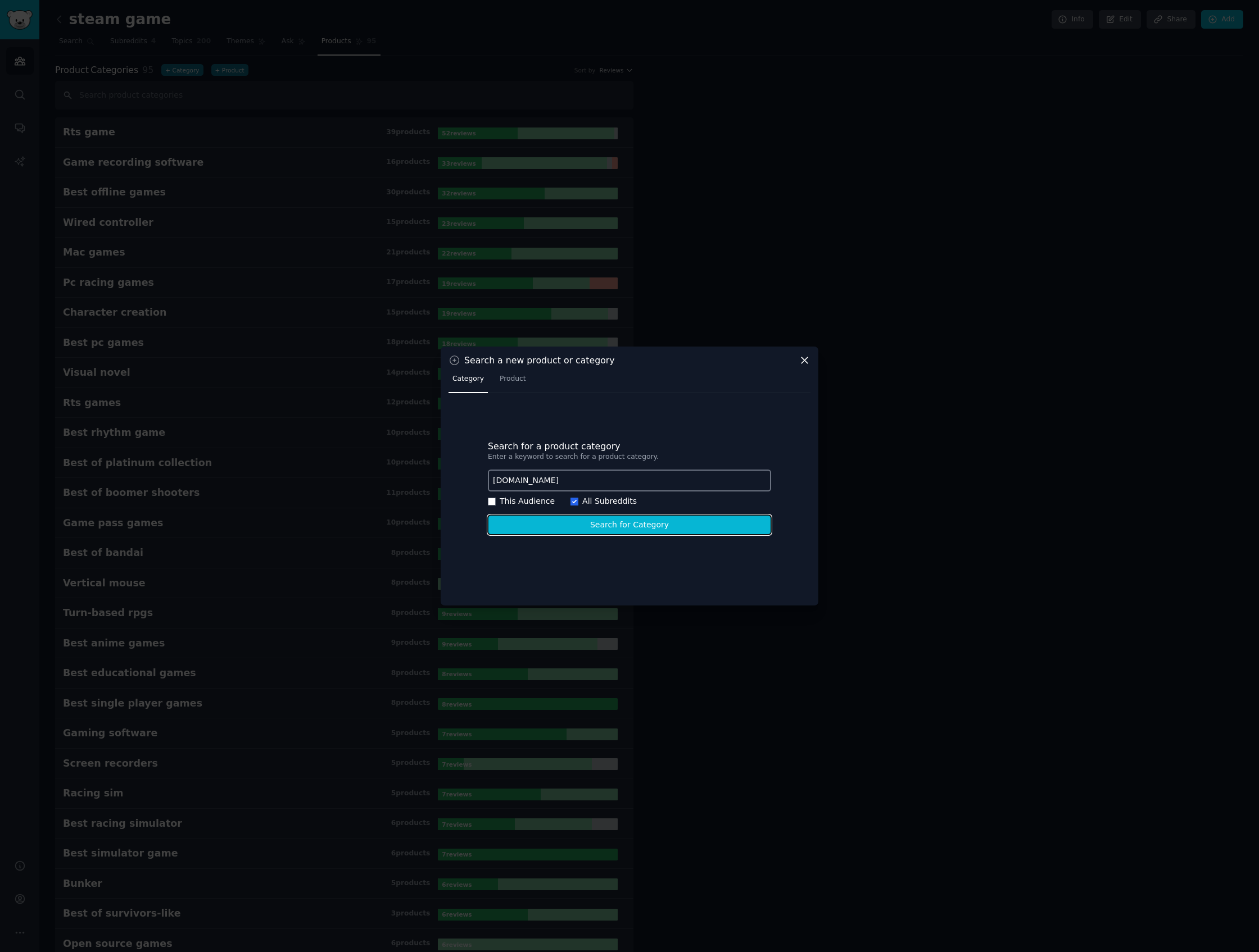
click at [662, 523] on button "Search for Category" at bounding box center [629, 525] width 283 height 20
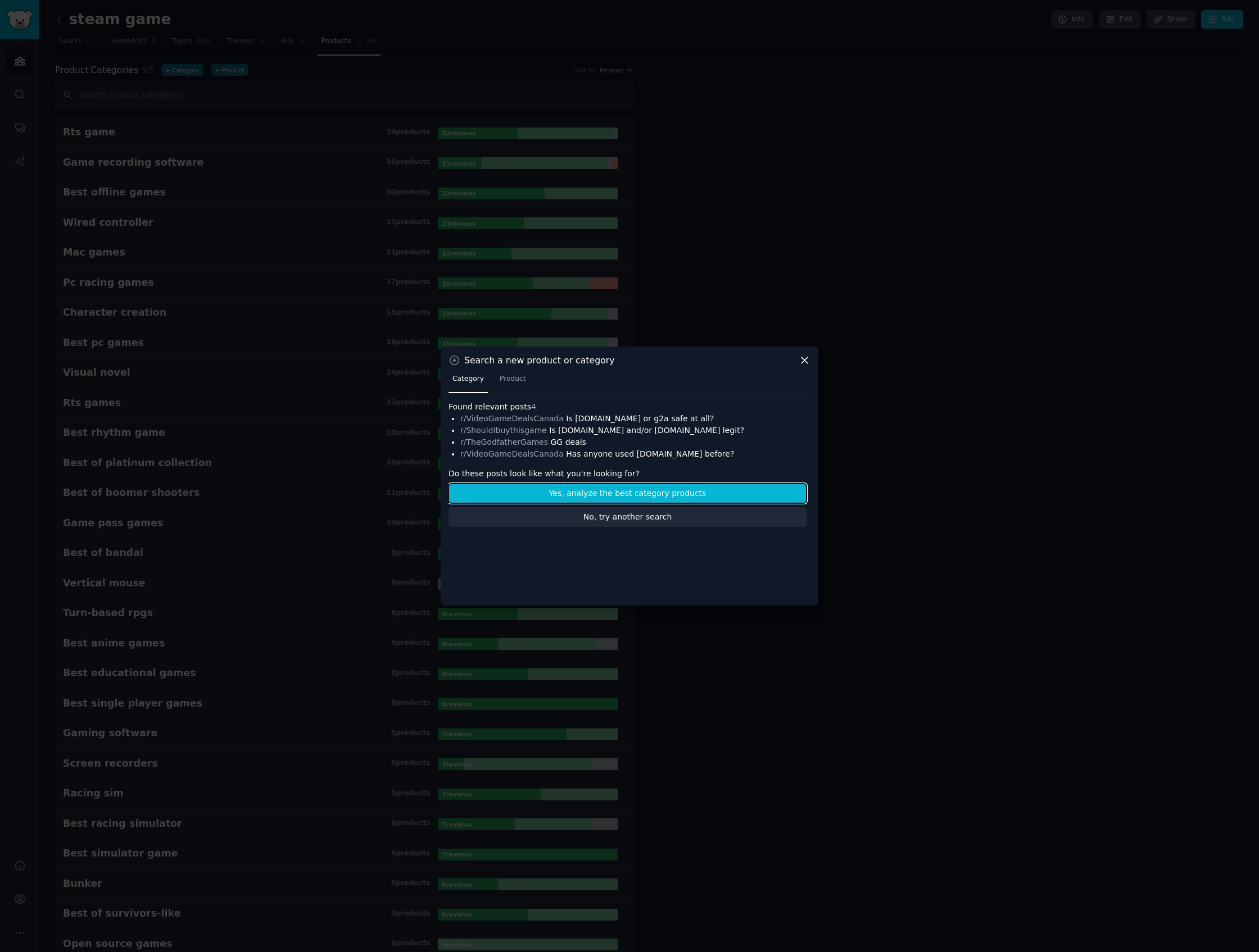
click at [642, 487] on button "Yes, analyze the best category products" at bounding box center [627, 494] width 358 height 20
click at [517, 380] on span "Product" at bounding box center [512, 379] width 26 height 10
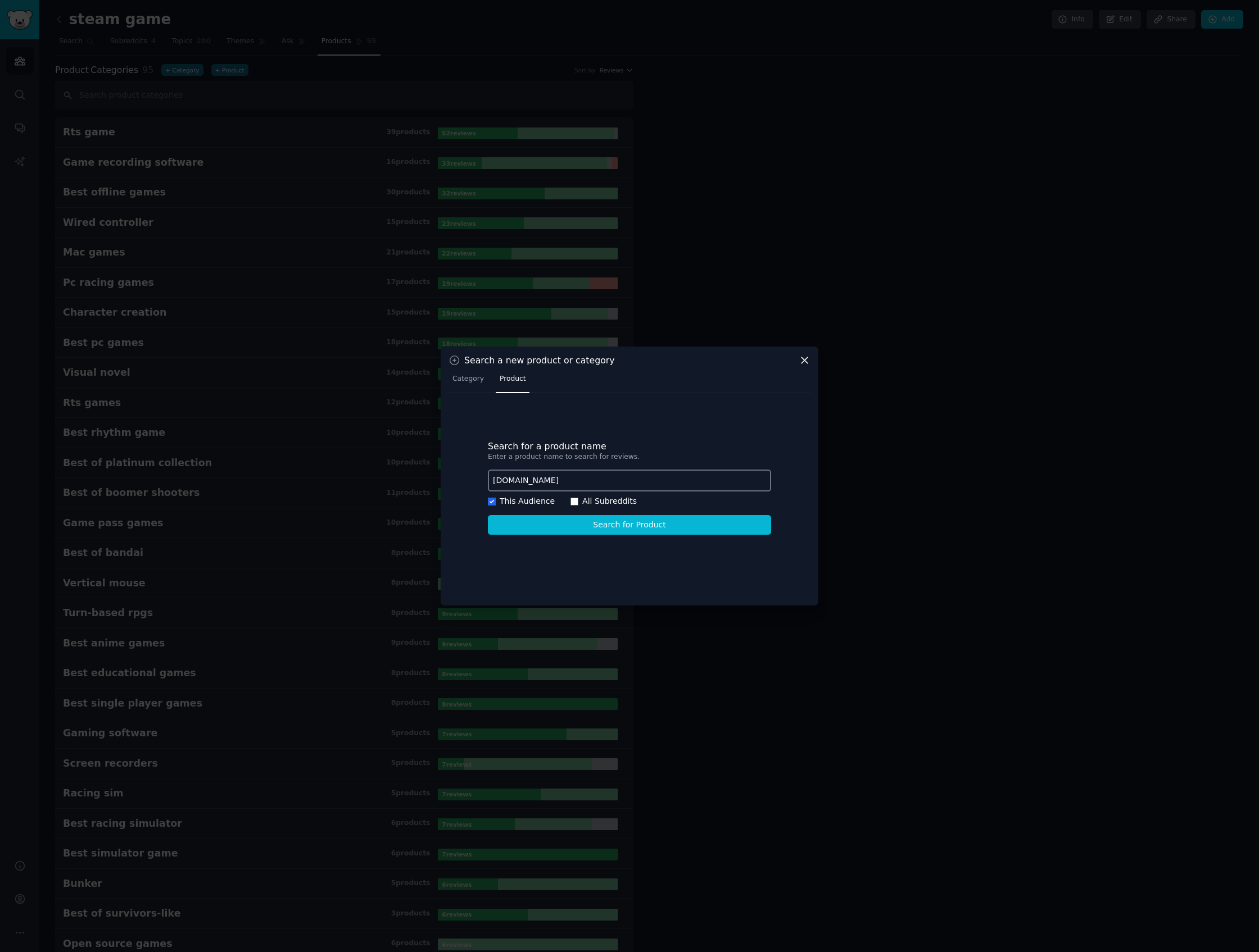
type input "[DOMAIN_NAME]"
click at [620, 527] on button "Search for Product" at bounding box center [629, 525] width 283 height 20
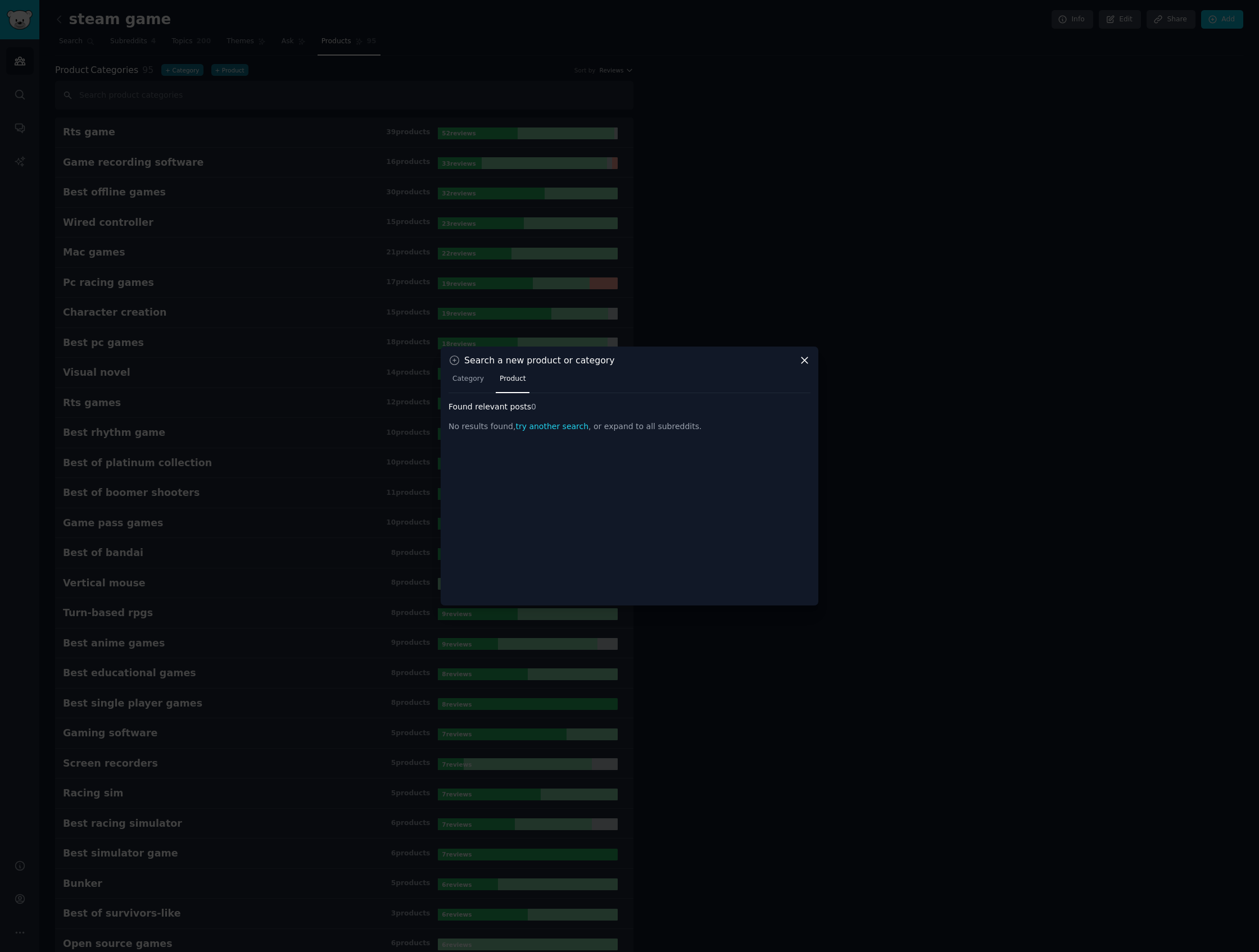
click at [508, 385] on link "Product" at bounding box center [513, 381] width 34 height 23
click at [533, 425] on span "try another search" at bounding box center [552, 426] width 73 height 9
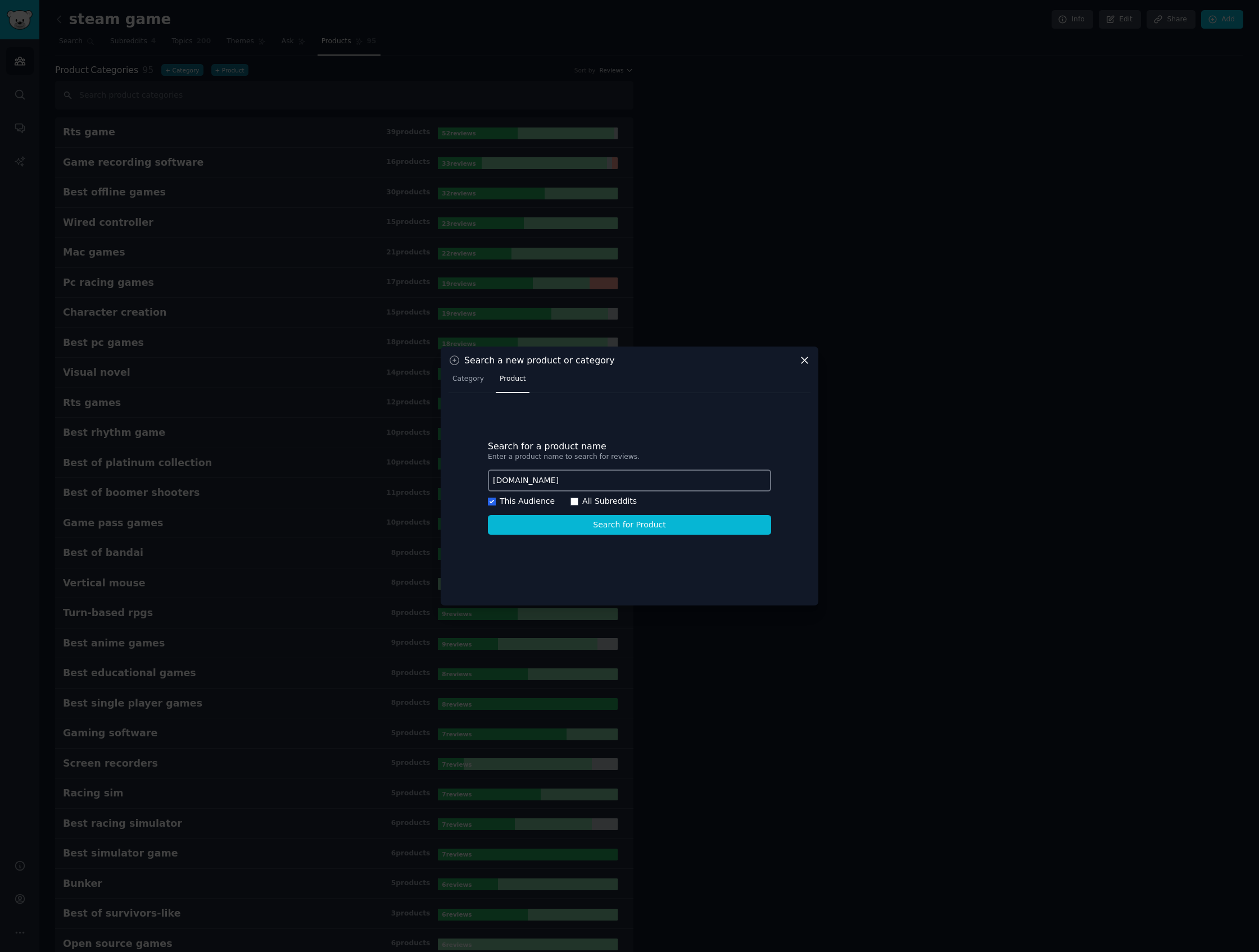
click at [564, 499] on div "This Audience All Subreddits" at bounding box center [629, 501] width 283 height 12
click at [579, 500] on div "This Audience All Subreddits" at bounding box center [629, 501] width 283 height 12
drag, startPoint x: 596, startPoint y: 539, endPoint x: 580, endPoint y: 501, distance: 41.2
click at [580, 504] on div "Search for a product name Enter a product name to search for reviews. [DOMAIN_N…" at bounding box center [629, 488] width 362 height 173
click at [577, 498] on div "This Audience All Subreddits" at bounding box center [629, 501] width 283 height 12
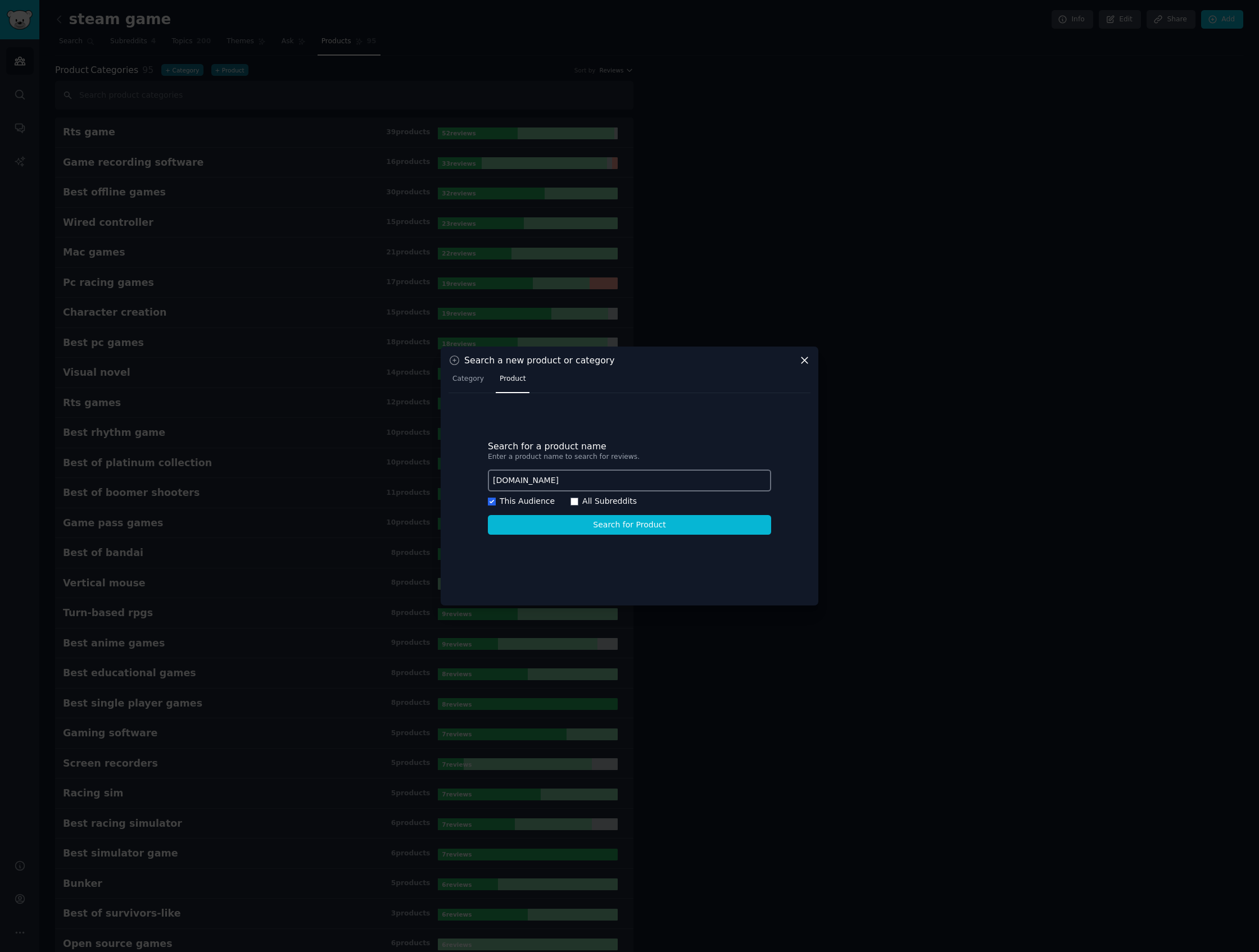
drag, startPoint x: 576, startPoint y: 501, endPoint x: 565, endPoint y: 504, distance: 11.4
click at [574, 503] on div "This Audience All Subreddits" at bounding box center [629, 501] width 283 height 12
drag, startPoint x: 565, startPoint y: 504, endPoint x: 574, endPoint y: 501, distance: 9.5
click at [571, 502] on div "This Audience All Subreddits" at bounding box center [629, 501] width 283 height 12
click at [574, 500] on div "This Audience All Subreddits" at bounding box center [629, 501] width 283 height 12
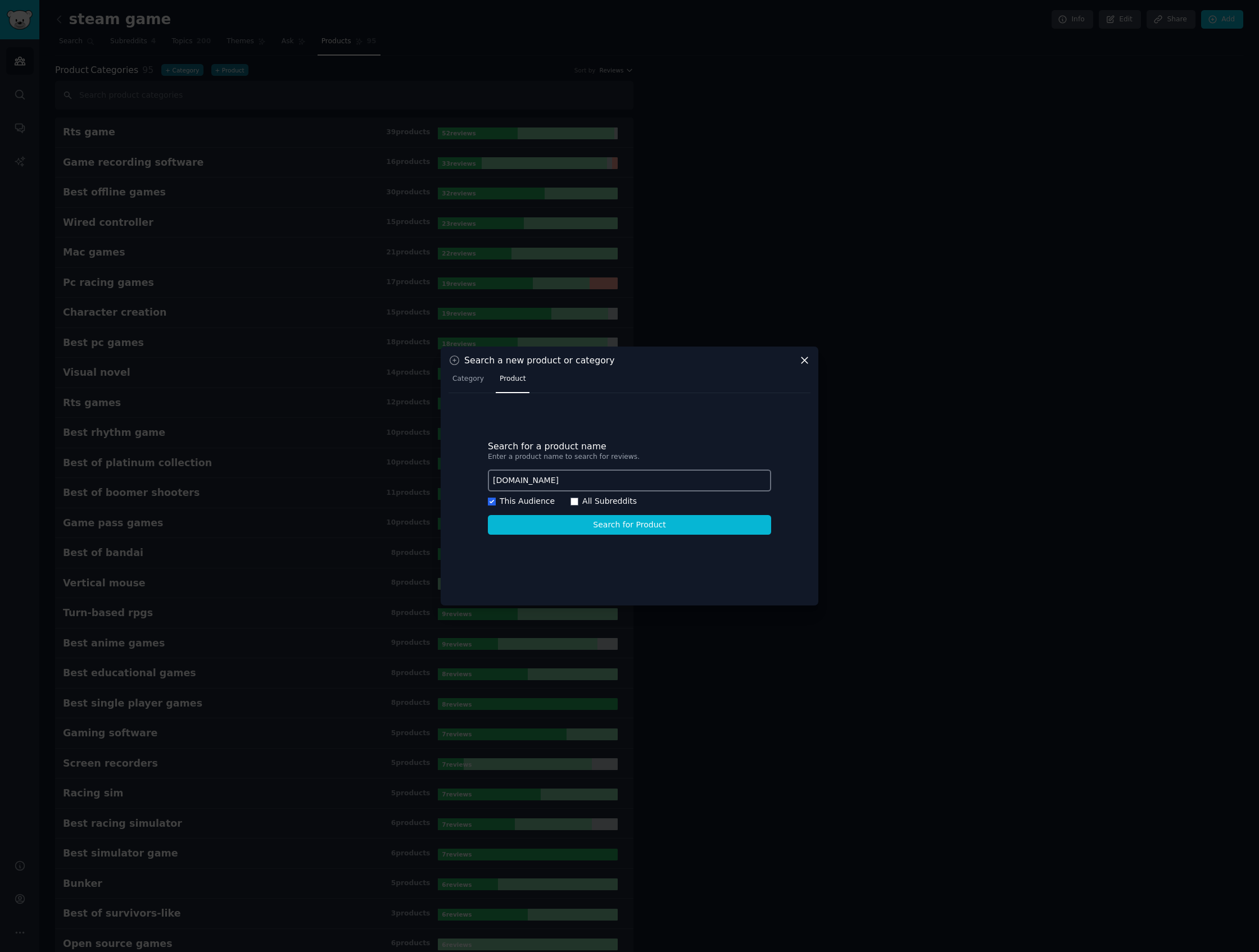
drag, startPoint x: 574, startPoint y: 498, endPoint x: 580, endPoint y: 503, distance: 7.8
click at [577, 501] on div "This Audience All Subreddits" at bounding box center [629, 501] width 283 height 12
drag, startPoint x: 580, startPoint y: 503, endPoint x: 574, endPoint y: 496, distance: 9.2
click at [582, 501] on label "All Subreddits" at bounding box center [609, 501] width 55 height 9
click at [579, 501] on input "All Subreddits" at bounding box center [574, 501] width 8 height 8
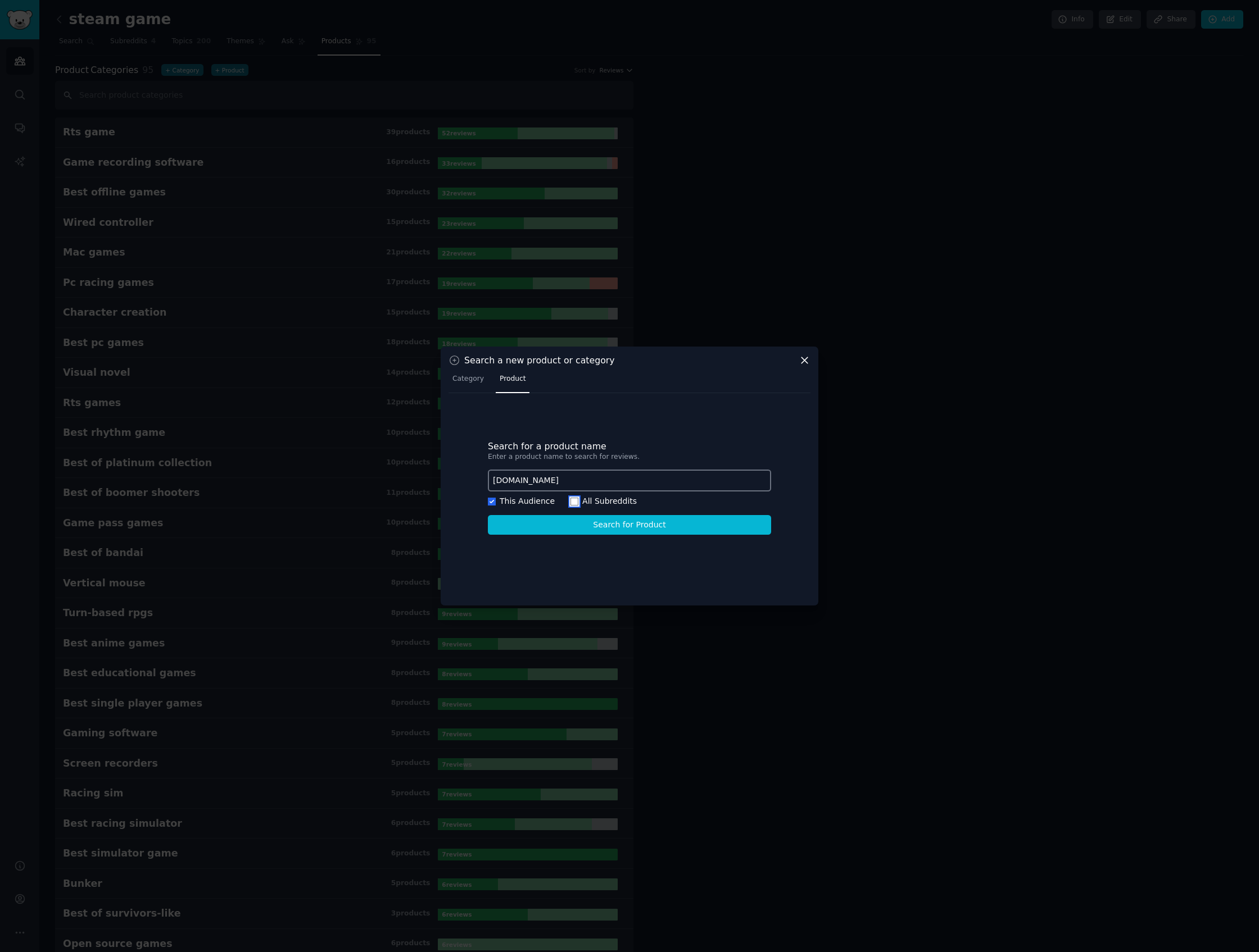
checkbox input "true"
checkbox input "false"
click at [571, 495] on div "Search for a product name Enter a product name to search for reviews. [DOMAIN_N…" at bounding box center [629, 488] width 362 height 173
click at [571, 526] on button "Search for Product" at bounding box center [629, 525] width 283 height 20
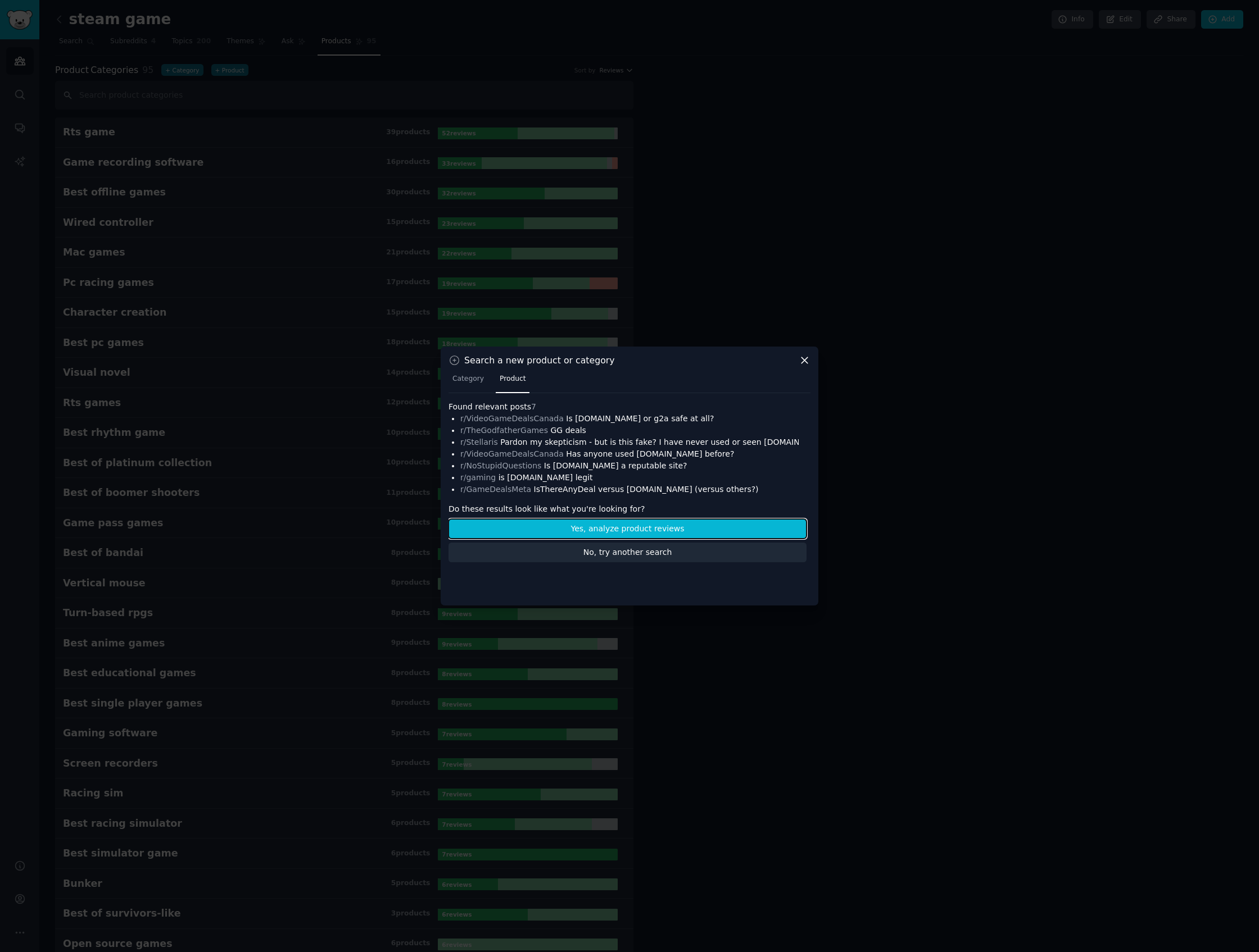
click at [668, 536] on button "Yes, analyze product reviews" at bounding box center [627, 529] width 358 height 20
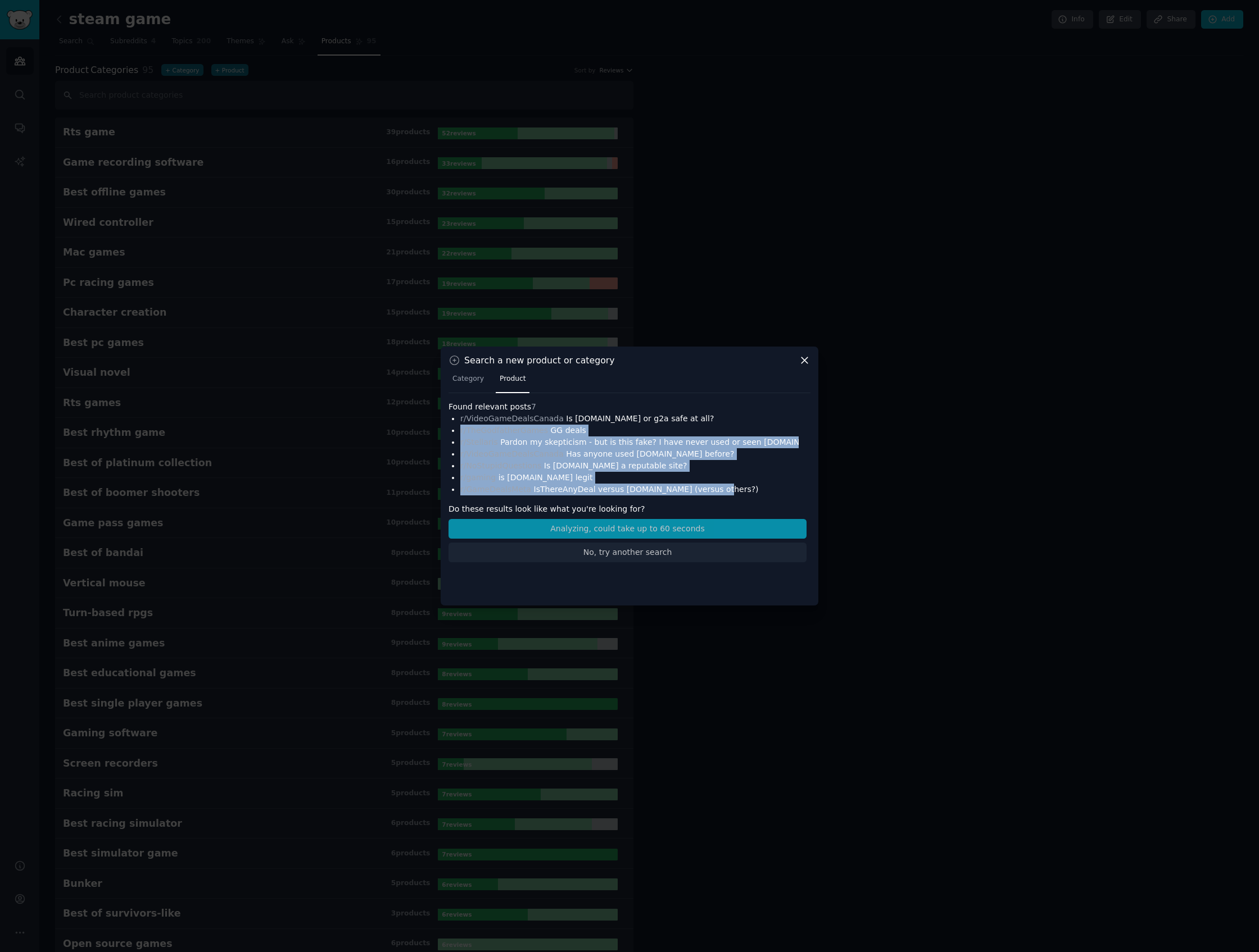
drag, startPoint x: 703, startPoint y: 490, endPoint x: 451, endPoint y: 425, distance: 260.2
click at [460, 425] on ul "r/VideoGameDealsCanada Is [DOMAIN_NAME] or g2a safe at all? r/TheGodfatherGames…" at bounding box center [633, 454] width 346 height 83
copy ul "r/TheGodfatherGames GG deals r/Stellaris Pardon my skepticism - but is this fak…"
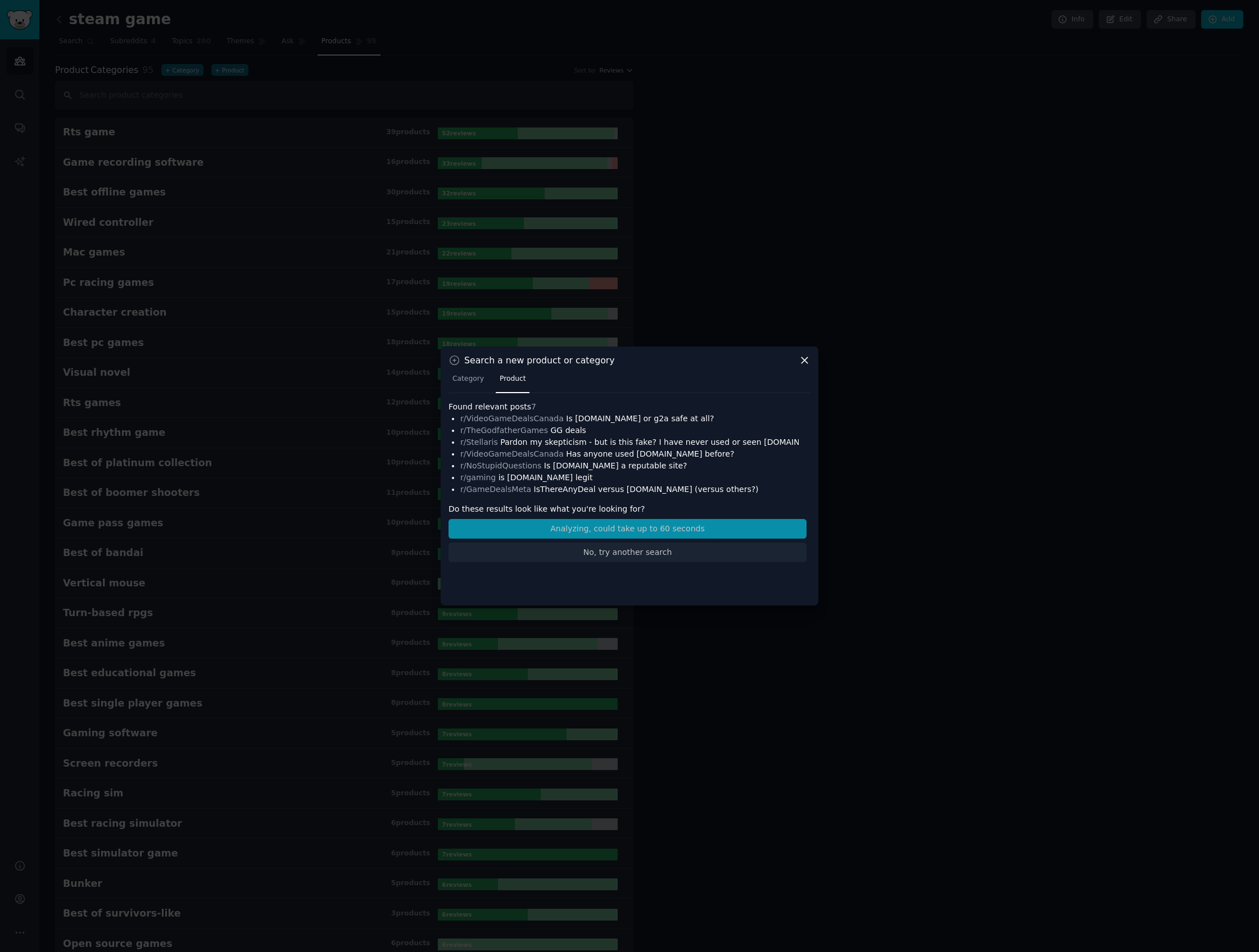
click at [716, 501] on div "Found relevant posts 7 r/VideoGameDealsCanada Is [DOMAIN_NAME] or g2a safe at a…" at bounding box center [629, 482] width 362 height 161
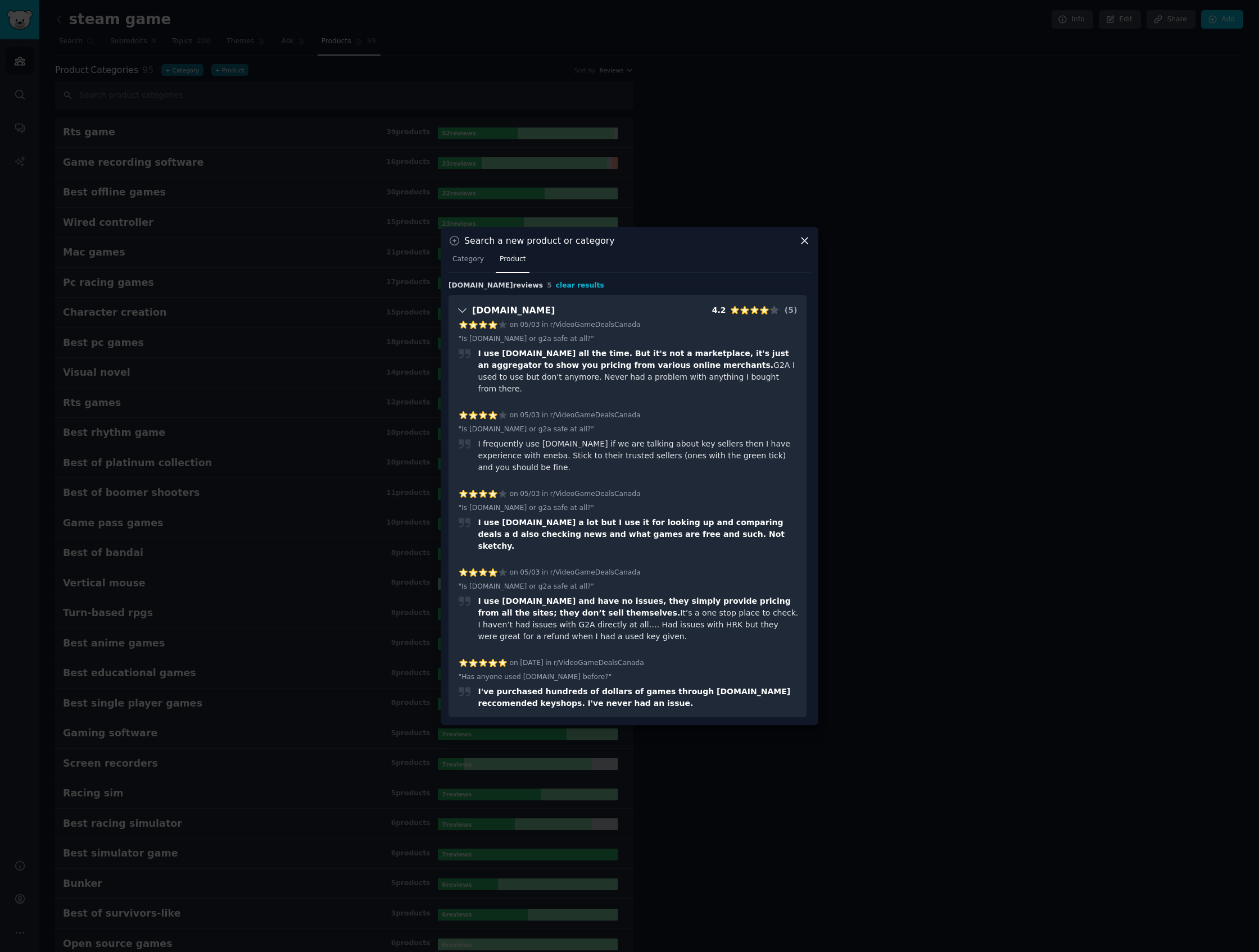
click at [547, 289] on span "5" at bounding box center [549, 285] width 5 height 8
click at [818, 259] on div "Search a new product or category Category Product [DOMAIN_NAME] reviews 5 clear…" at bounding box center [630, 476] width 377 height 499
drag, startPoint x: 806, startPoint y: 254, endPoint x: 799, endPoint y: 250, distance: 8.1
click at [800, 250] on div "Search a new product or category Category Product [DOMAIN_NAME] reviews 5 clear…" at bounding box center [630, 476] width 377 height 499
click at [800, 247] on icon at bounding box center [805, 241] width 12 height 12
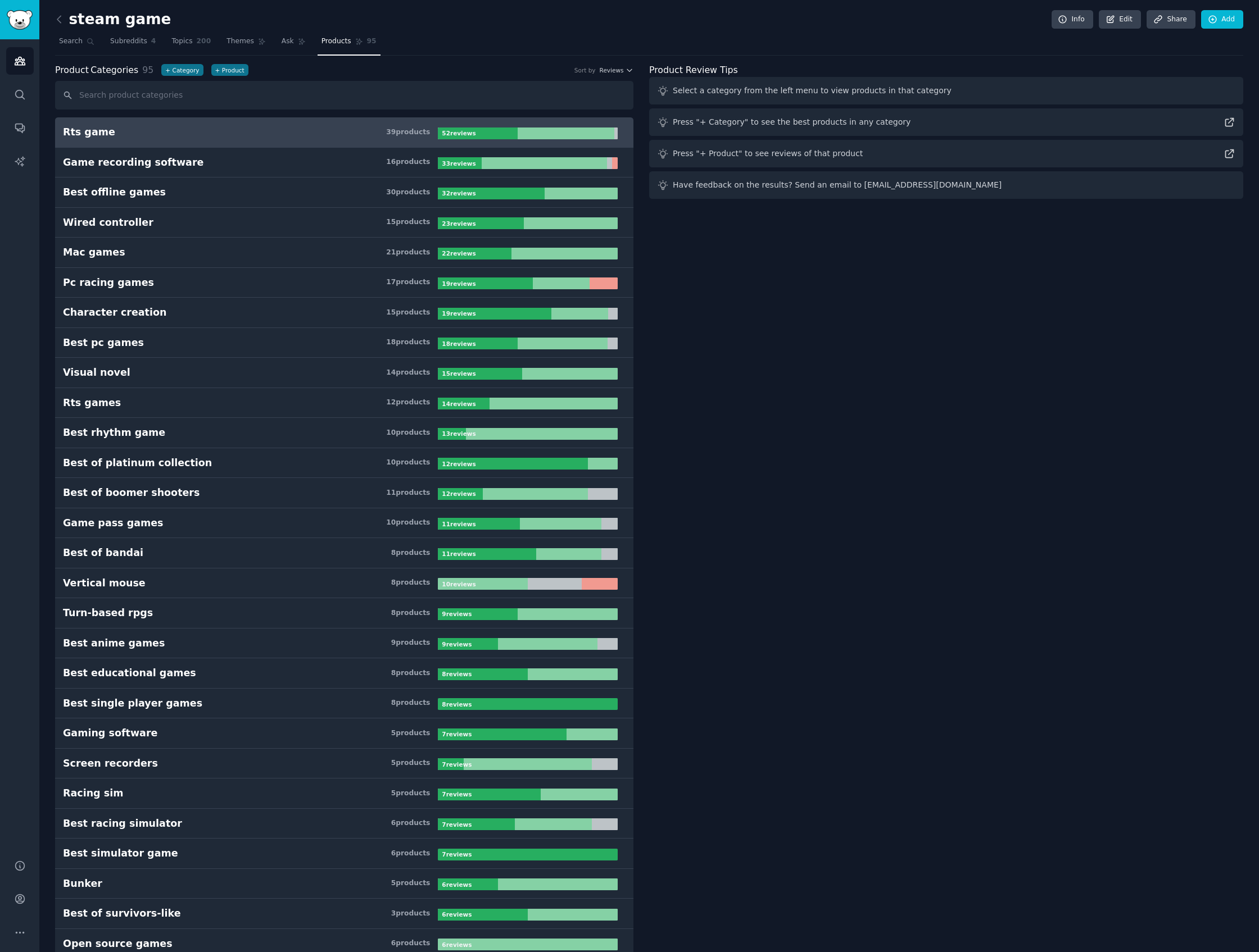
click at [62, 133] on link "Rts game 39 product s 52 review s" at bounding box center [344, 132] width 579 height 30
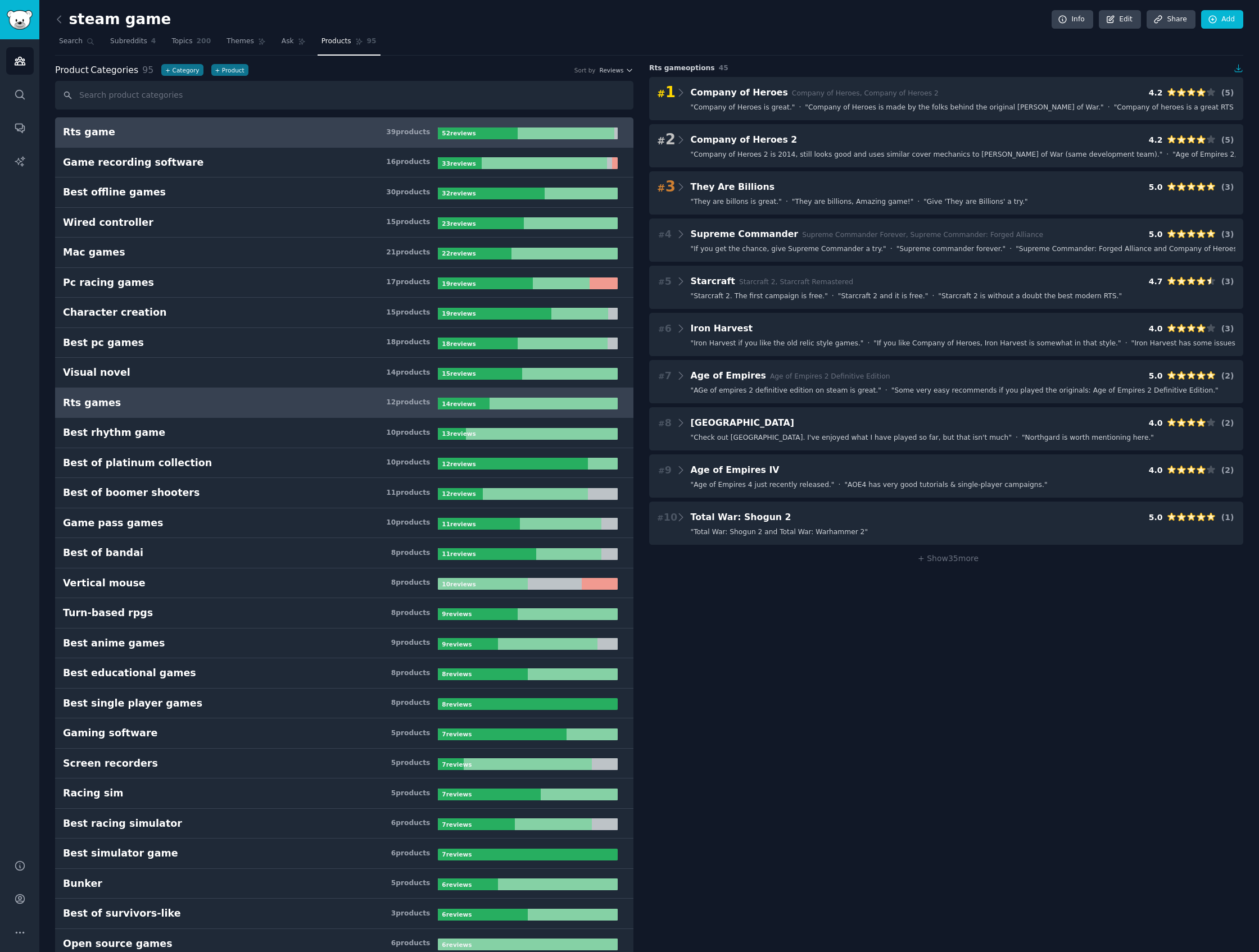
click at [181, 416] on link "Rts games 12 product s 14 review s" at bounding box center [344, 404] width 579 height 30
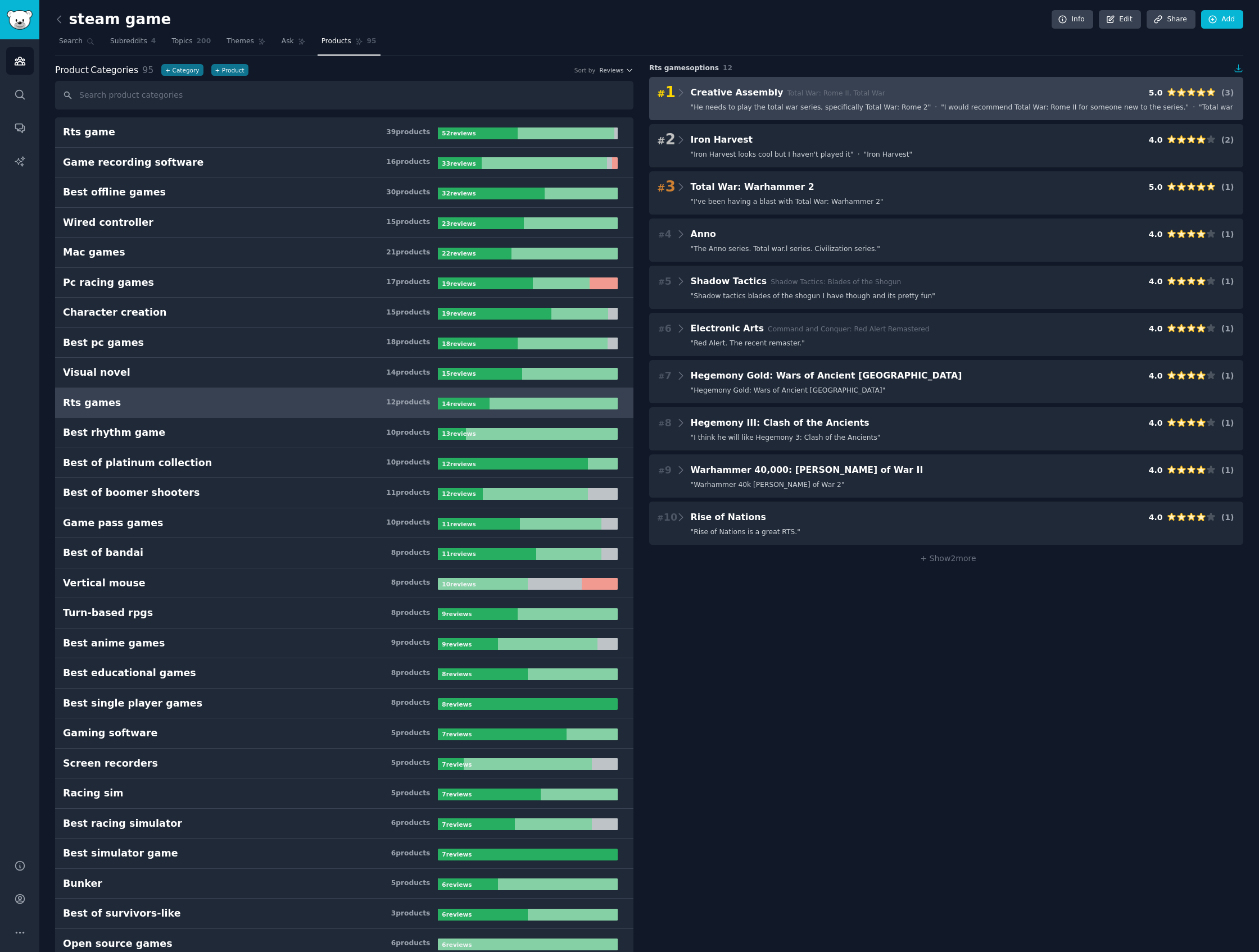
click at [948, 96] on div "# 1 Creative Assembly Total War: Rome II, Total War 5.0 ( 3 )" at bounding box center [946, 93] width 579 height 16
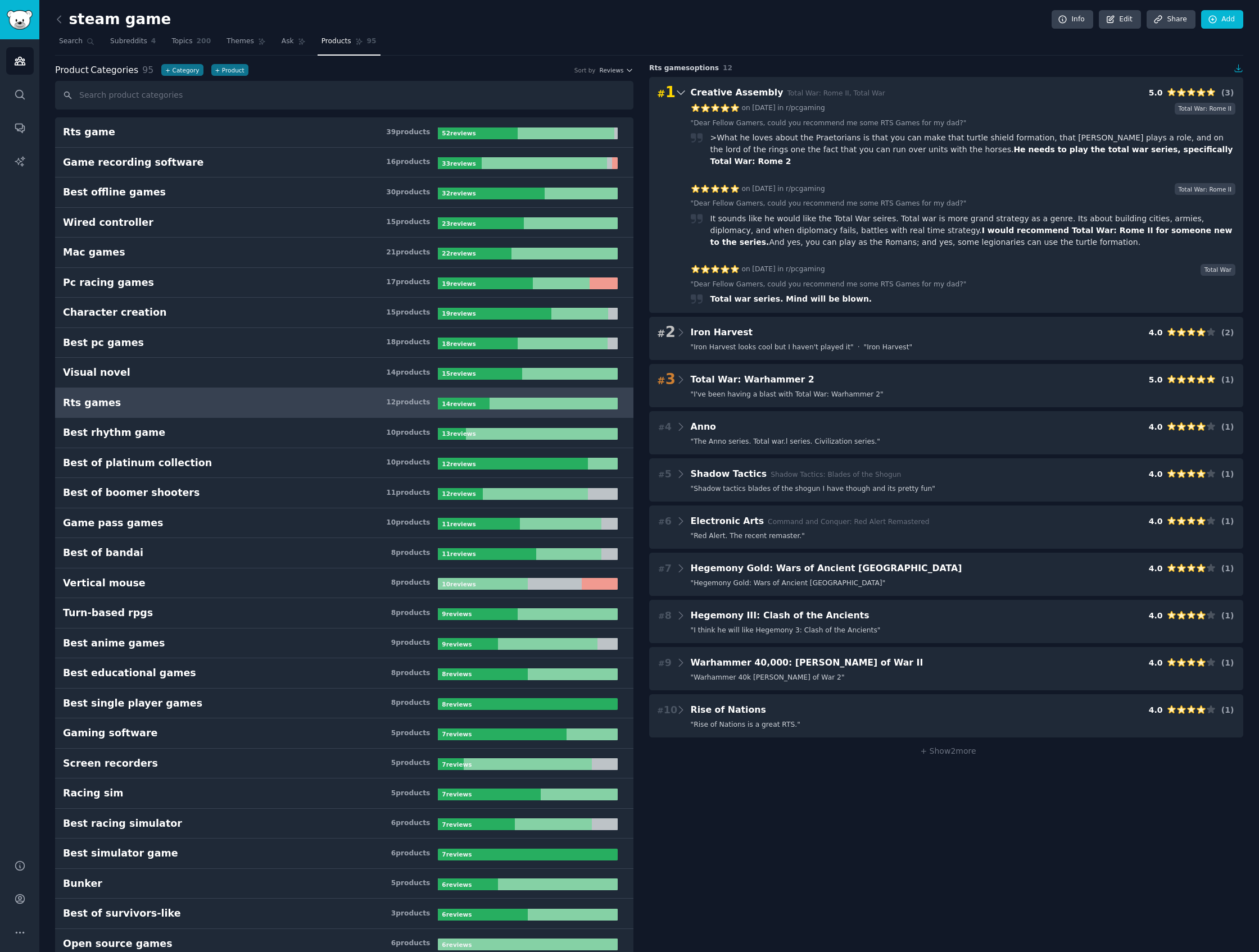
drag, startPoint x: 198, startPoint y: 52, endPoint x: 162, endPoint y: 50, distance: 36.1
click at [197, 52] on link "Topics 200" at bounding box center [191, 44] width 47 height 23
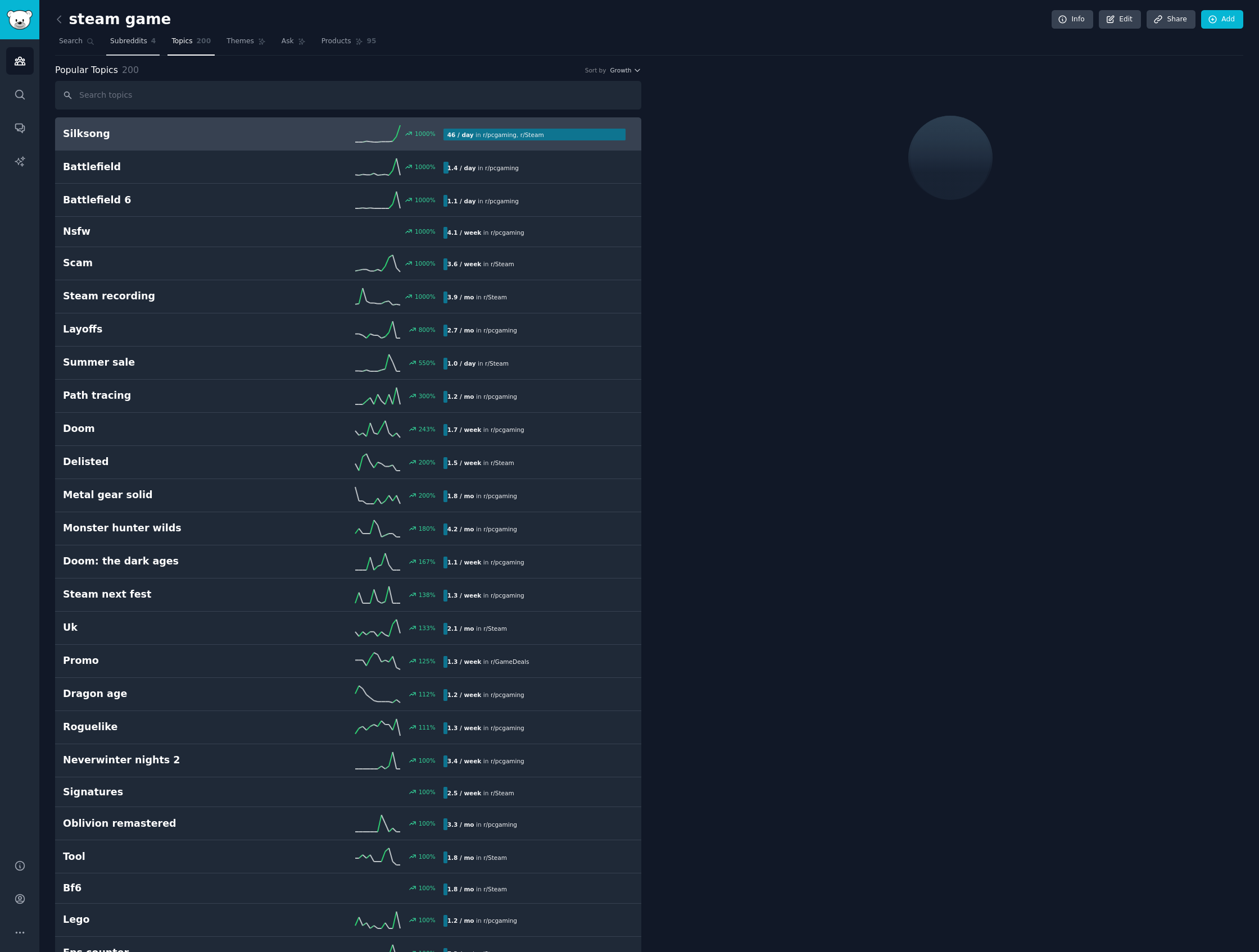
click at [138, 45] on span "Subreddits" at bounding box center [128, 41] width 37 height 10
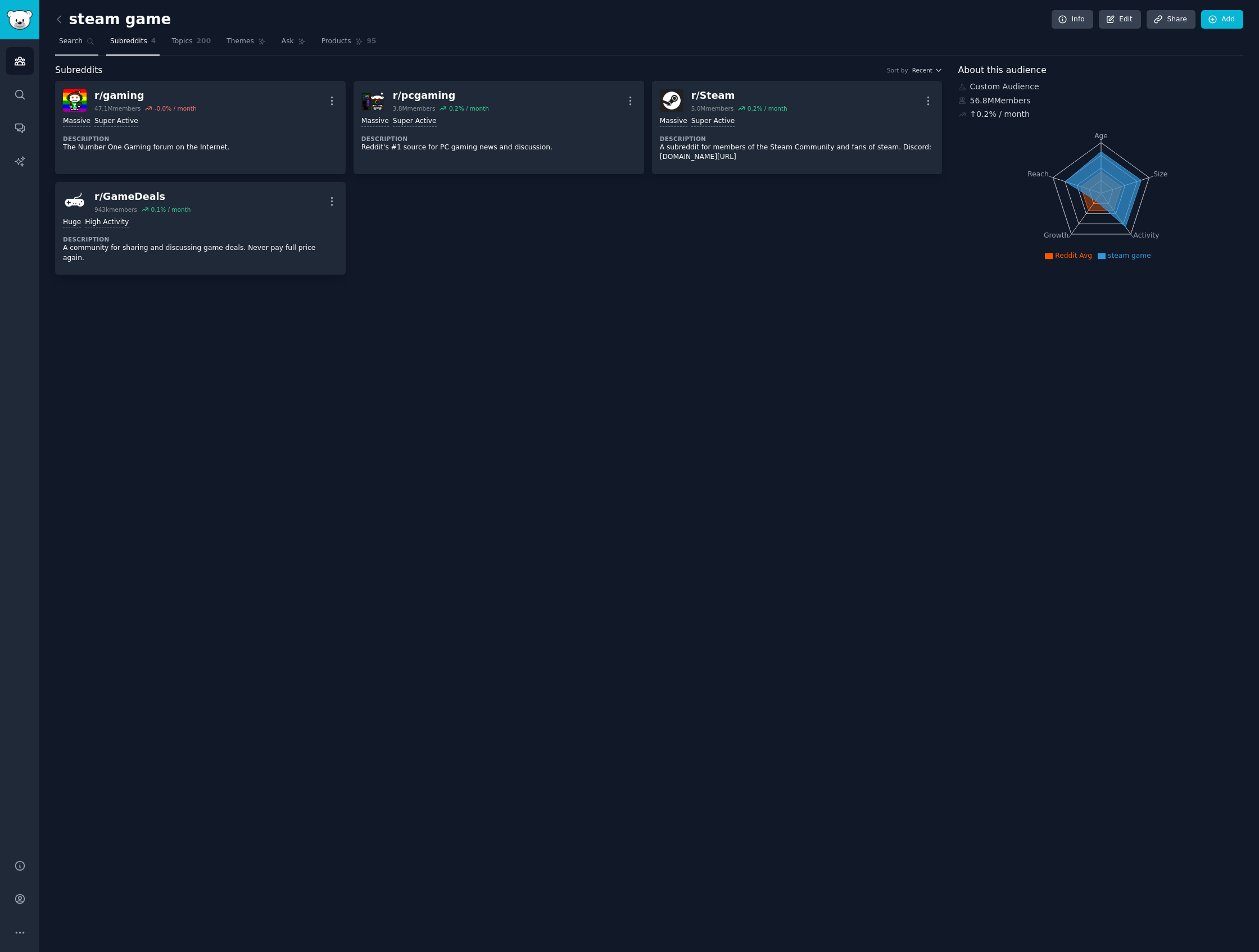
click at [89, 48] on link "Search" at bounding box center [77, 44] width 43 height 23
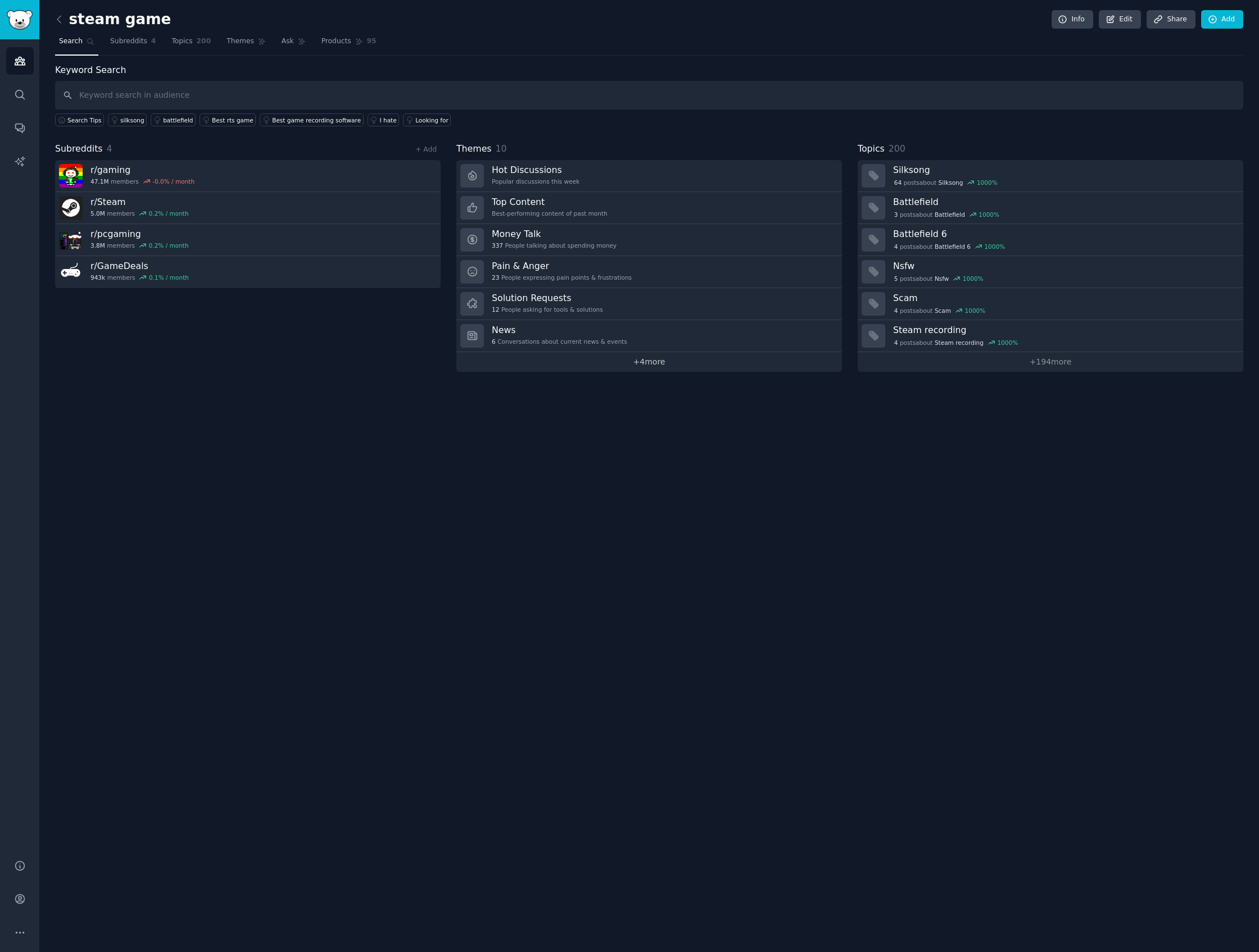
click at [666, 357] on link "+ 4 more" at bounding box center [649, 362] width 386 height 20
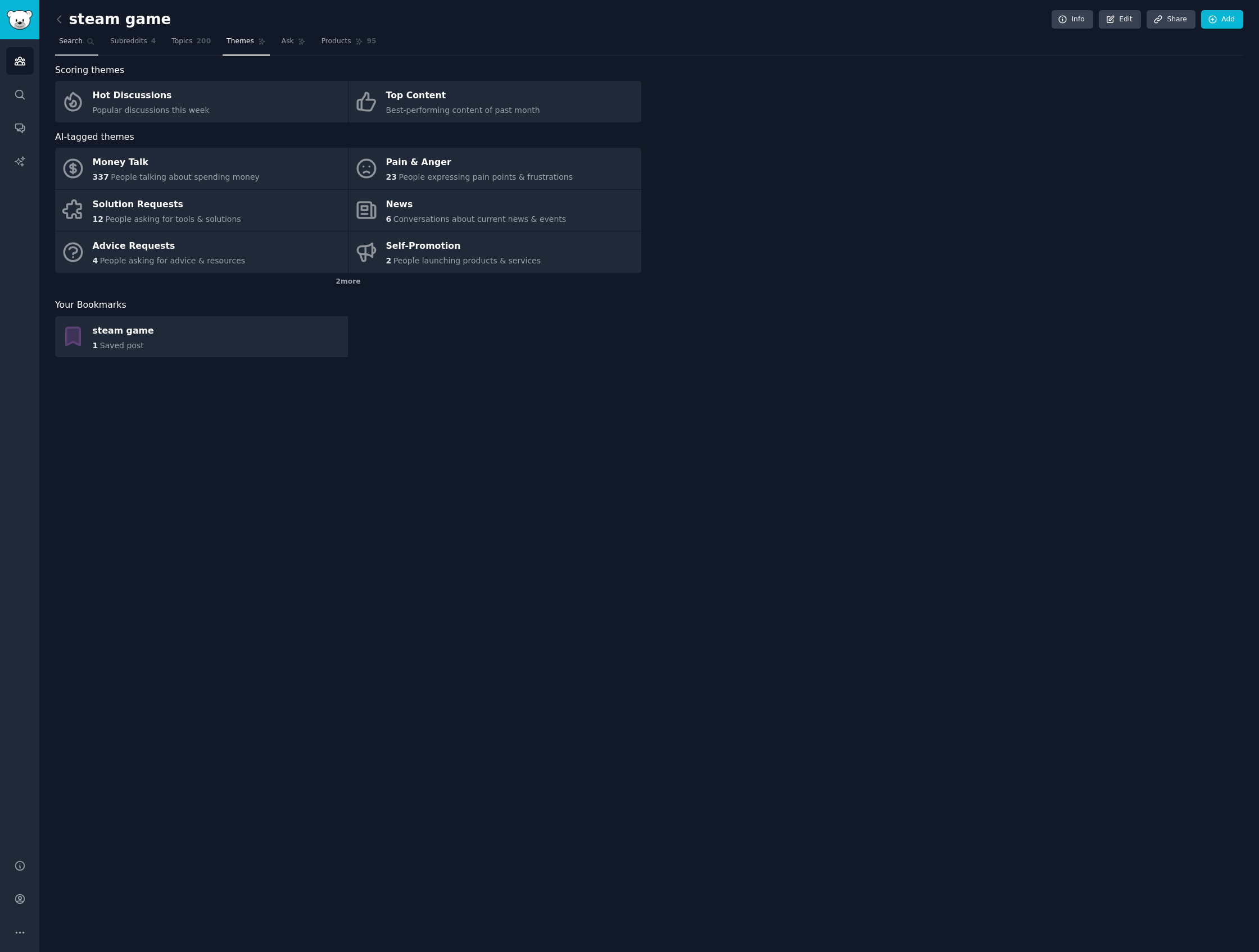
click at [76, 42] on span "Search" at bounding box center [71, 41] width 23 height 10
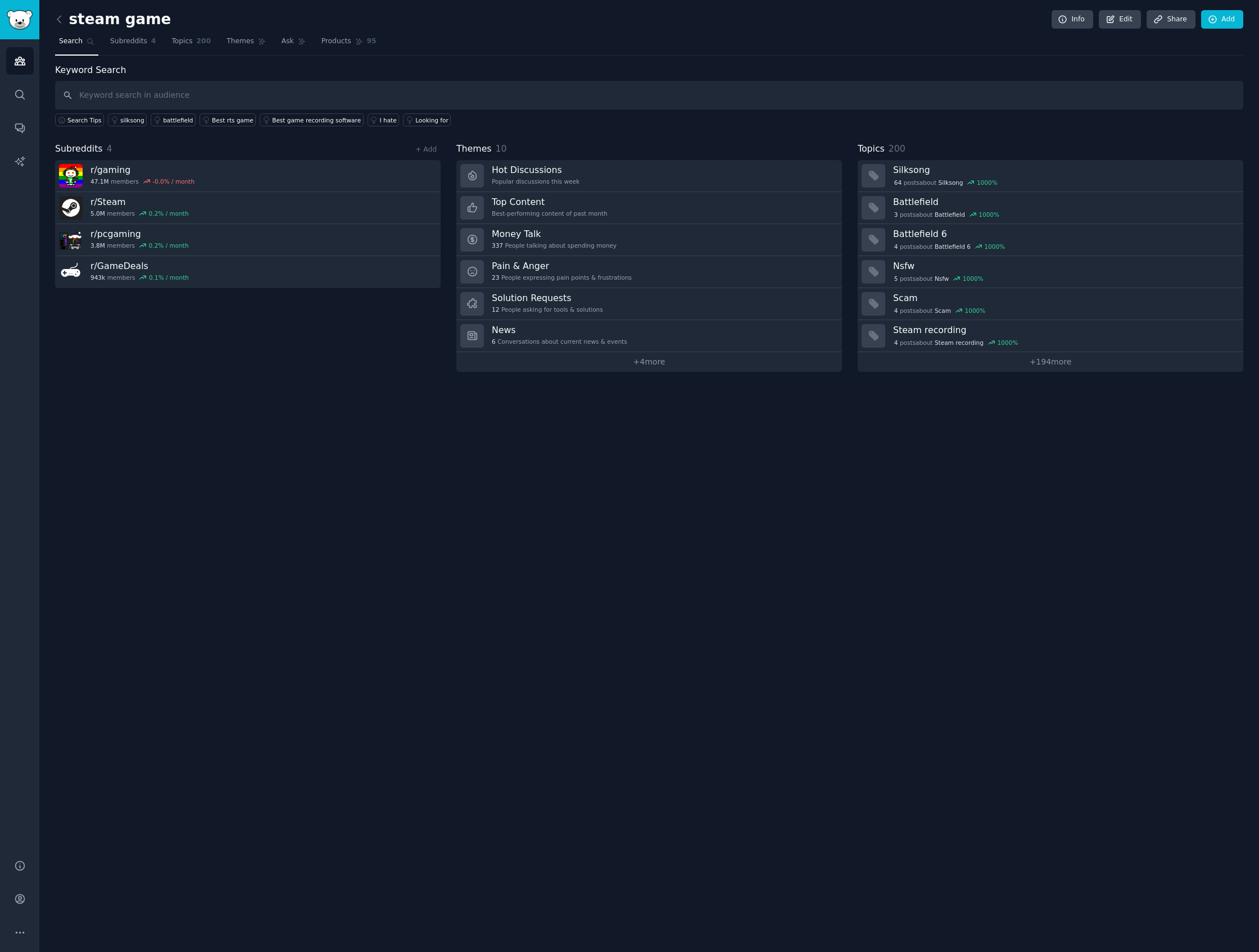
click at [39, 62] on div "steam game Info Edit Share Add Search Subreddits 4 Topics 200 Themes Ask Produc…" at bounding box center [649, 476] width 1220 height 952
click at [30, 62] on link "Audiences" at bounding box center [20, 61] width 28 height 28
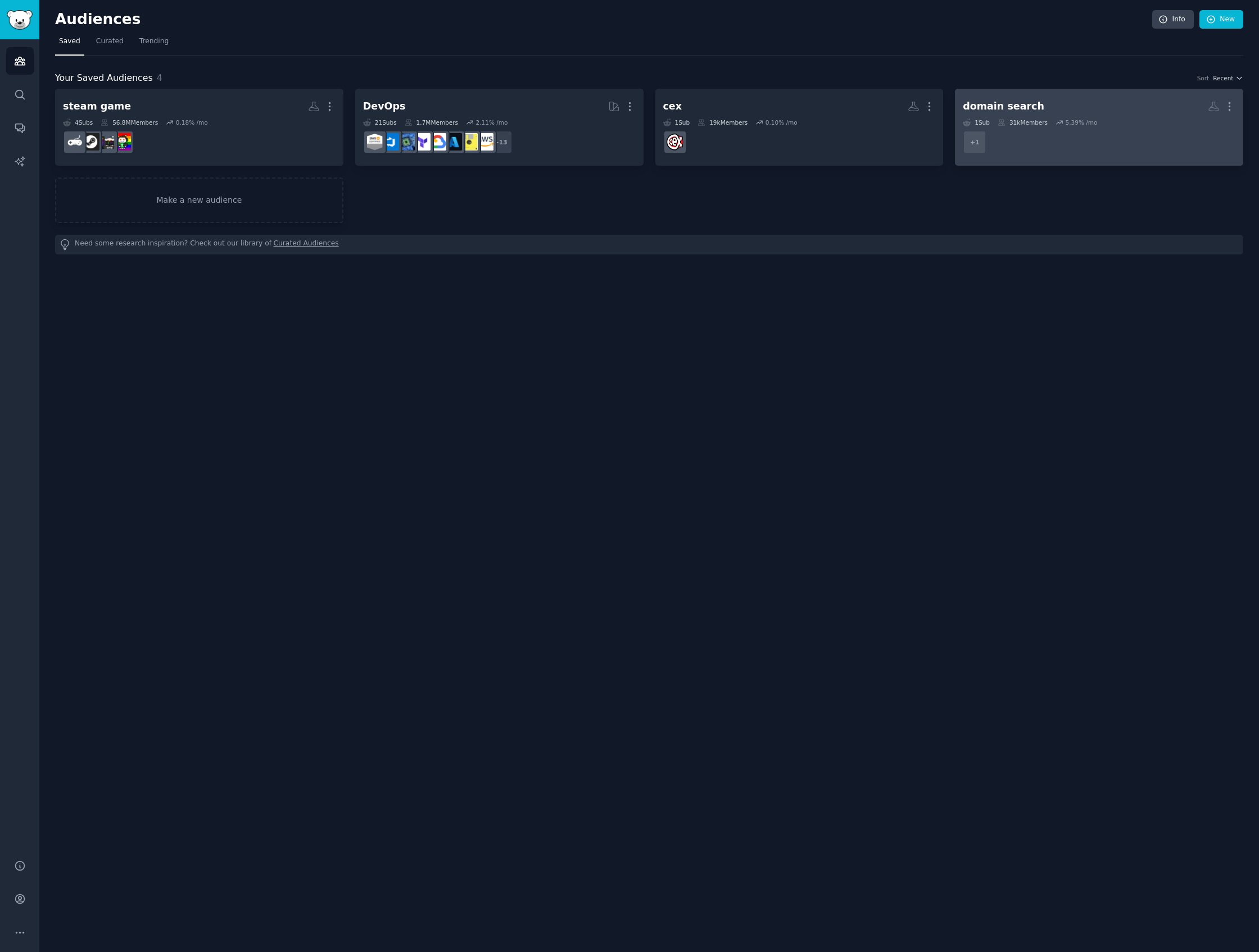
click at [1032, 132] on dd "+ 1" at bounding box center [1098, 142] width 273 height 32
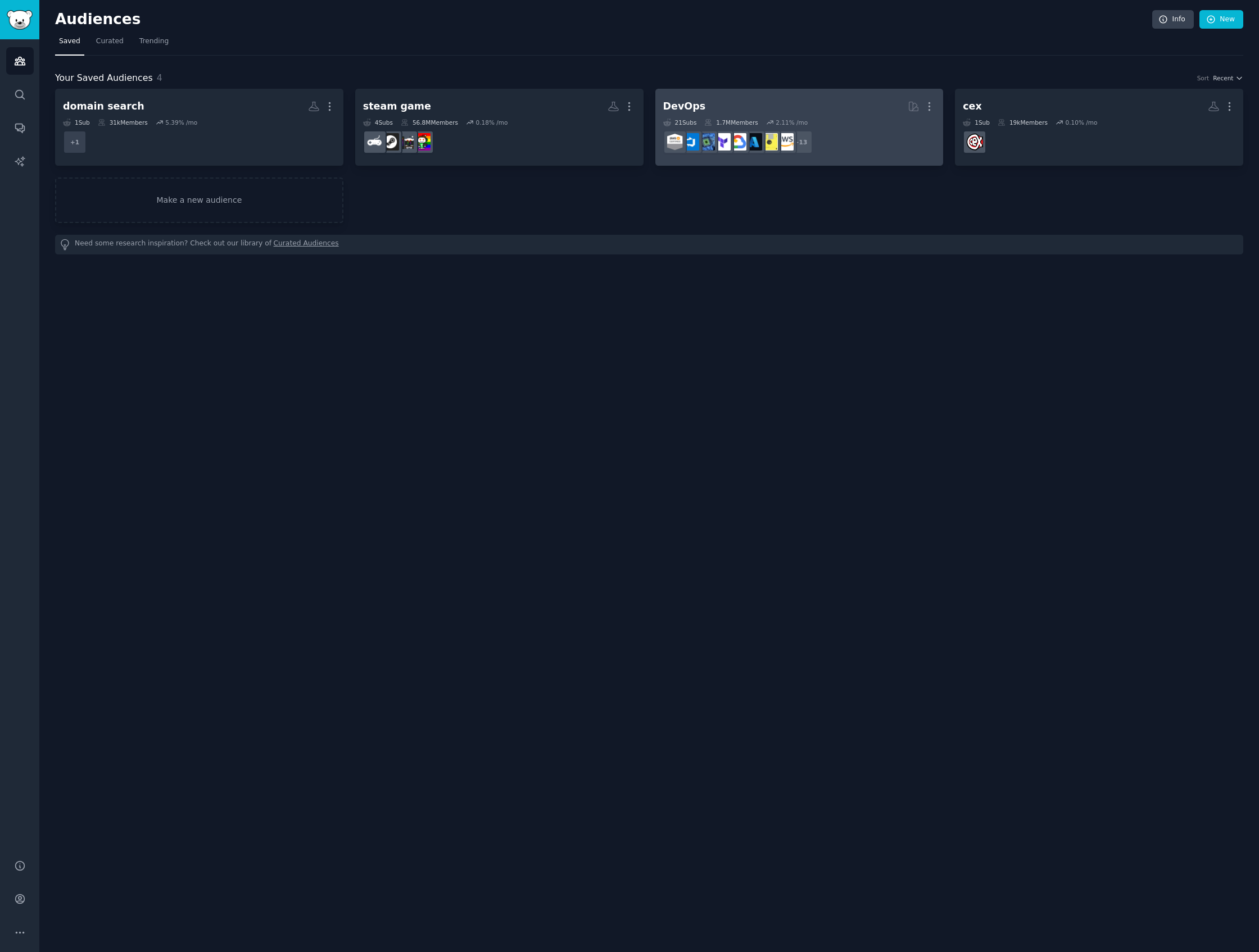
click at [690, 106] on div "DevOps" at bounding box center [684, 107] width 43 height 14
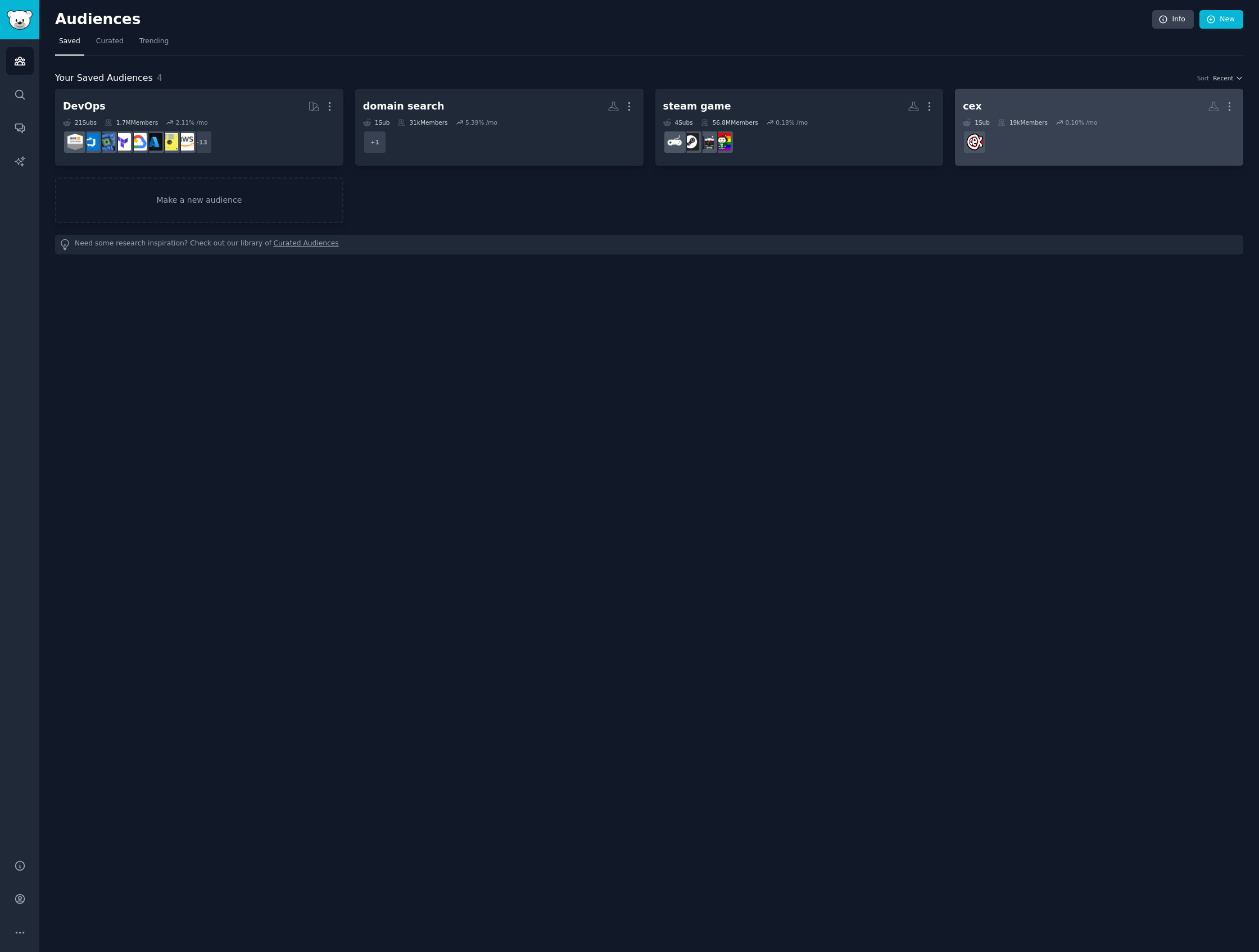
click at [1032, 99] on h2 "cex More" at bounding box center [1098, 107] width 273 height 20
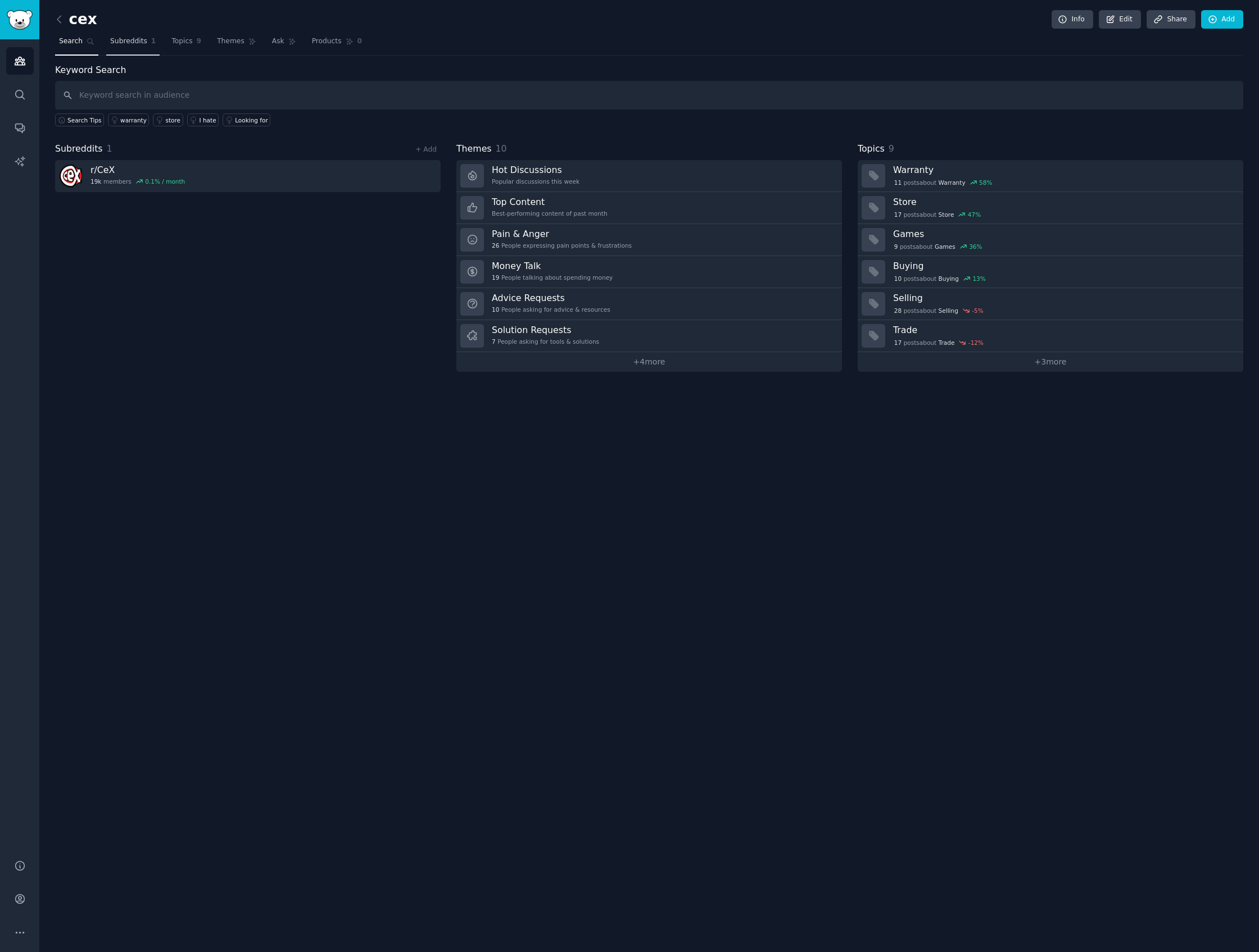
click at [118, 45] on span "Subreddits" at bounding box center [128, 41] width 37 height 10
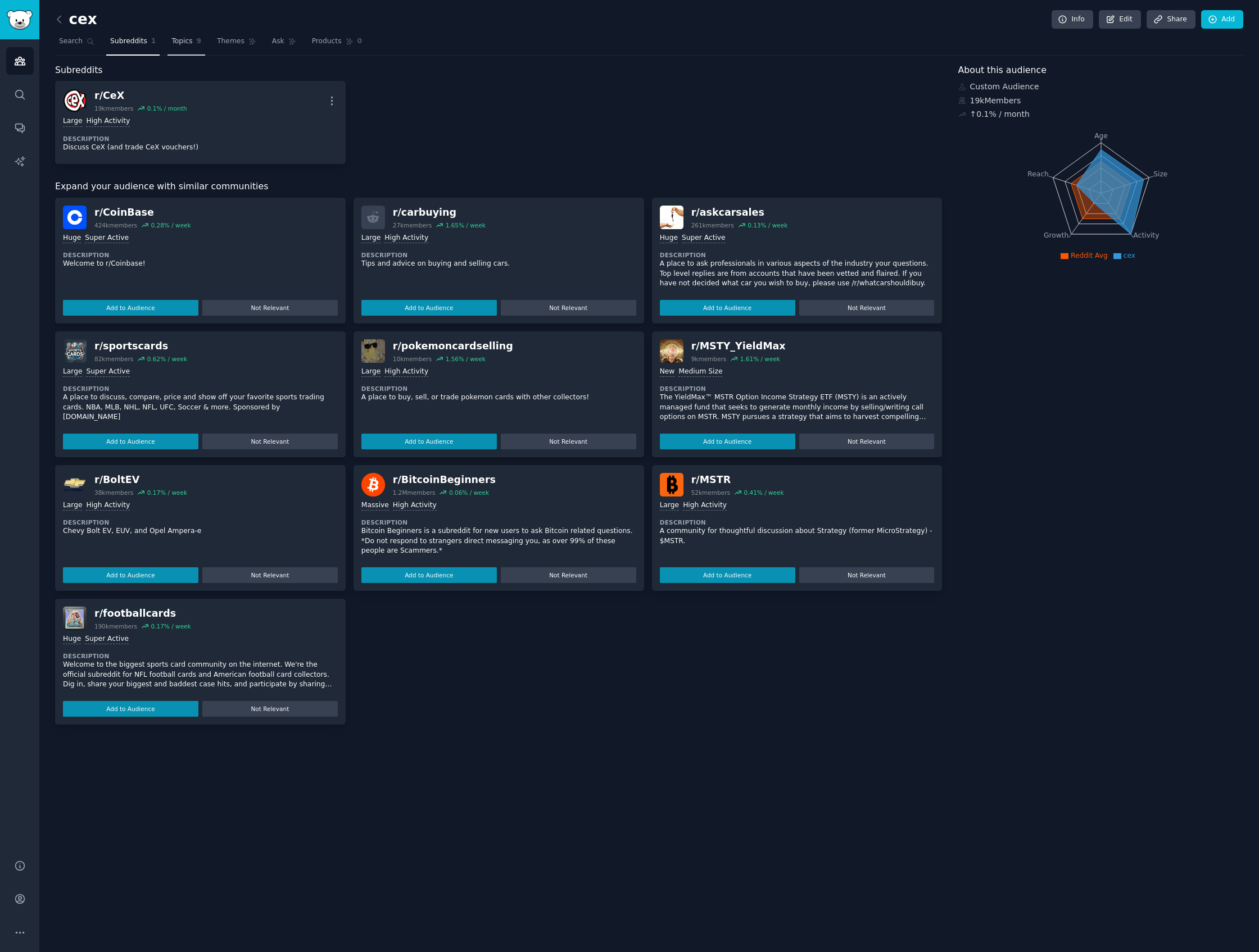
click at [187, 45] on span "Topics" at bounding box center [181, 41] width 21 height 10
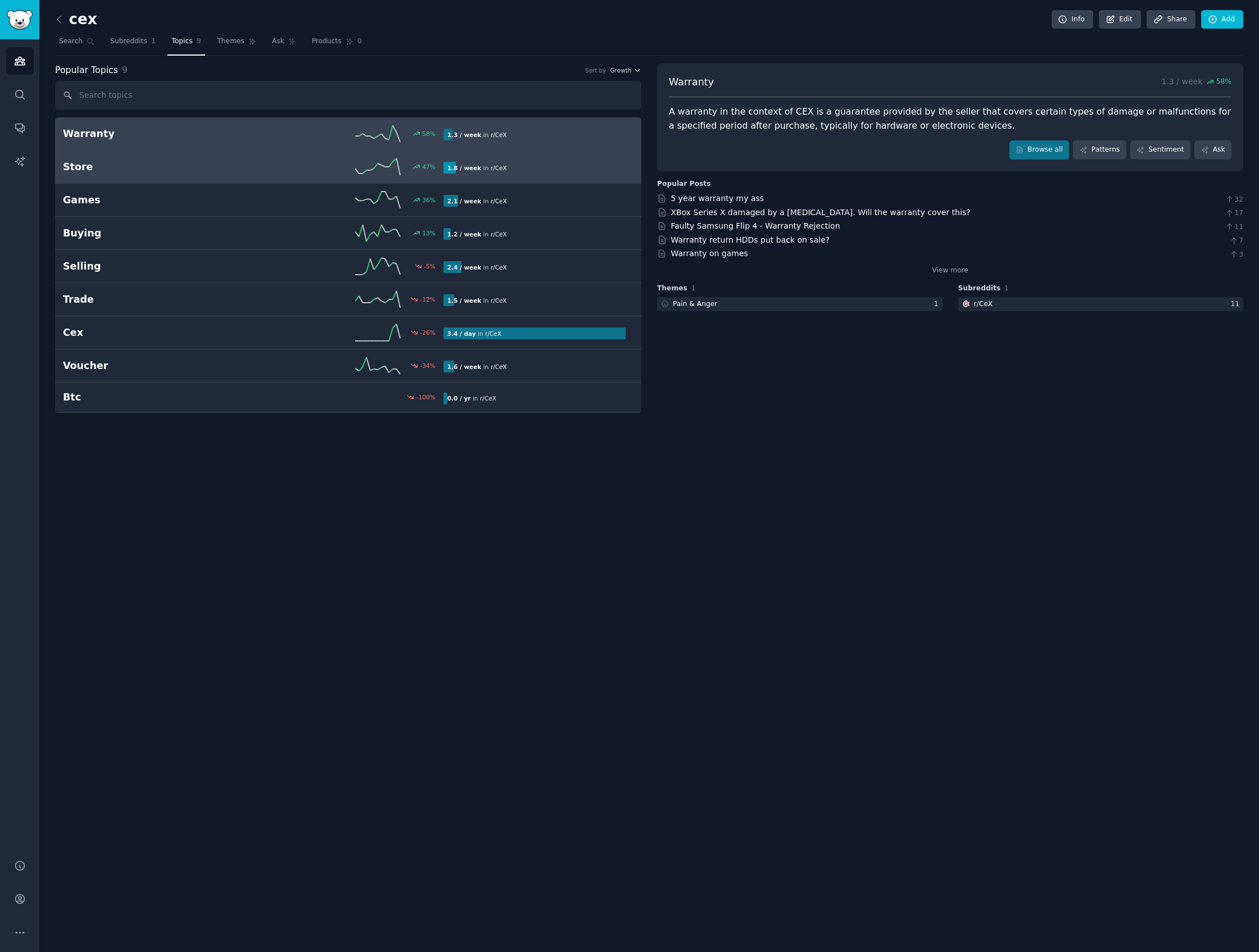
click at [213, 178] on link "Store 47 % 1.8 / week in r/ CeX" at bounding box center [348, 167] width 586 height 33
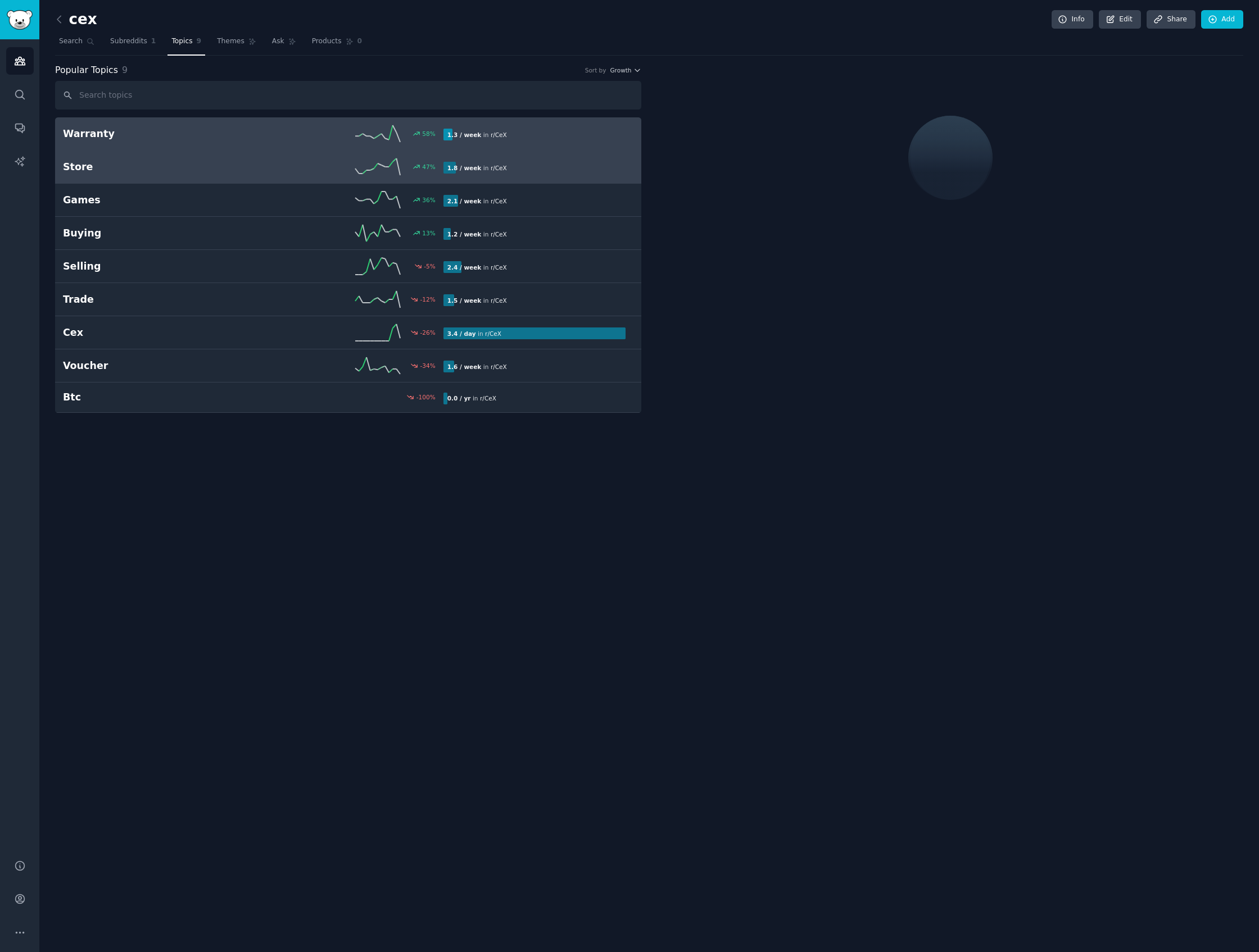
click at [208, 132] on h2 "Warranty" at bounding box center [158, 134] width 190 height 14
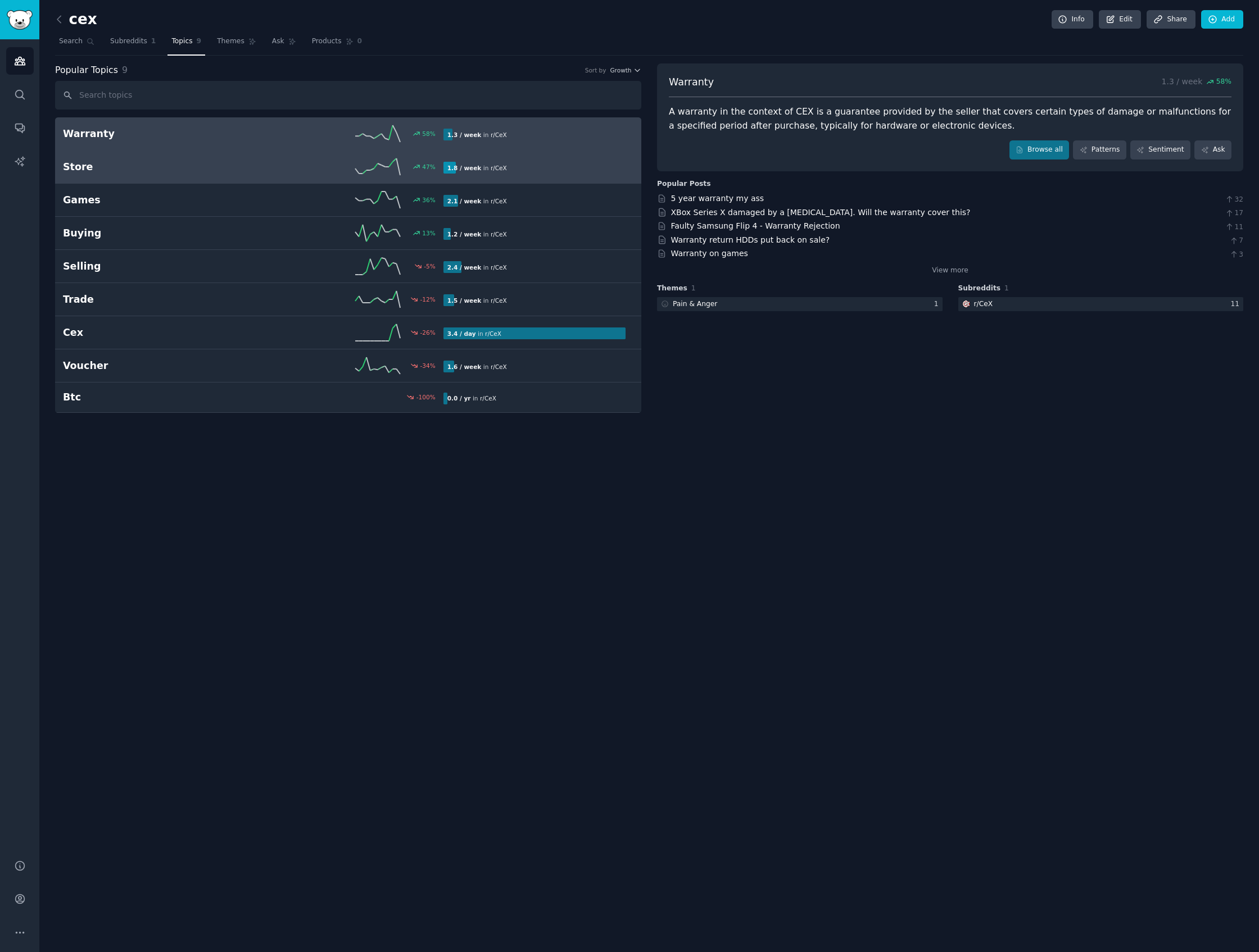
drag, startPoint x: 269, startPoint y: 161, endPoint x: 261, endPoint y: 179, distance: 19.7
click at [269, 161] on div "47 %" at bounding box center [348, 166] width 190 height 17
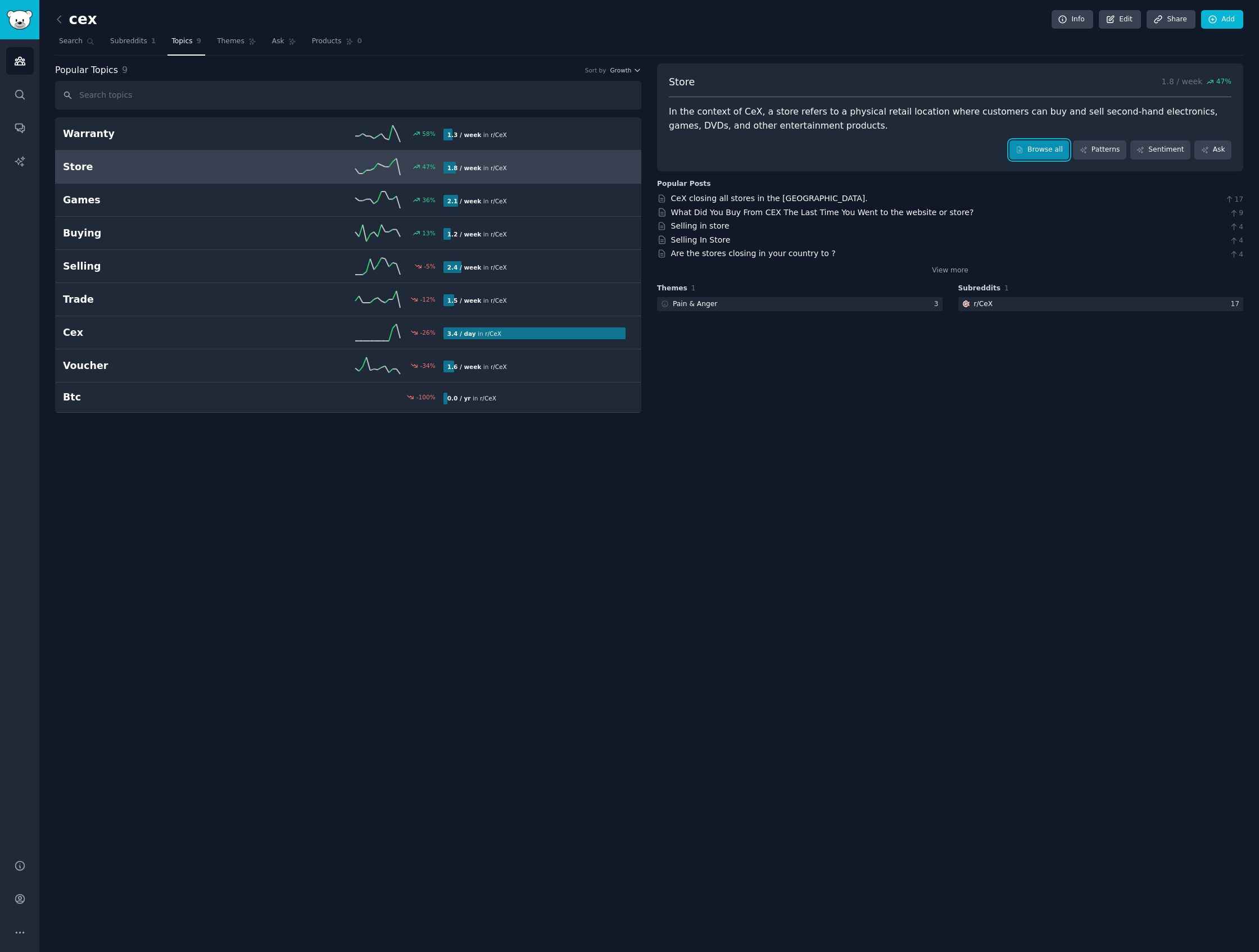
click at [1026, 142] on link "Browse all" at bounding box center [1039, 150] width 60 height 19
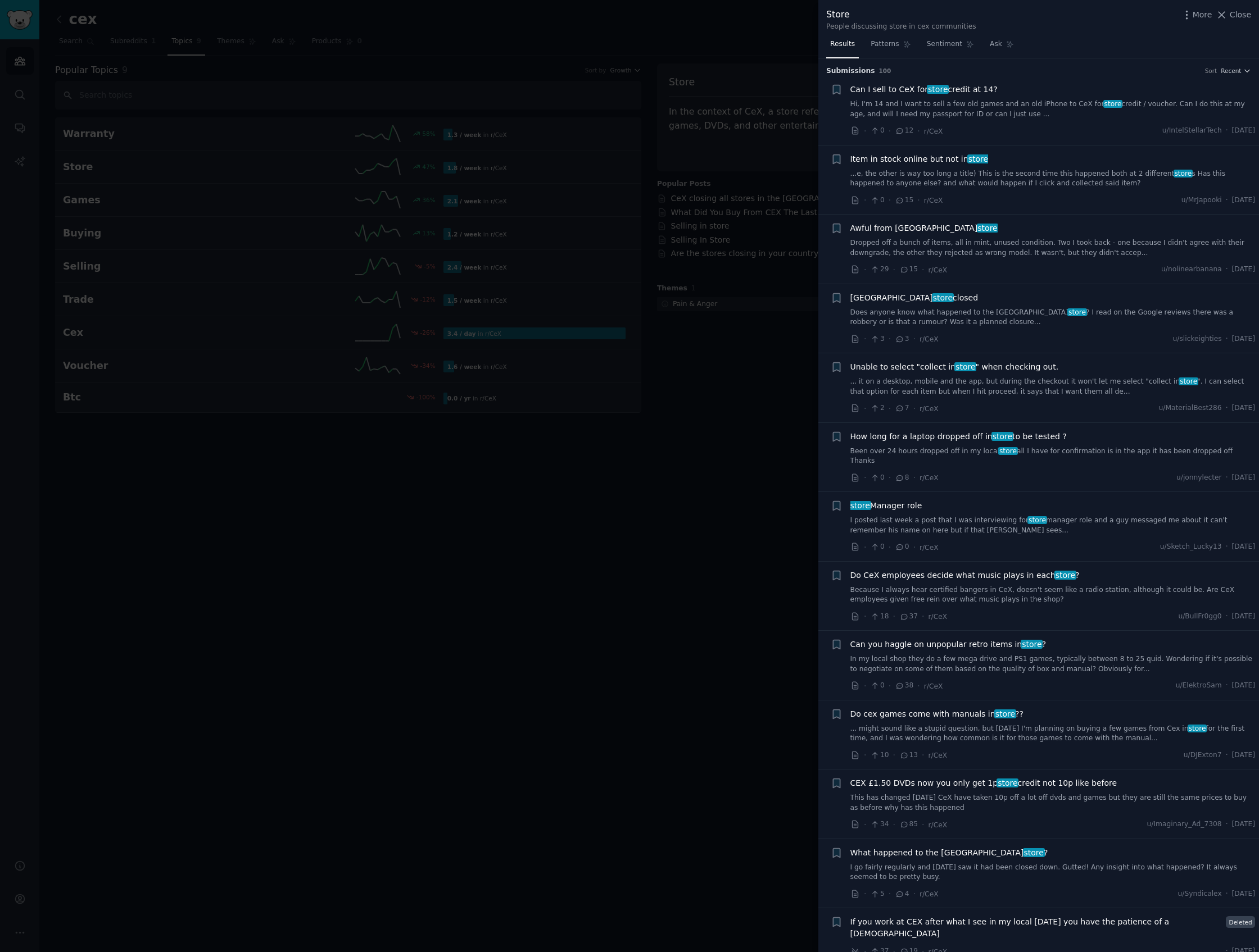
click at [692, 445] on div at bounding box center [630, 476] width 1259 height 952
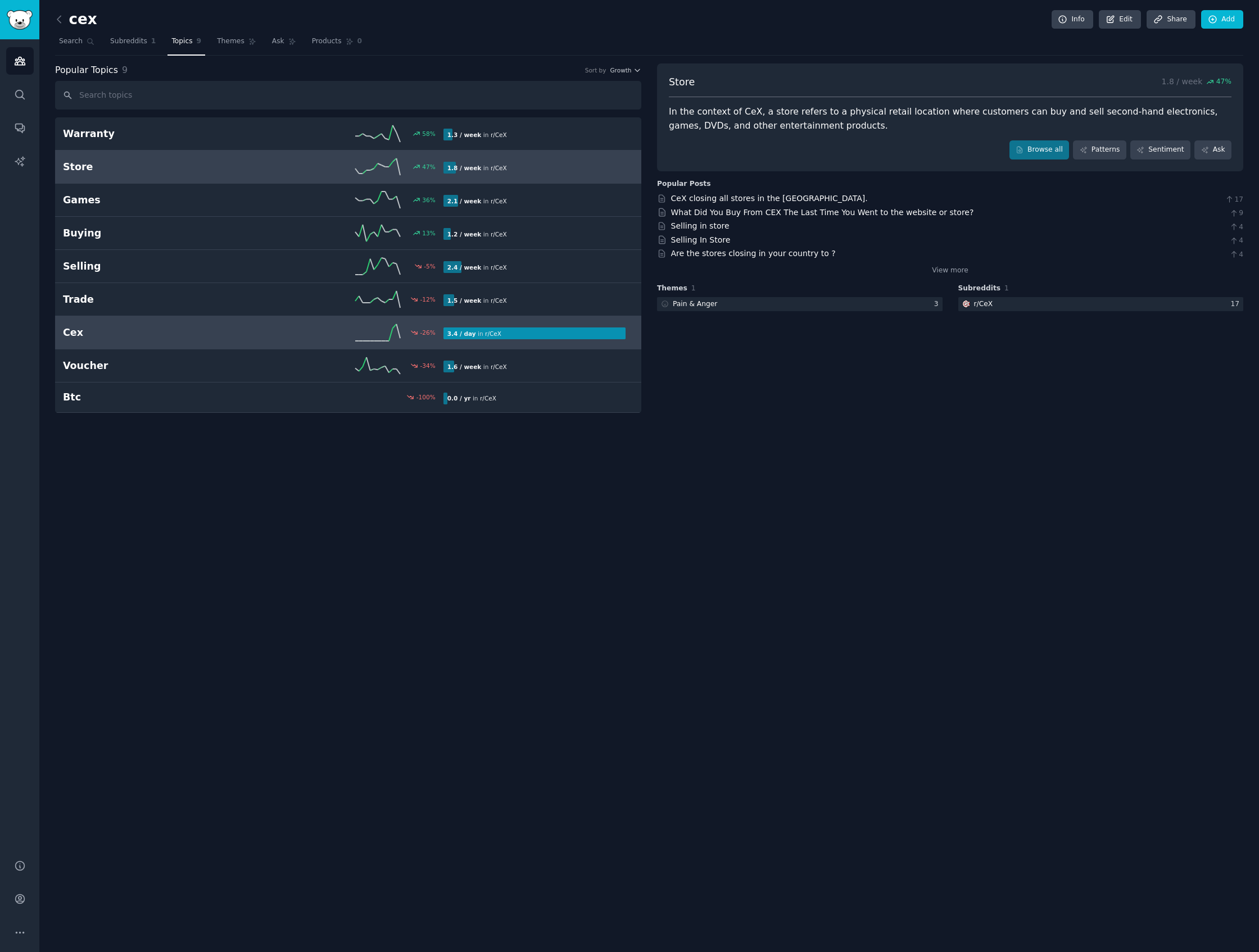
click at [566, 329] on div at bounding box center [535, 333] width 182 height 12
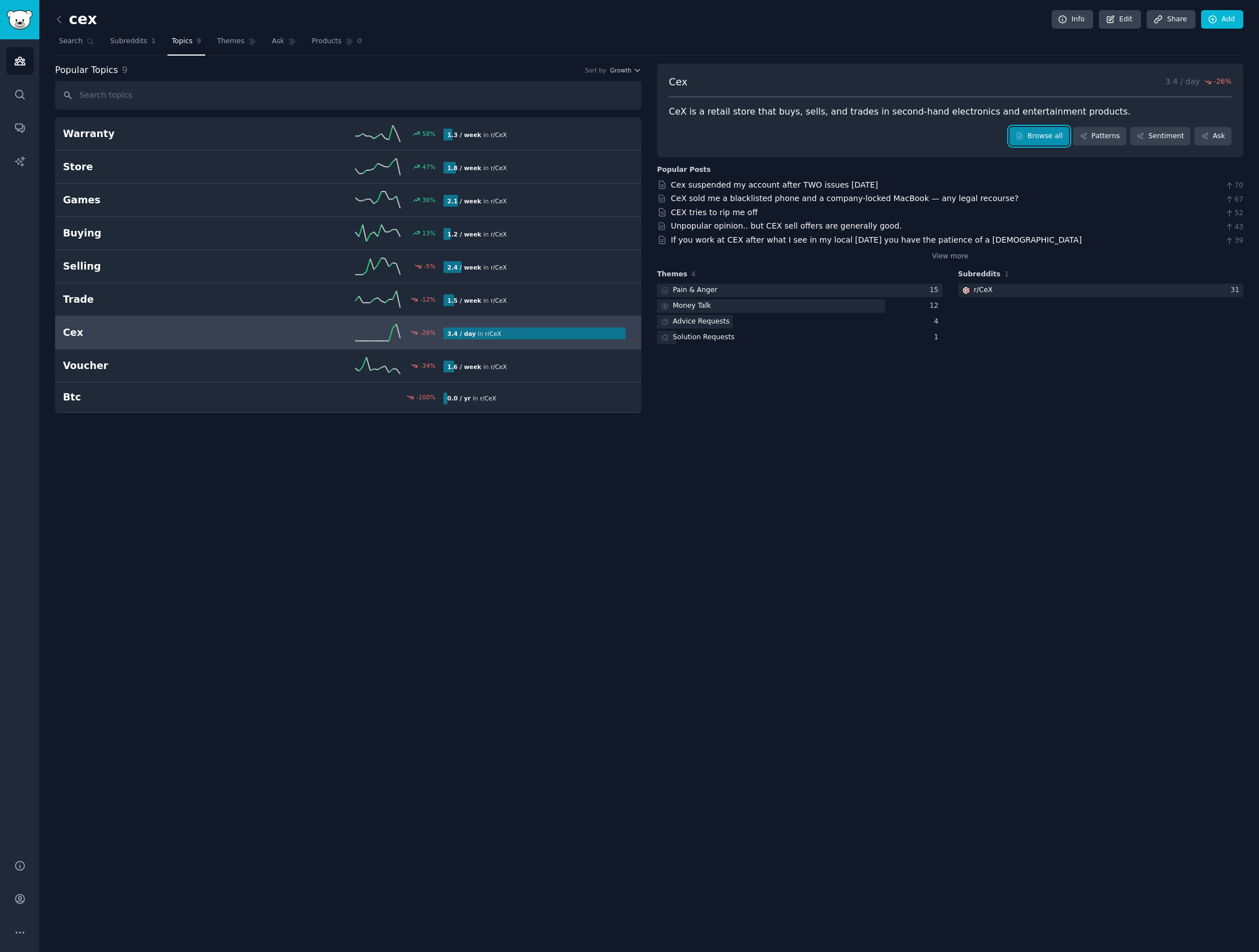
click at [1032, 131] on link "Browse all" at bounding box center [1039, 137] width 60 height 19
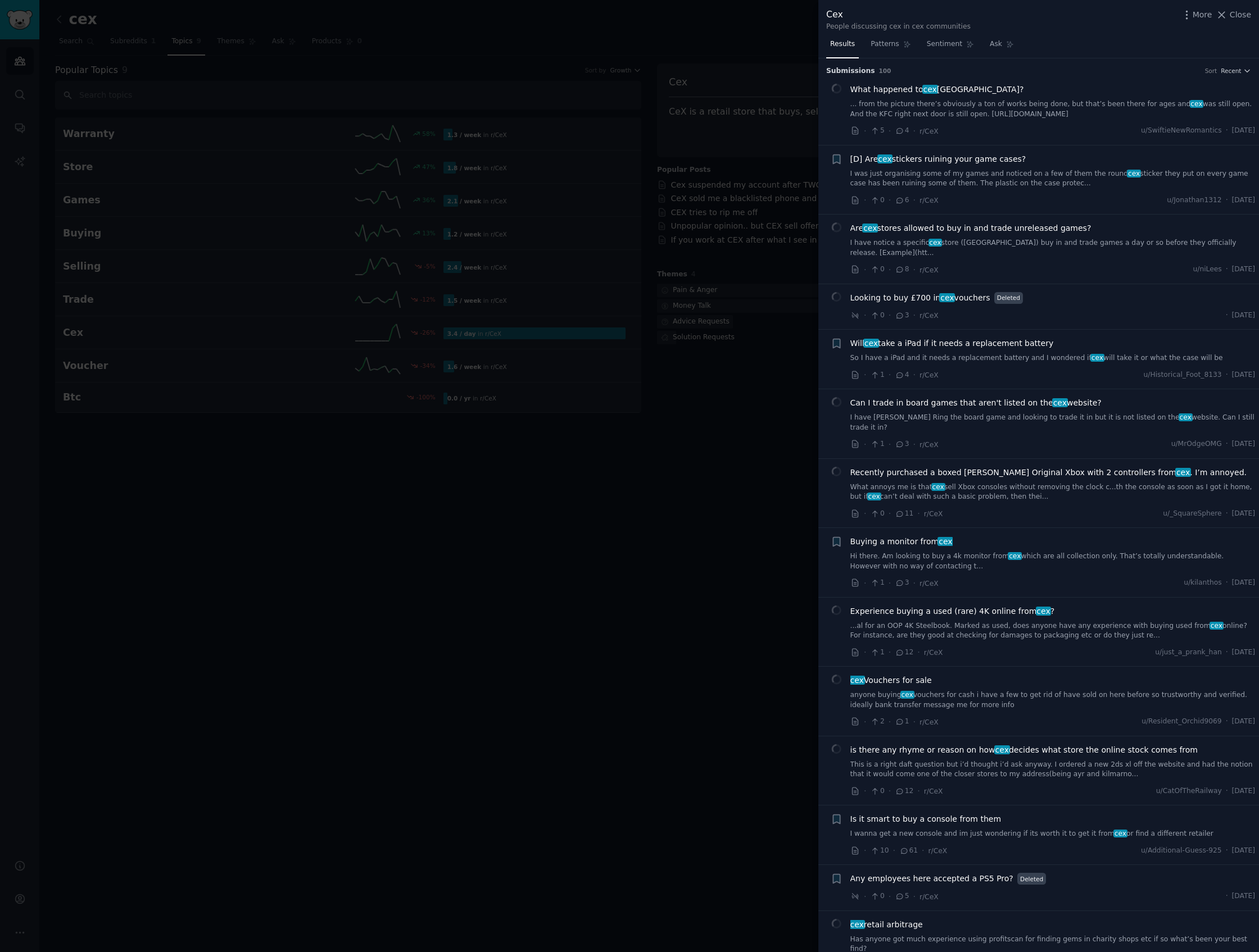
drag, startPoint x: 308, startPoint y: 145, endPoint x: 325, endPoint y: 123, distance: 27.8
click at [308, 142] on div at bounding box center [630, 476] width 1259 height 952
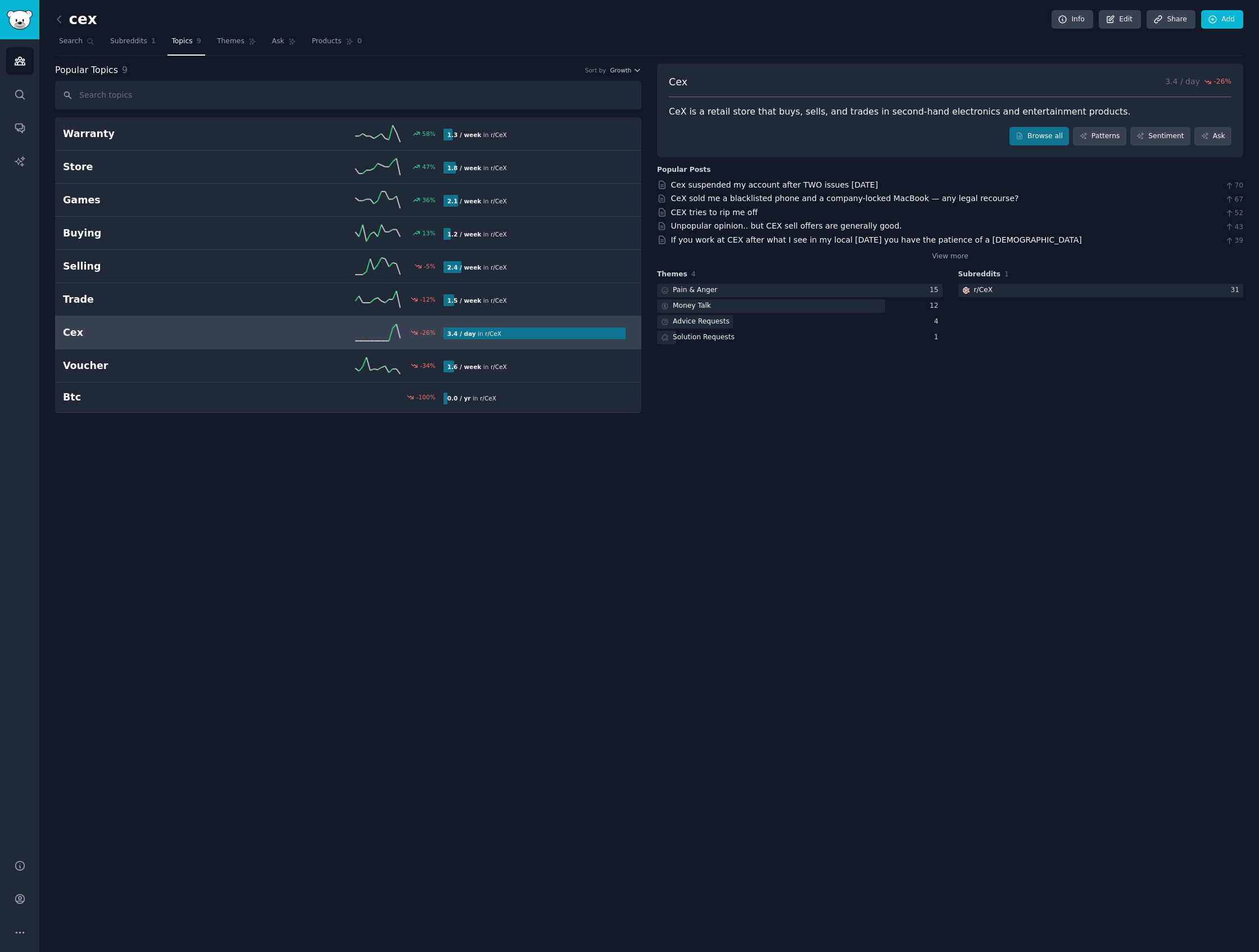
click at [259, 21] on div "cex Info Edit Share Add" at bounding box center [649, 21] width 1188 height 23
click at [239, 49] on link "Themes" at bounding box center [236, 44] width 47 height 23
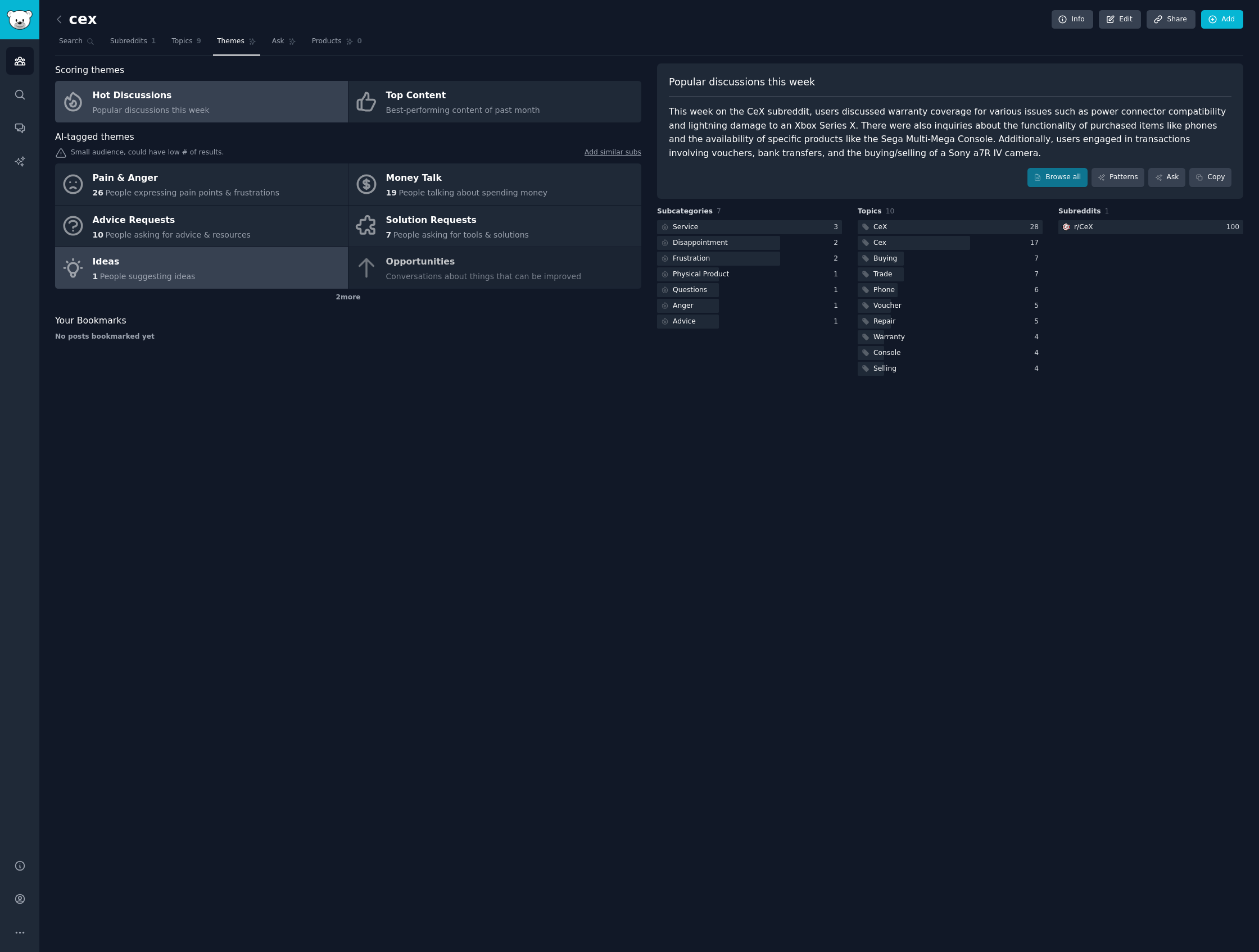
click at [230, 267] on link "Ideas 1 People suggesting ideas" at bounding box center [202, 268] width 293 height 42
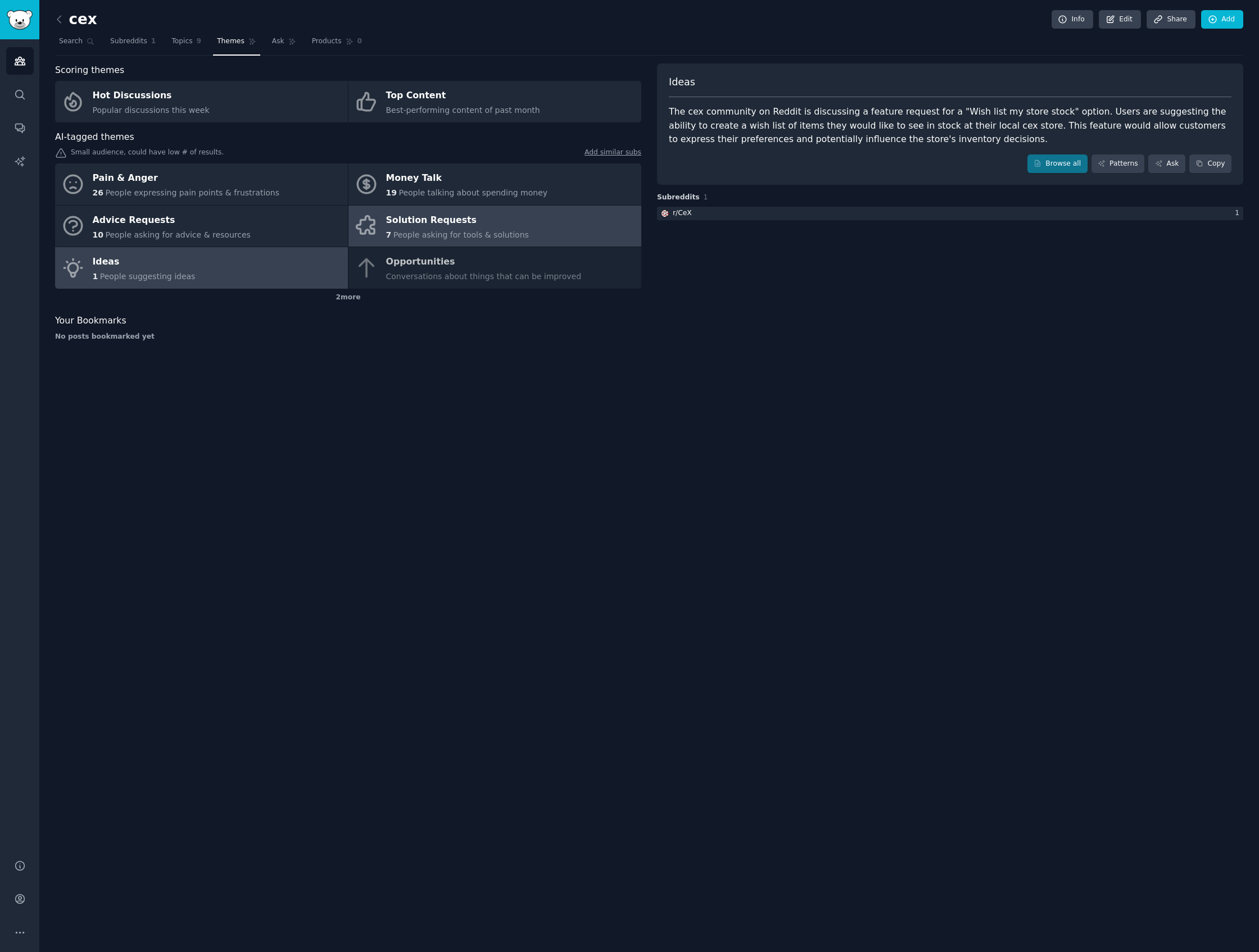
click at [560, 219] on link "Solution Requests 7 People asking for tools & solutions" at bounding box center [495, 226] width 293 height 42
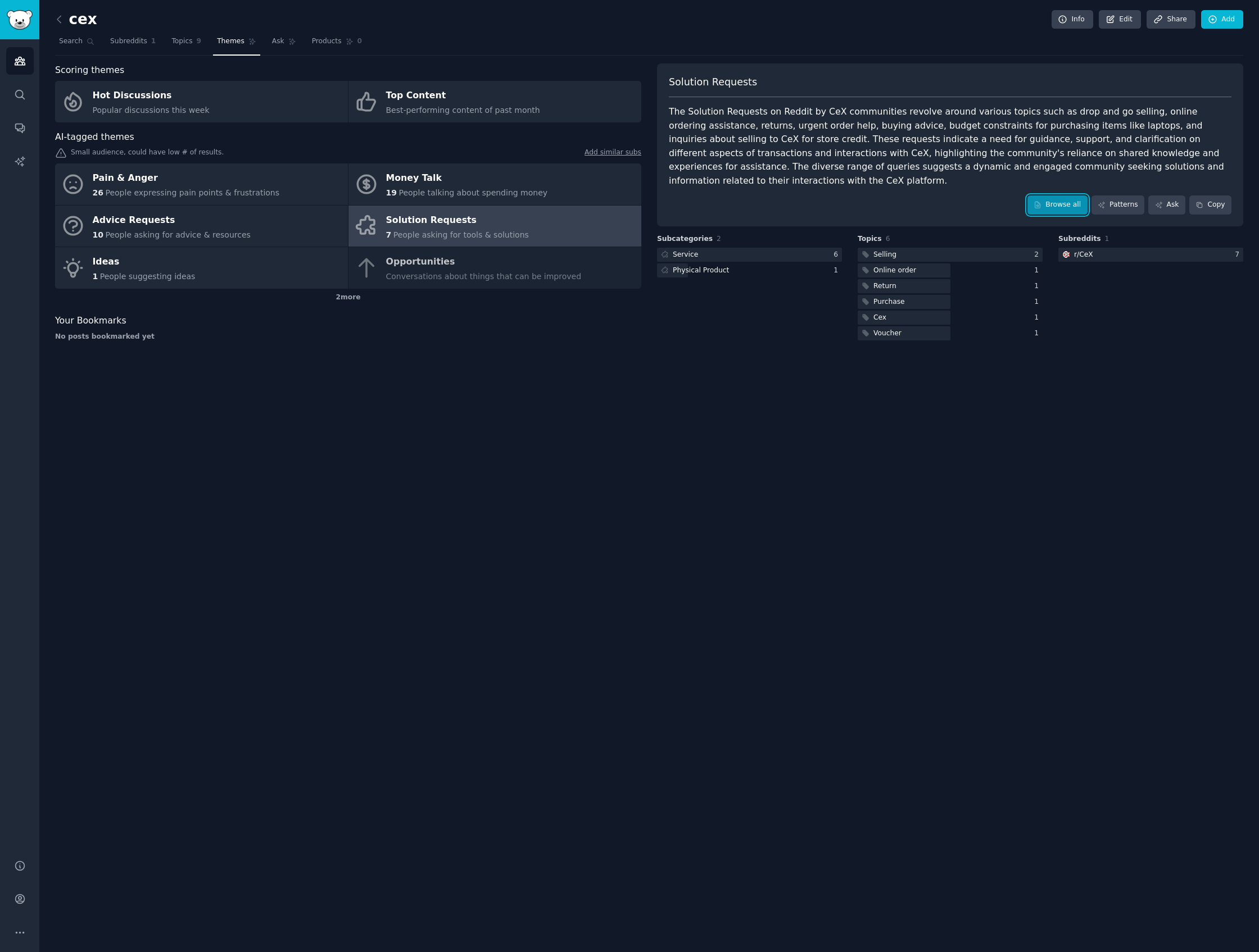
click at [1032, 196] on link "Browse all" at bounding box center [1057, 205] width 60 height 19
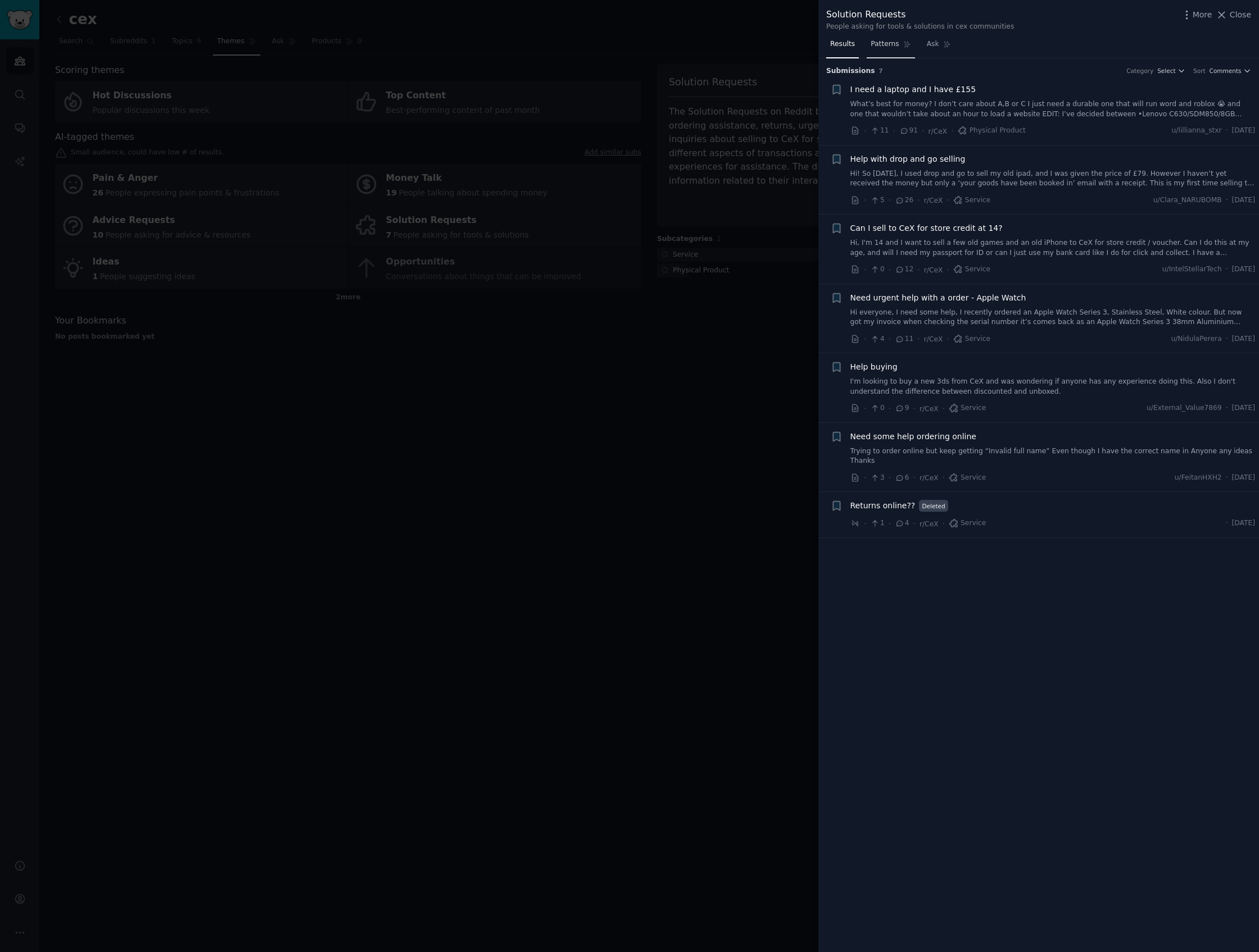
click at [881, 54] on link "Patterns" at bounding box center [891, 46] width 48 height 23
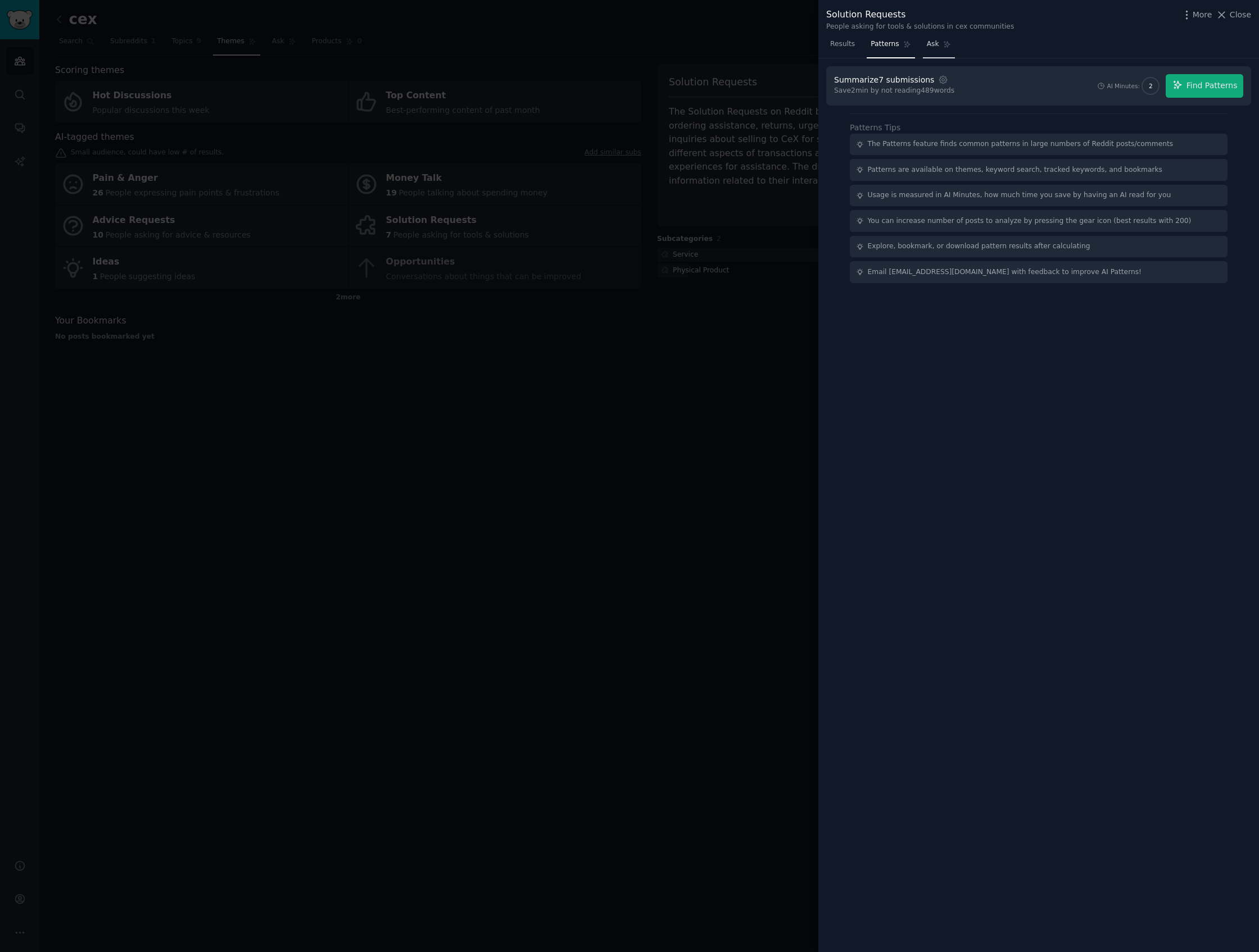
click at [923, 47] on link "Ask" at bounding box center [938, 46] width 32 height 23
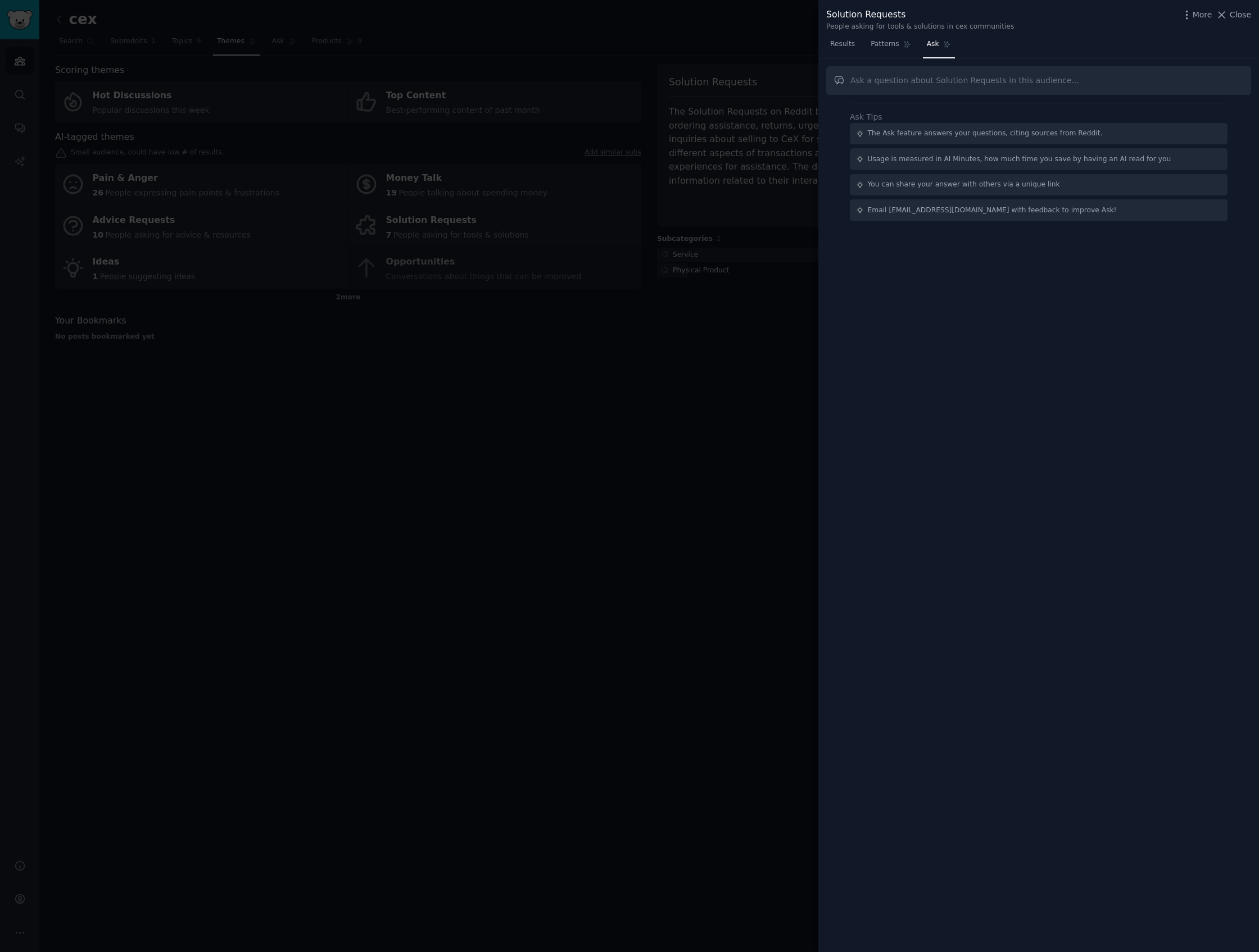
click at [778, 421] on div at bounding box center [630, 476] width 1259 height 952
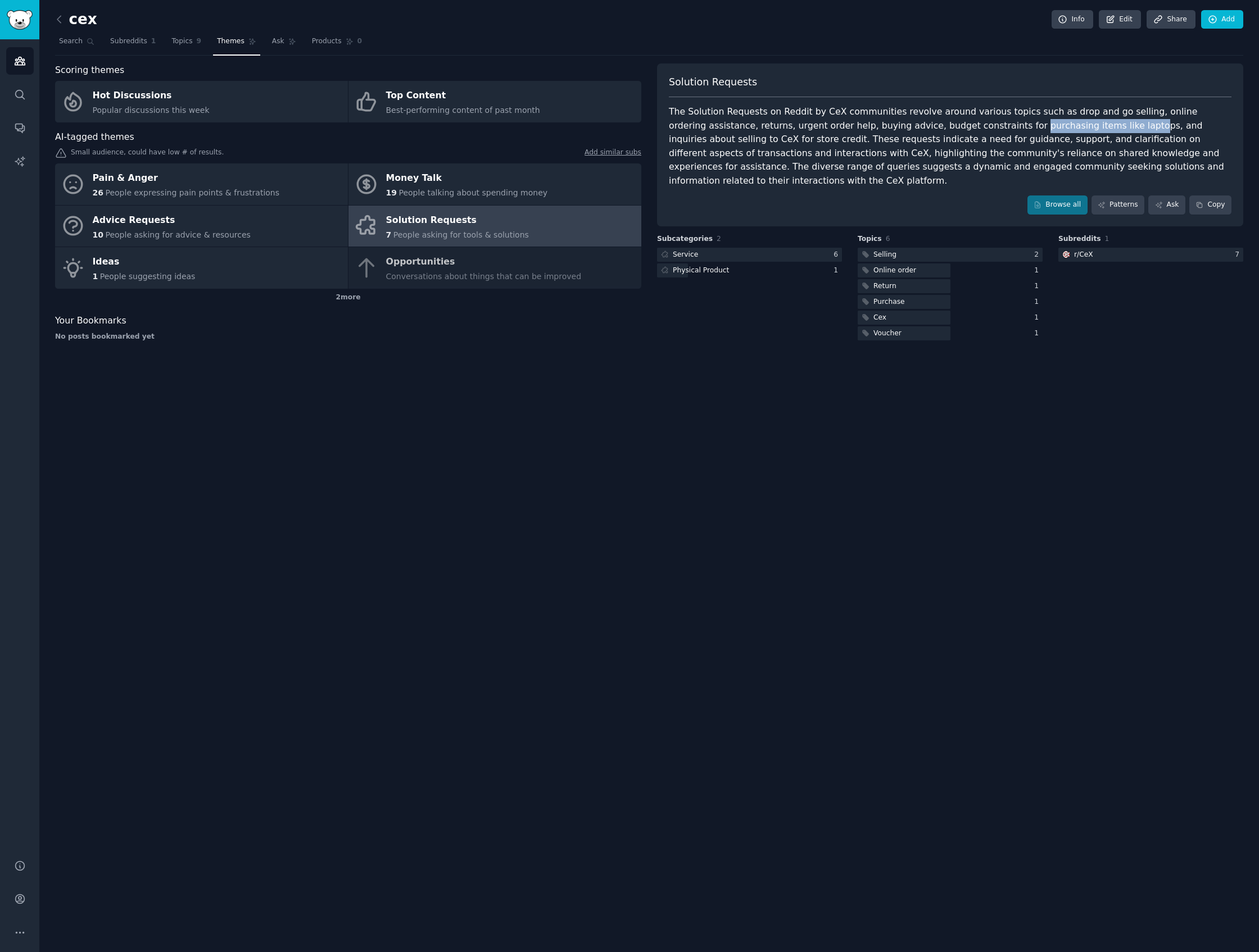
drag, startPoint x: 951, startPoint y: 122, endPoint x: 1036, endPoint y: 128, distance: 85.2
click at [1032, 128] on div "The Solution Requests on Reddit by CeX communities revolve around various topic…" at bounding box center [950, 146] width 563 height 83
drag, startPoint x: 1036, startPoint y: 128, endPoint x: 1043, endPoint y: 133, distance: 8.6
click at [1032, 132] on div "The Solution Requests on Reddit by CeX communities revolve around various topic…" at bounding box center [950, 146] width 563 height 83
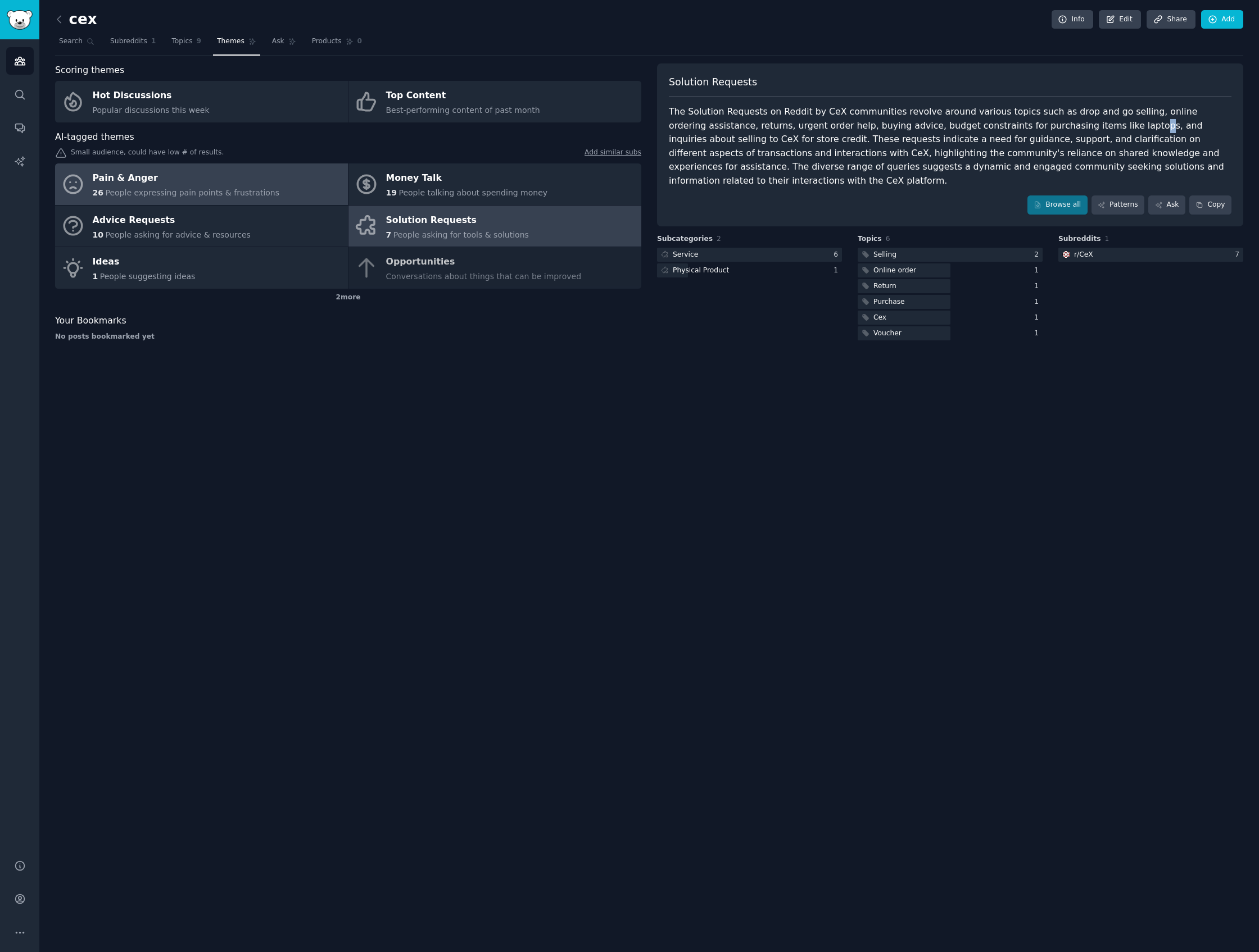
click at [301, 180] on link "Pain & Anger 26 People expressing pain points & frustrations" at bounding box center [202, 184] width 293 height 42
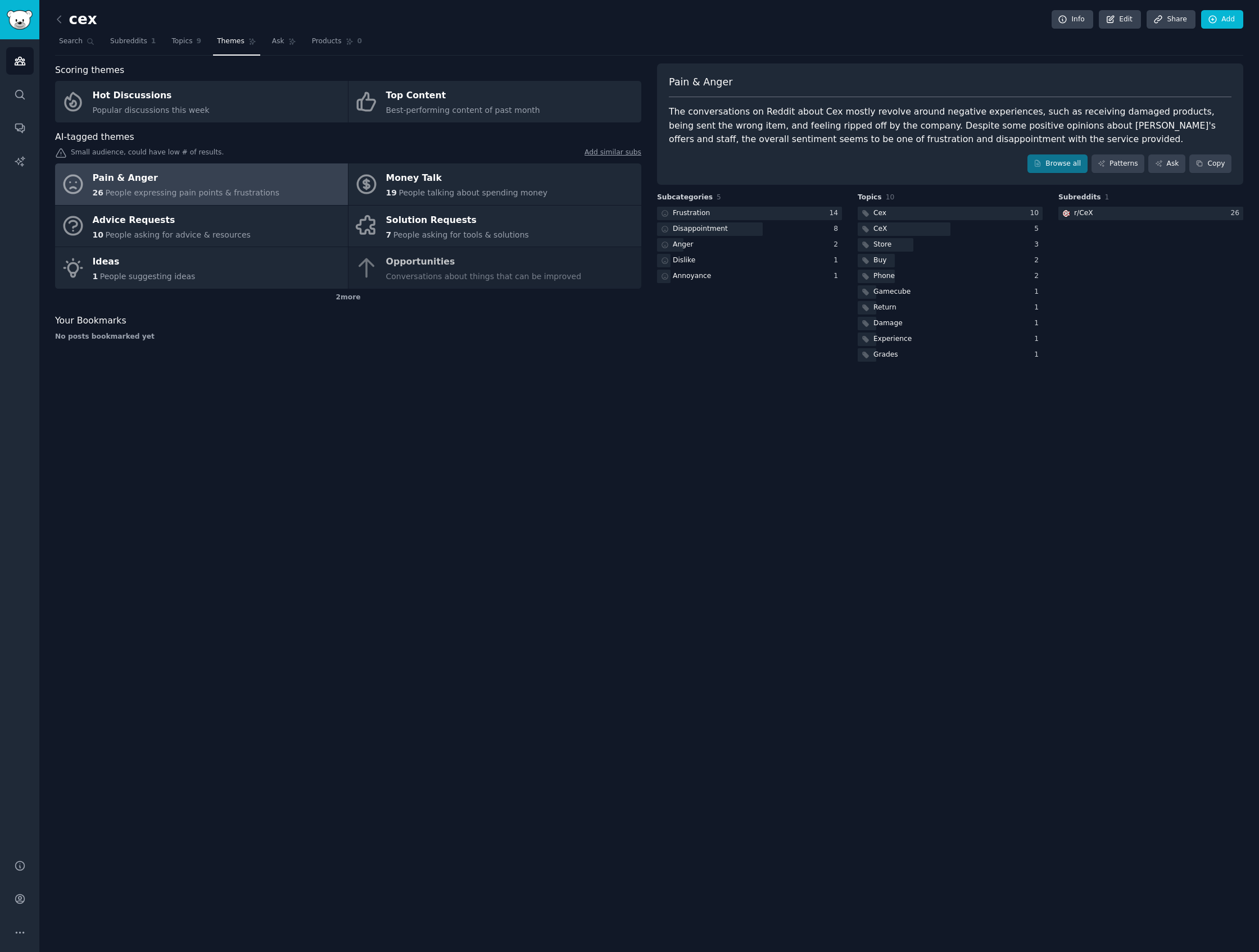
click at [863, 137] on div "The conversations on Reddit about Cex mostly revolve around negative experience…" at bounding box center [950, 125] width 563 height 42
click at [863, 138] on div "The conversations on Reddit about Cex mostly revolve around negative experience…" at bounding box center [950, 125] width 563 height 42
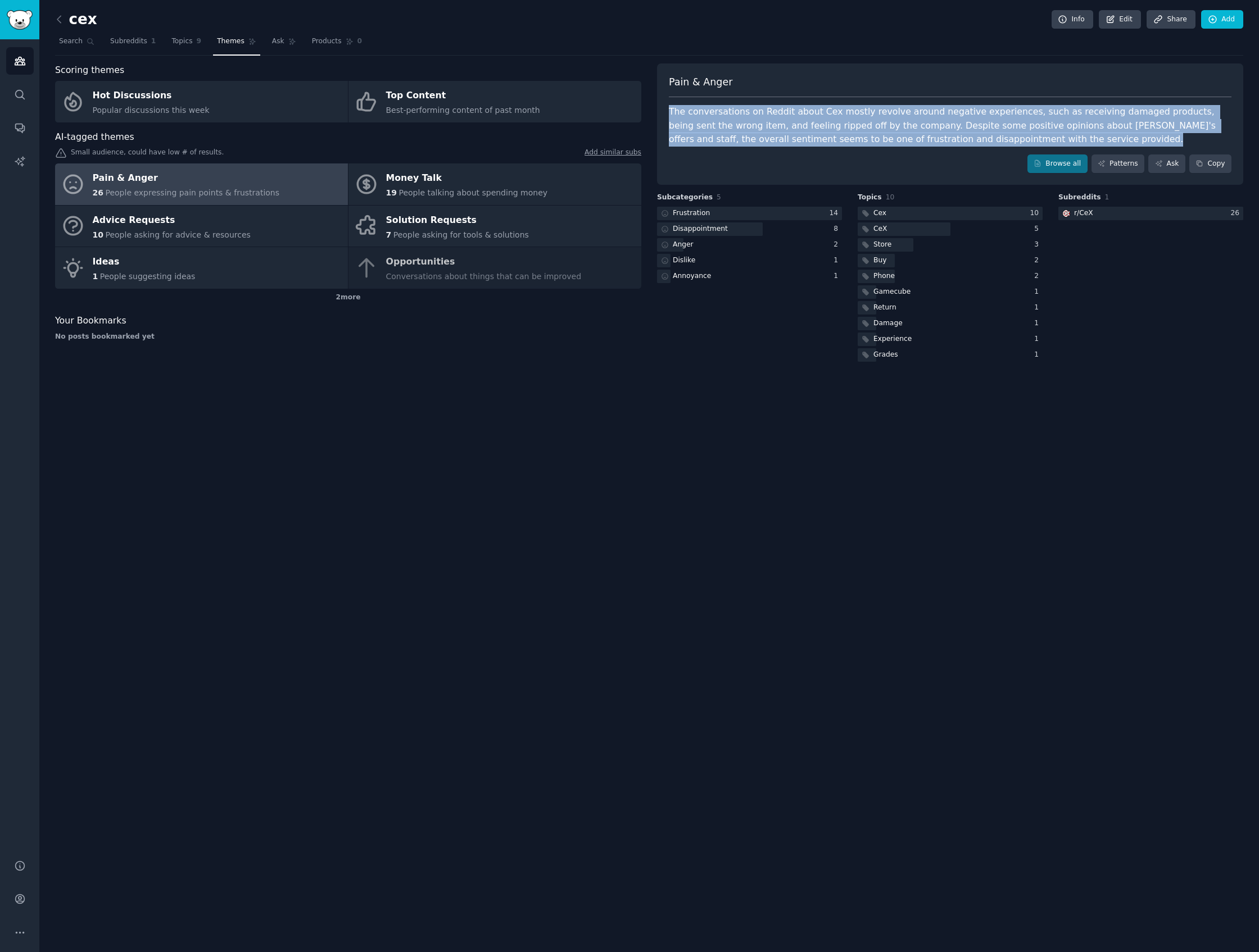
click at [863, 138] on div "The conversations on Reddit about Cex mostly revolve around negative experience…" at bounding box center [950, 125] width 563 height 42
click at [872, 152] on div "Pain & [PERSON_NAME] The conversations on Reddit about Cex mostly revolve aroun…" at bounding box center [950, 124] width 586 height 122
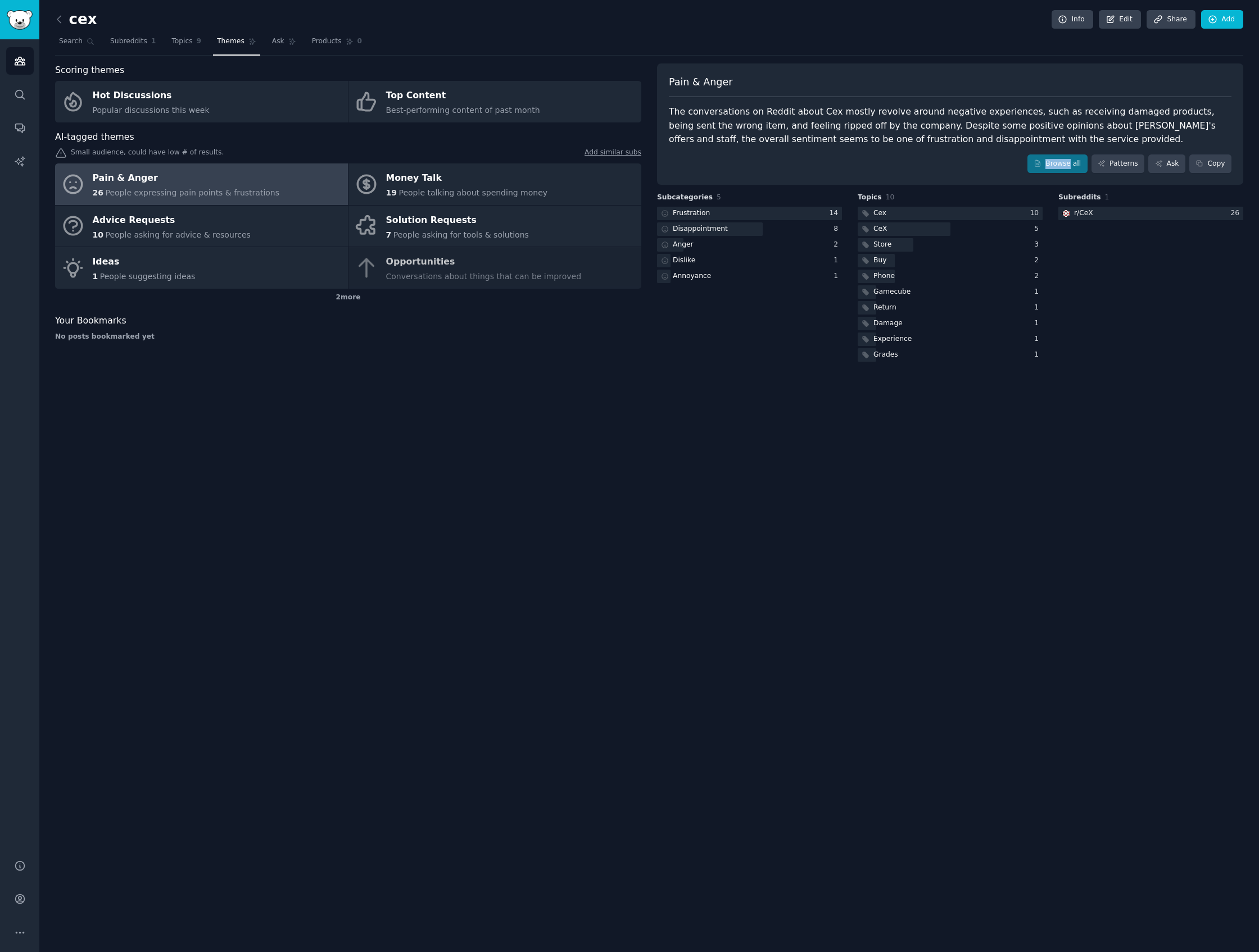
click at [872, 152] on div "Pain & [PERSON_NAME] The conversations on Reddit about Cex mostly revolve aroun…" at bounding box center [950, 124] width 586 height 122
click at [873, 133] on div "The conversations on Reddit about Cex mostly revolve around negative experience…" at bounding box center [950, 125] width 563 height 42
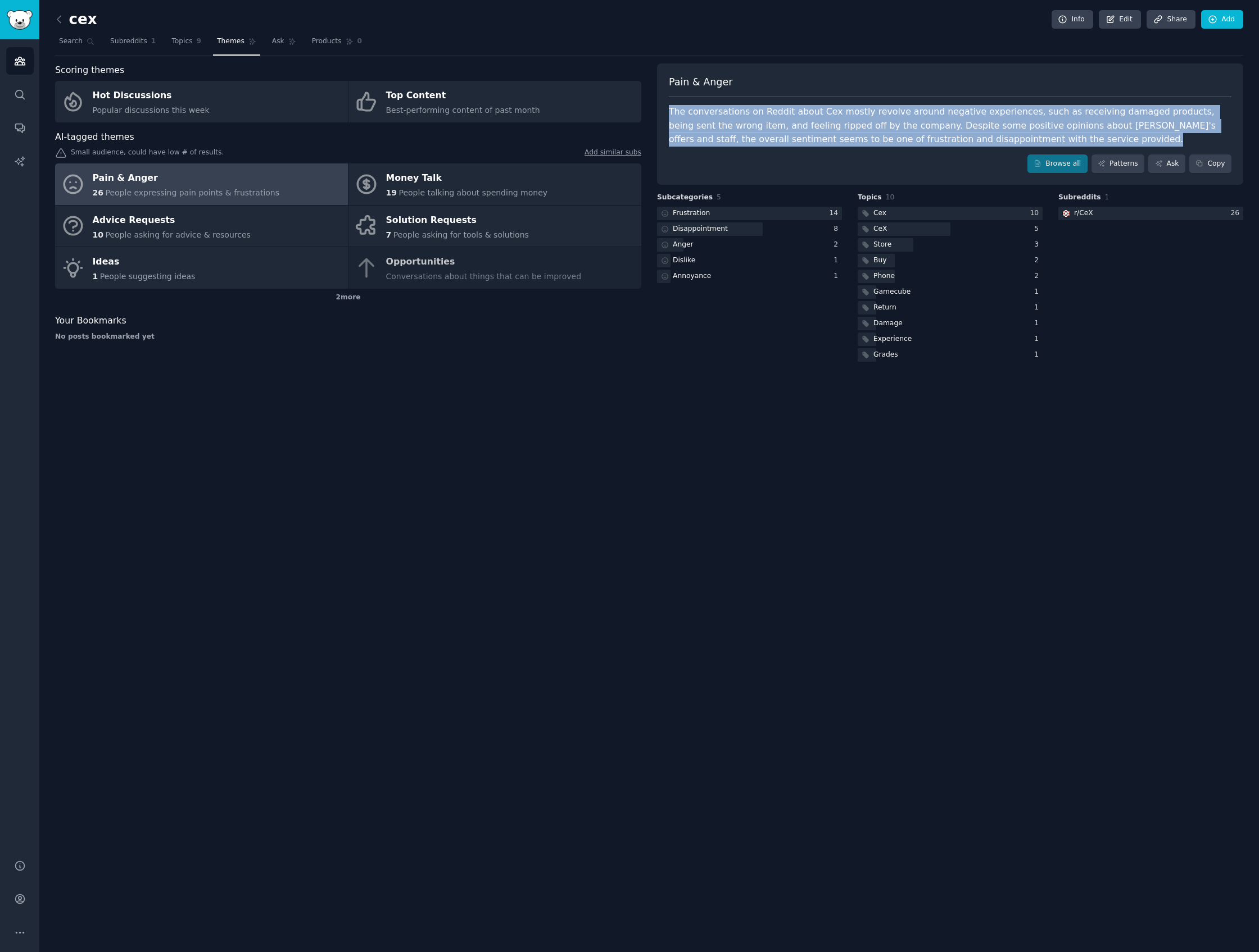
click at [873, 133] on div "The conversations on Reddit about Cex mostly revolve around negative experience…" at bounding box center [950, 125] width 563 height 42
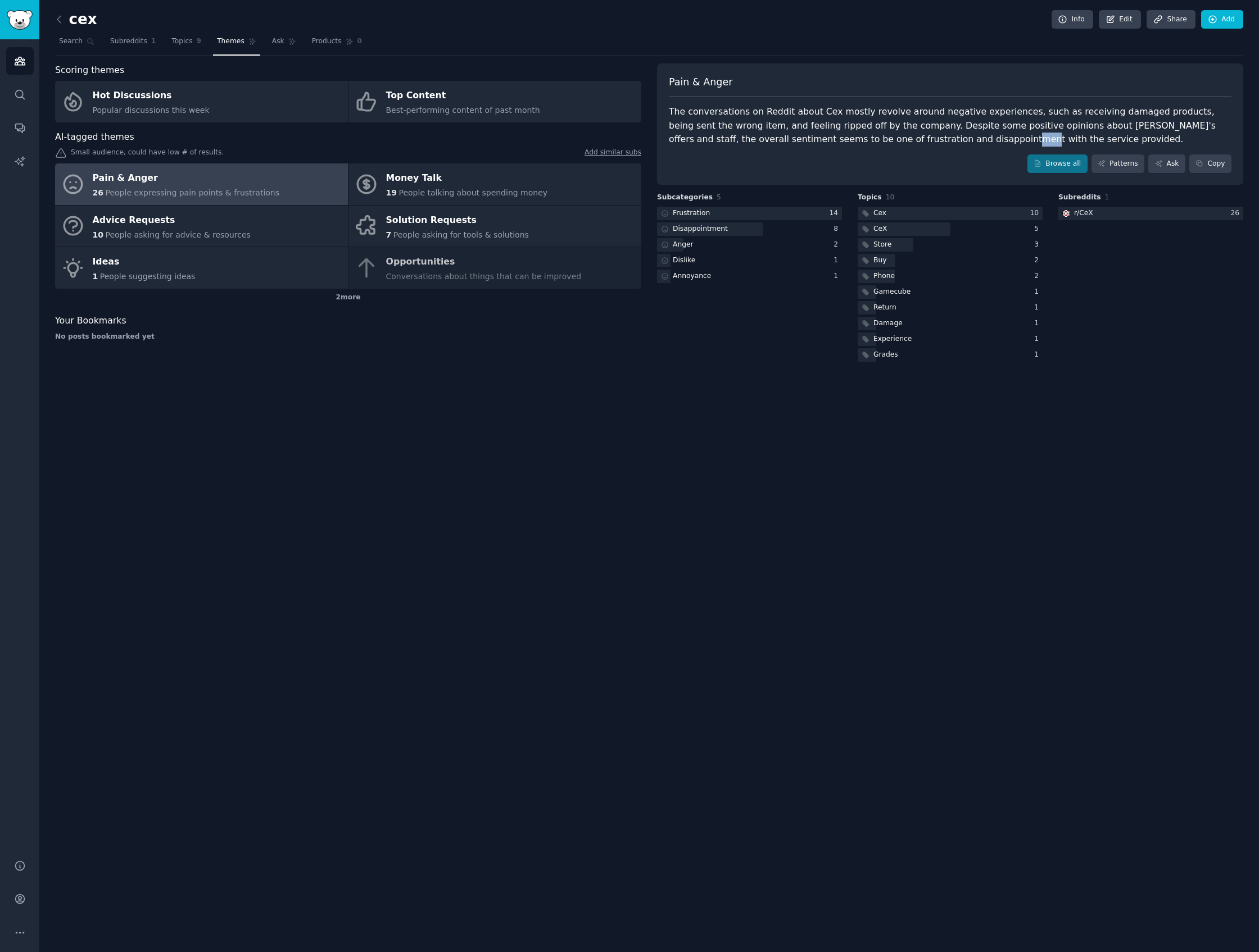
click at [873, 133] on div "The conversations on Reddit about Cex mostly revolve around negative experience…" at bounding box center [950, 125] width 563 height 42
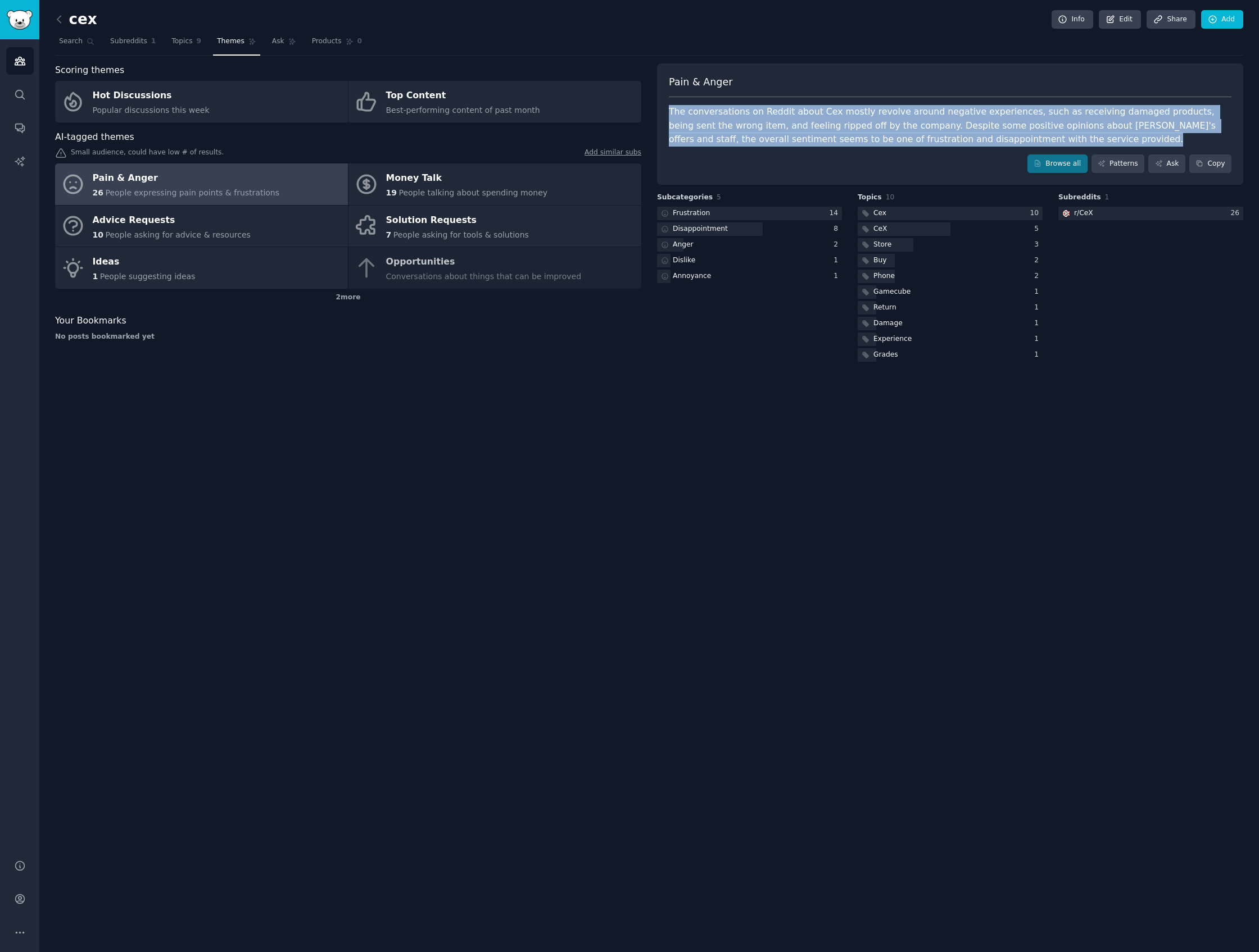
click at [873, 133] on div "The conversations on Reddit about Cex mostly revolve around negative experience…" at bounding box center [950, 125] width 563 height 42
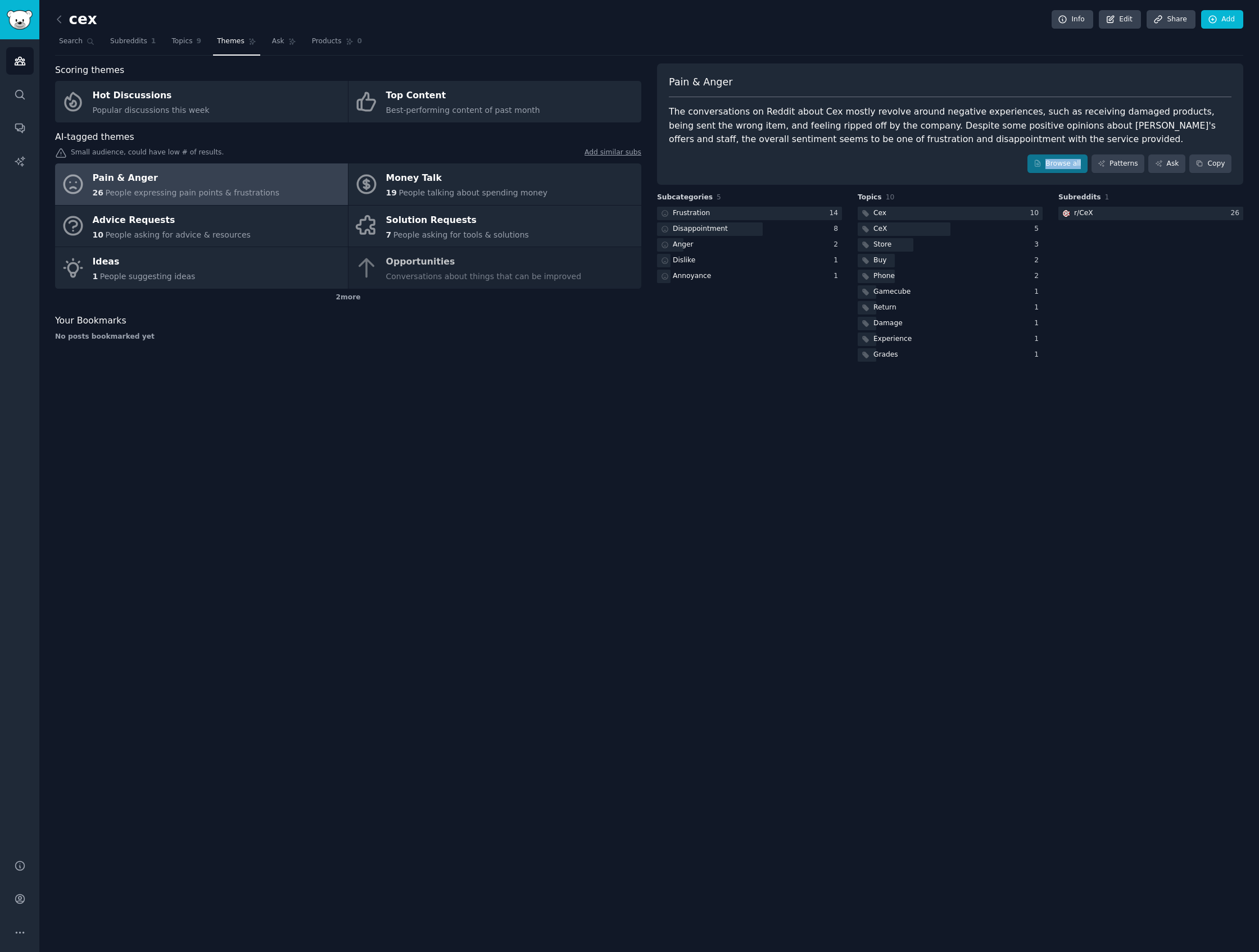
click at [869, 153] on div "Pain & [PERSON_NAME] The conversations on Reddit about Cex mostly revolve aroun…" at bounding box center [950, 124] width 586 height 122
click at [441, 496] on div "cex Info Edit Share Add Search Subreddits 1 Topics 9 Themes Ask Products 0 Scor…" at bounding box center [649, 476] width 1220 height 952
click at [363, 319] on div "Your Bookmarks" at bounding box center [348, 321] width 586 height 14
click at [363, 315] on div "Your Bookmarks" at bounding box center [348, 321] width 586 height 14
click at [367, 305] on div "2 more" at bounding box center [348, 298] width 586 height 18
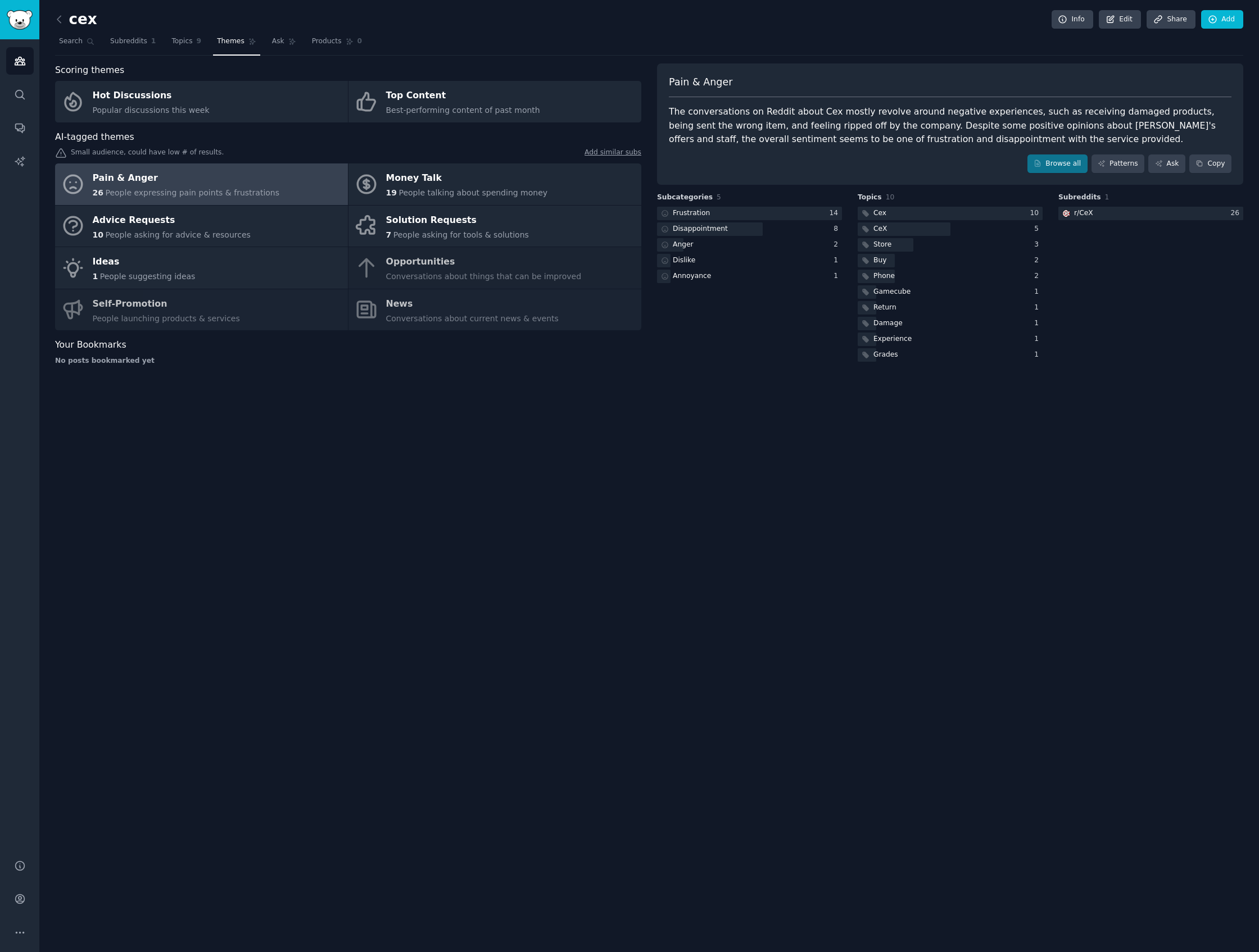
click at [300, 48] on nav "Search Subreddits 1 Topics 9 Themes Ask Products 0" at bounding box center [649, 44] width 1188 height 23
click at [186, 47] on link "Topics 9" at bounding box center [186, 44] width 38 height 23
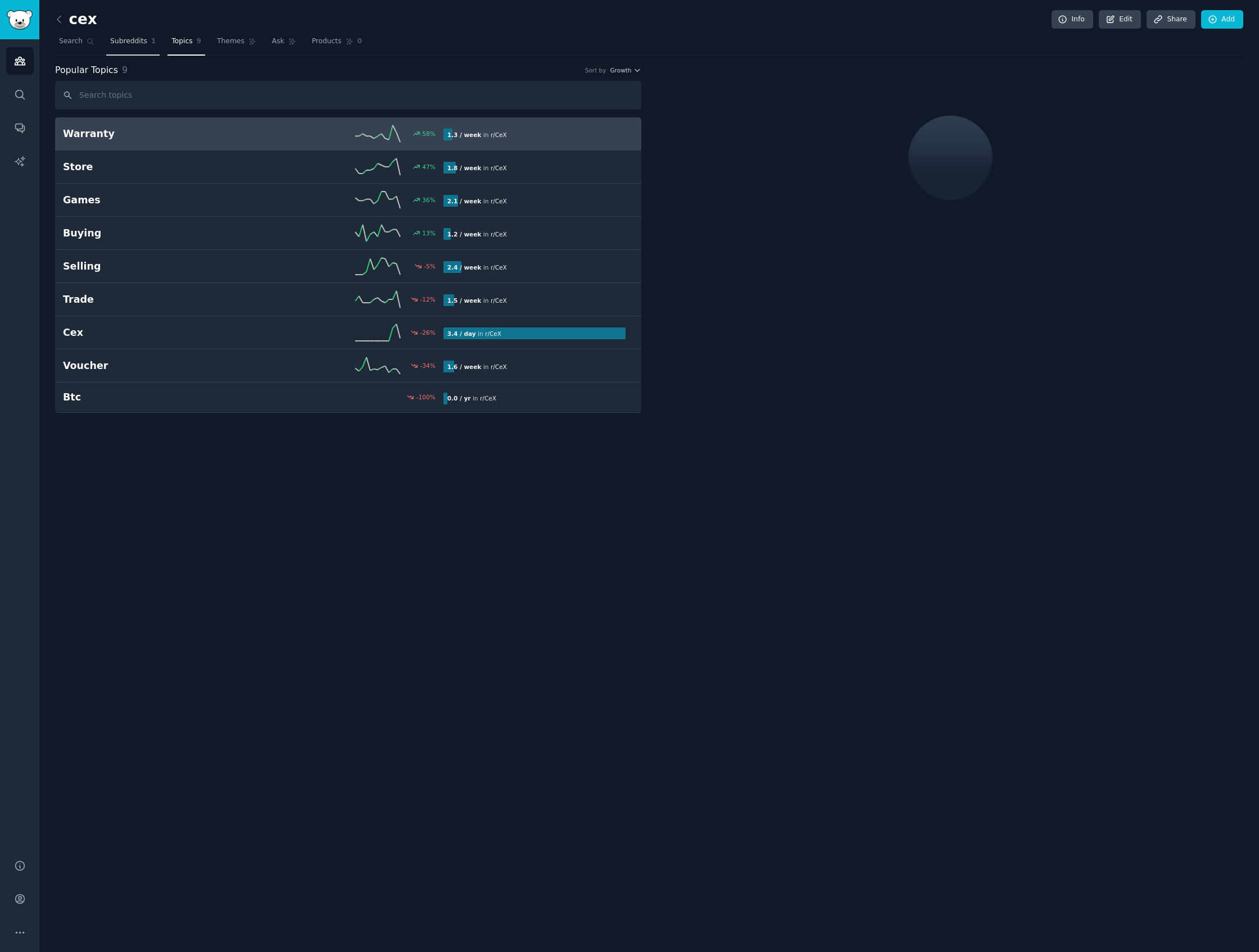
click at [126, 49] on link "Subreddits 1" at bounding box center [132, 44] width 53 height 23
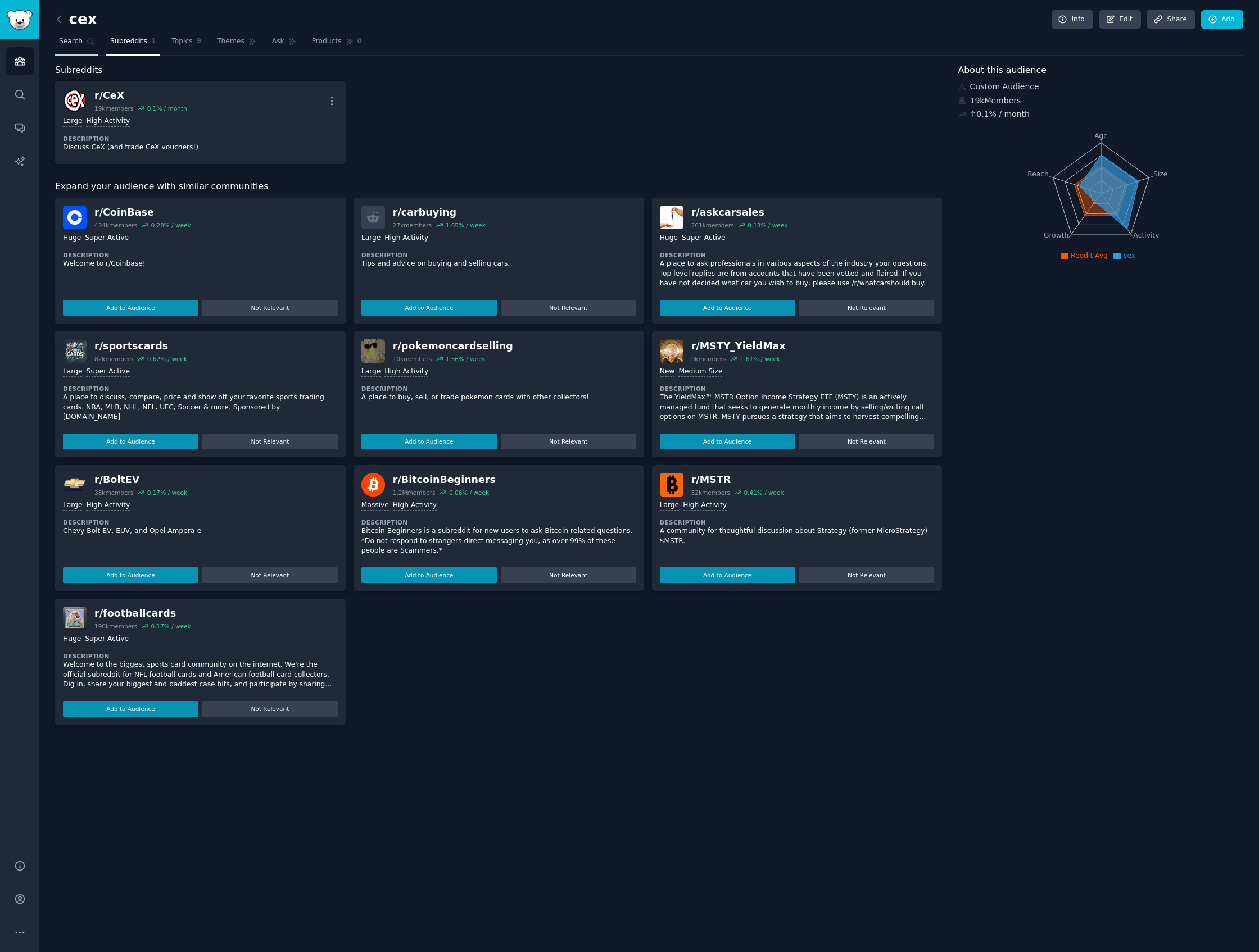
click at [88, 50] on link "Search" at bounding box center [77, 44] width 43 height 23
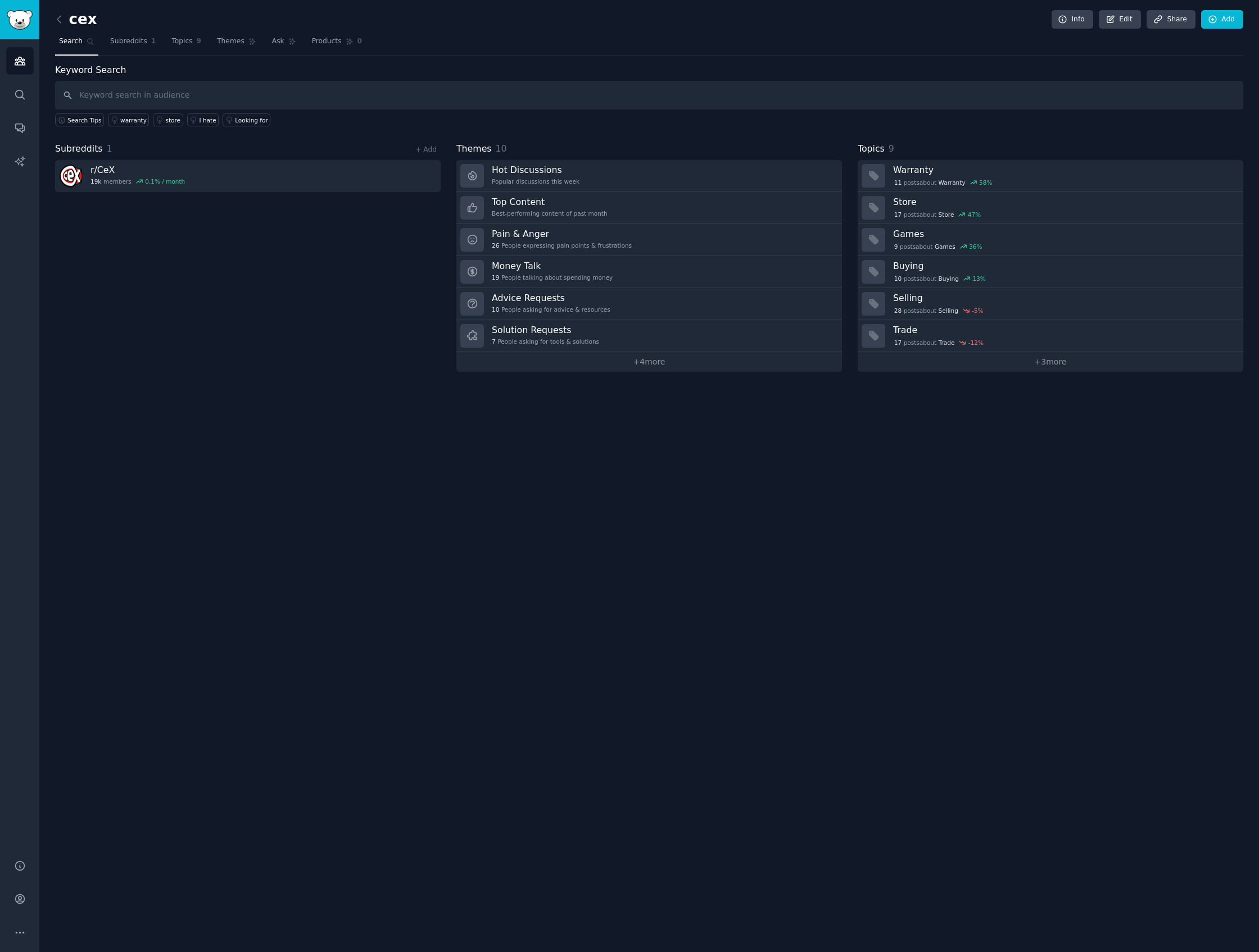
click at [38, 176] on div "Audiences Search Conversations AI Reports" at bounding box center [19, 442] width 39 height 807
click at [23, 170] on link "AI Reports" at bounding box center [20, 161] width 28 height 28
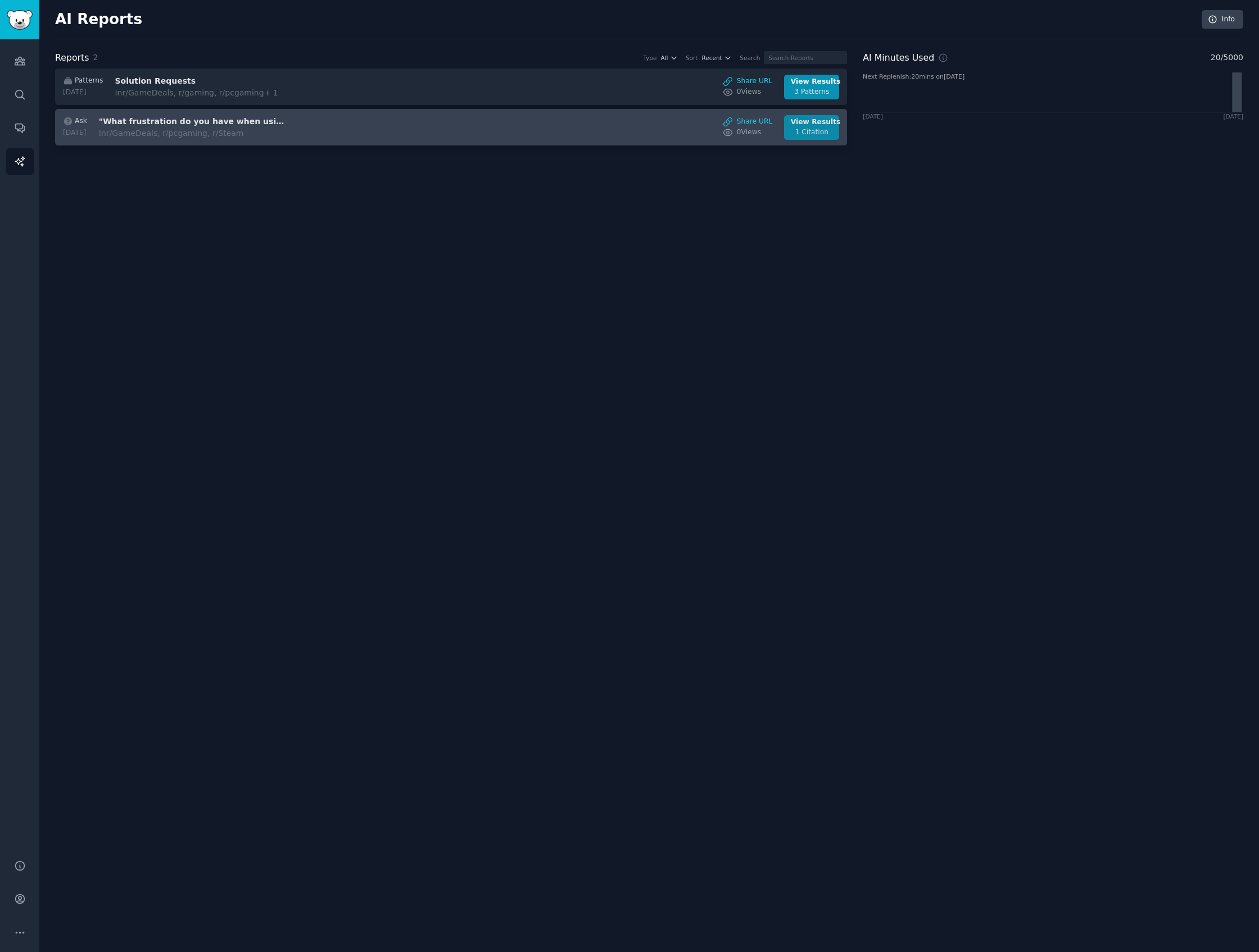
click at [804, 136] on div "1 Citation" at bounding box center [812, 132] width 42 height 10
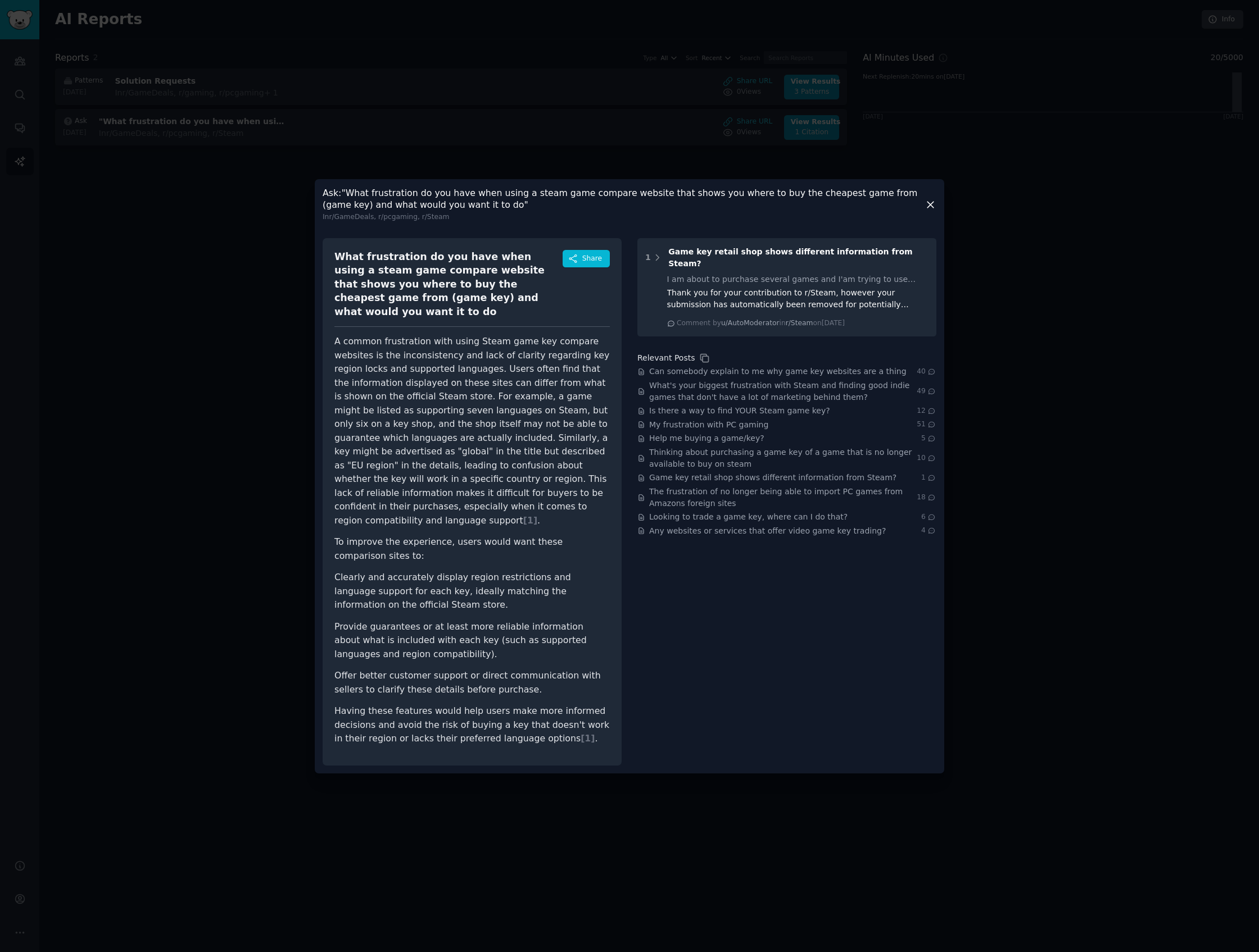
click at [202, 255] on div at bounding box center [630, 476] width 1259 height 952
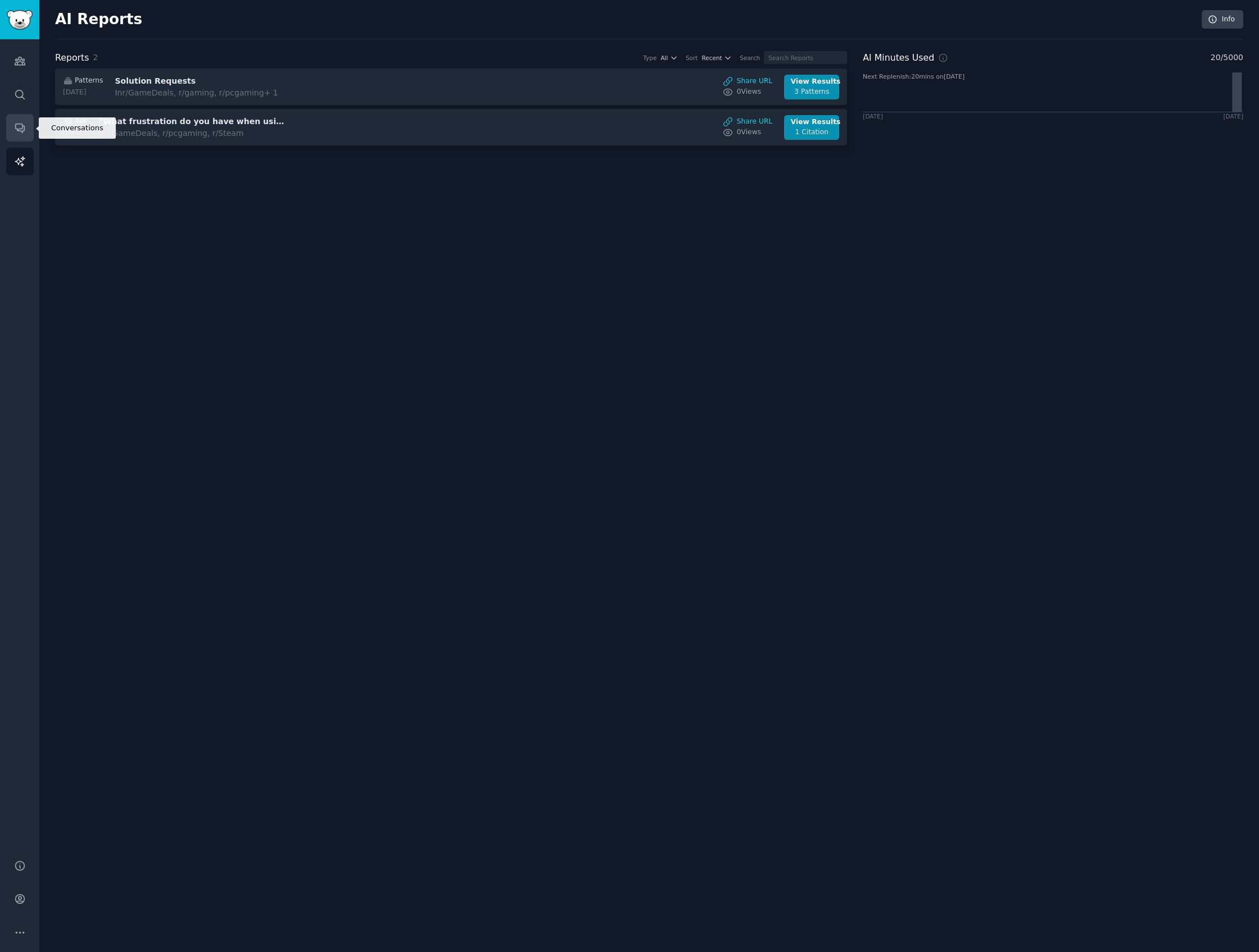
click at [12, 126] on link "Conversations" at bounding box center [20, 128] width 28 height 28
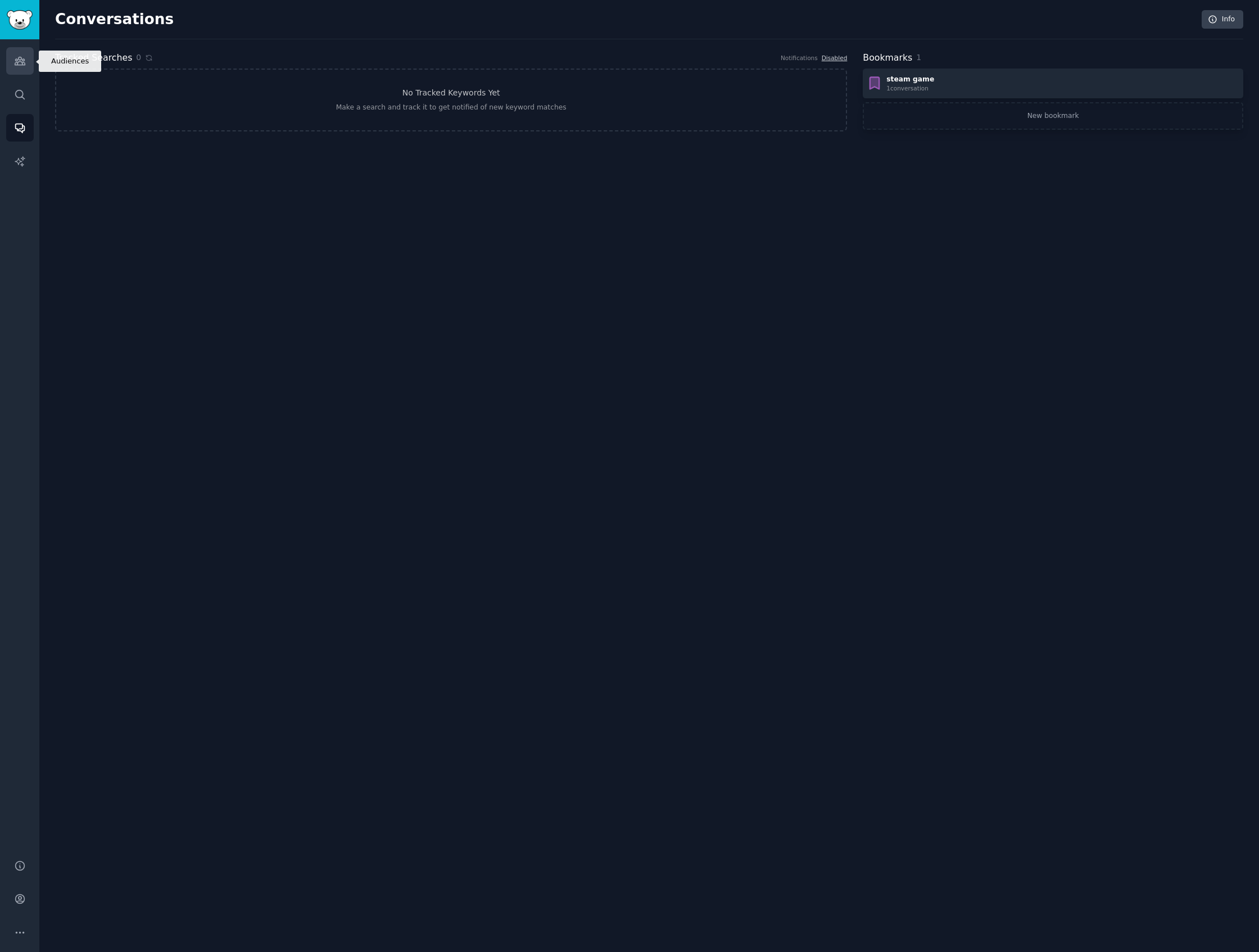
click at [27, 63] on link "Audiences" at bounding box center [20, 61] width 28 height 28
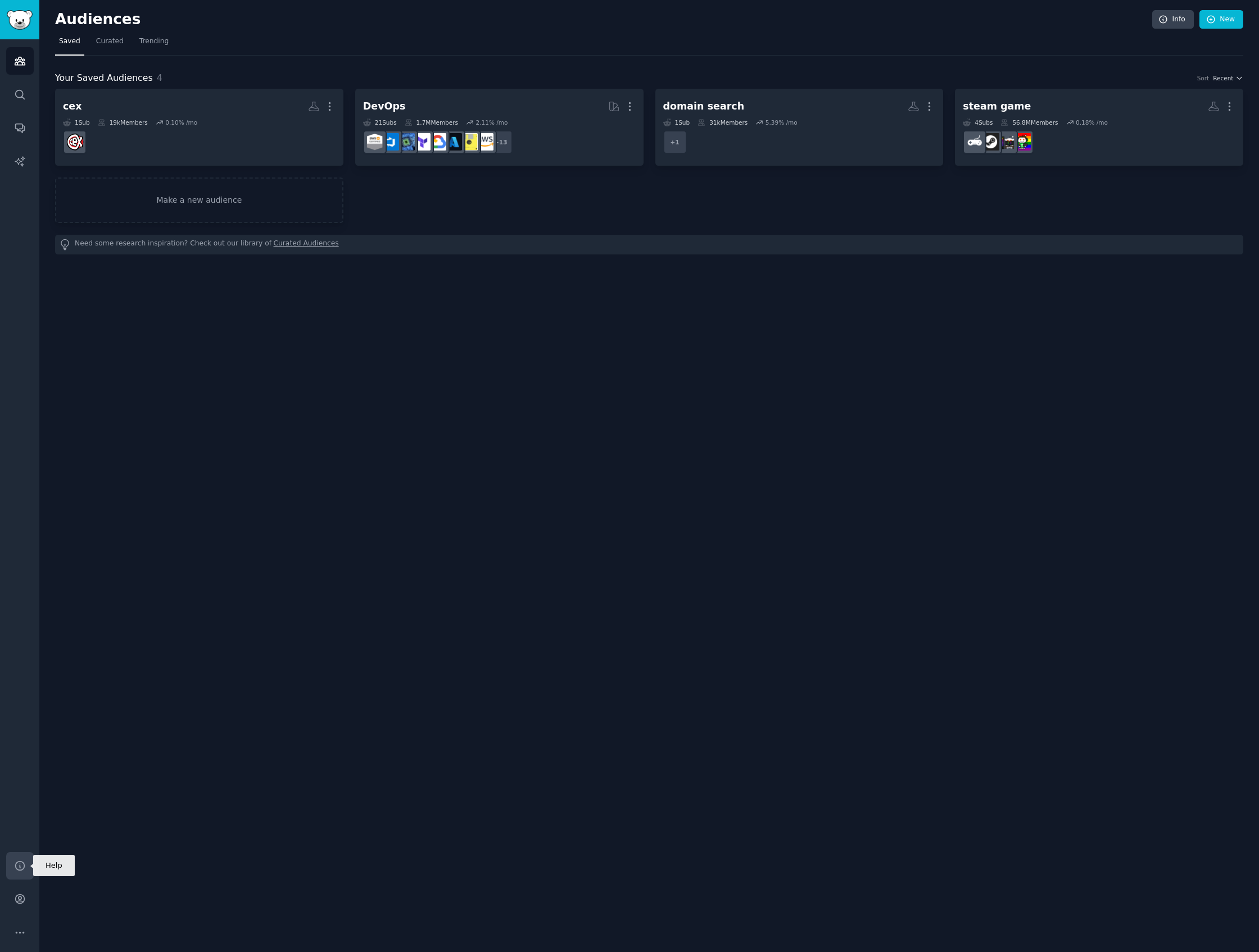
click at [11, 854] on link "Help" at bounding box center [20, 866] width 28 height 28
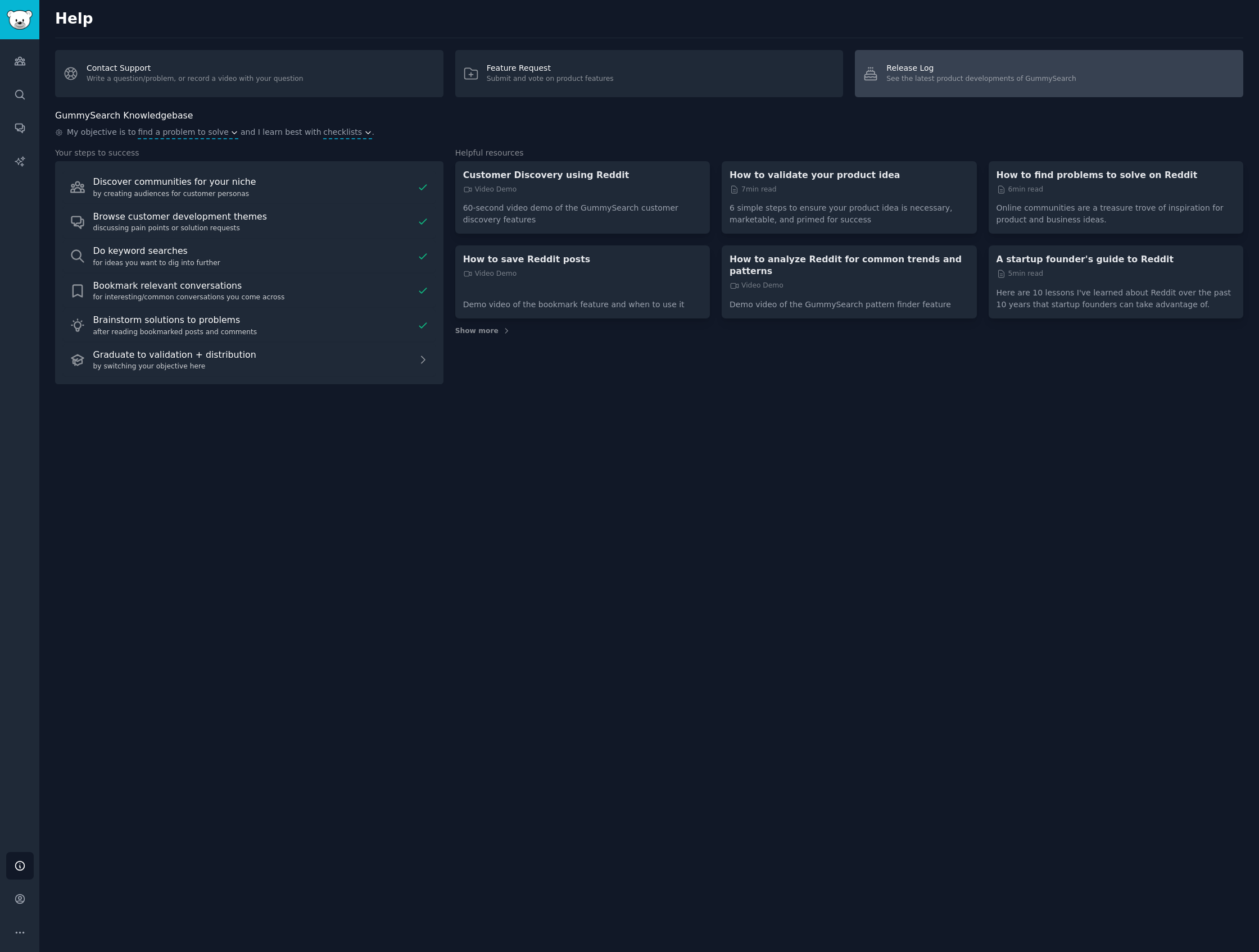
click at [1032, 86] on link "Release Log See the latest product developments of GummySearch" at bounding box center [1049, 73] width 389 height 47
